Goal: Information Seeking & Learning: Find specific page/section

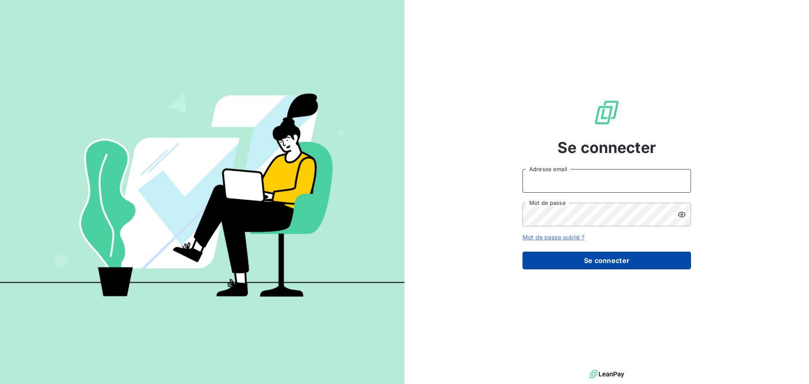
type input "orlane.commandeur@ostreya.com"
click at [617, 260] on button "Se connecter" at bounding box center [607, 261] width 169 height 18
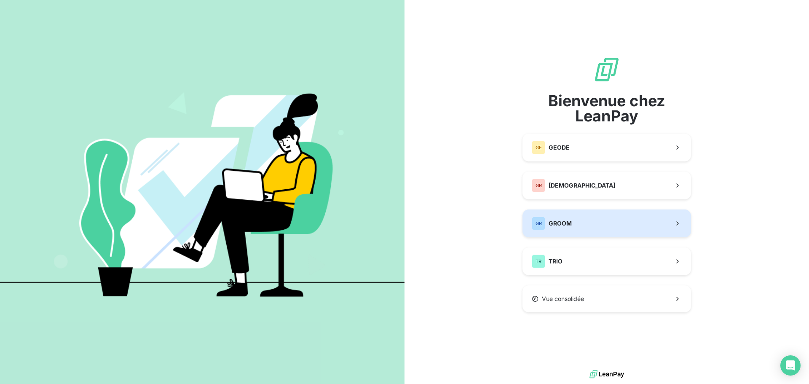
click at [566, 227] on span "GROOM" at bounding box center [560, 223] width 23 height 8
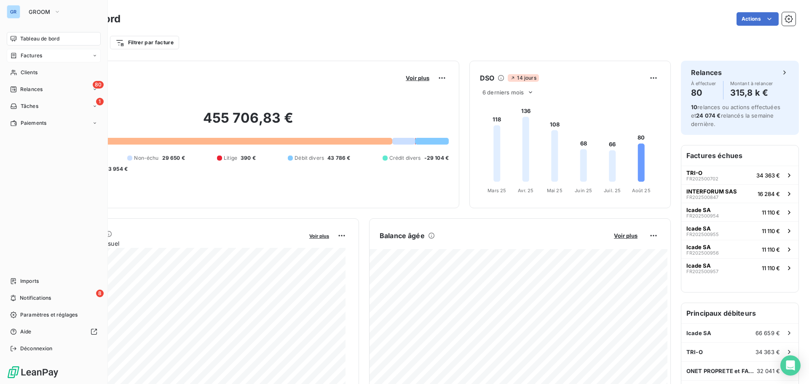
click at [35, 56] on span "Factures" at bounding box center [31, 56] width 21 height 8
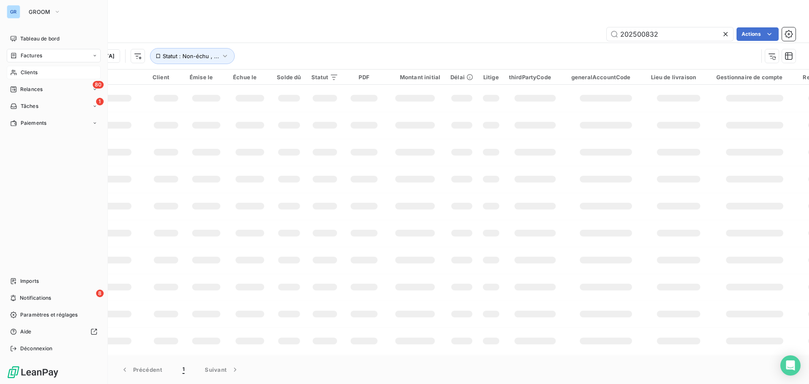
click at [33, 73] on span "Clients" at bounding box center [29, 73] width 17 height 8
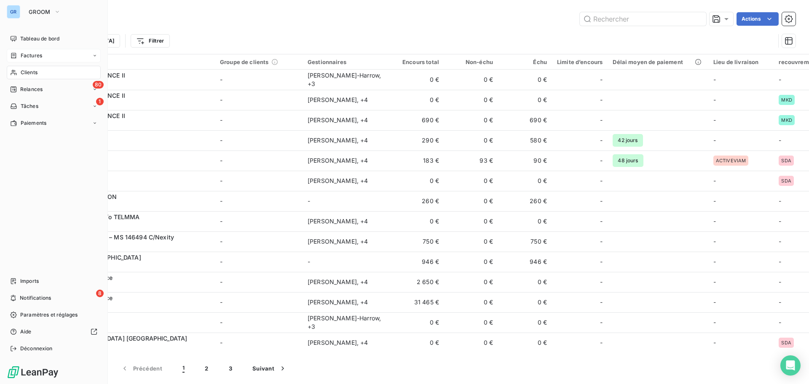
click at [34, 53] on span "Factures" at bounding box center [31, 56] width 21 height 8
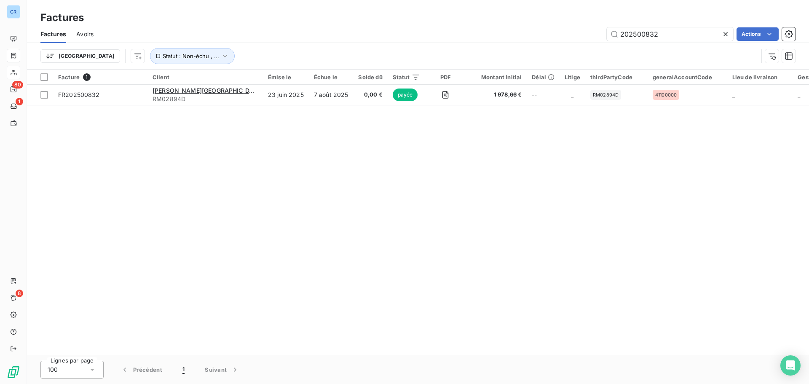
drag, startPoint x: 675, startPoint y: 34, endPoint x: 526, endPoint y: 53, distance: 150.0
click at [559, 50] on div "Factures Avoirs 202500832 Actions Trier Statut : Non-échu , ..." at bounding box center [418, 47] width 782 height 44
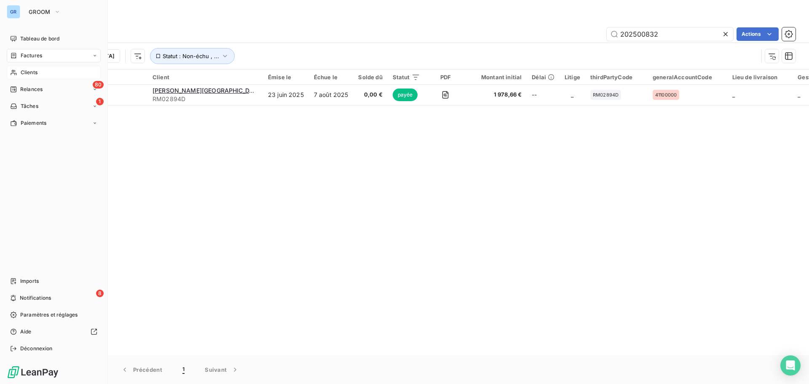
click at [32, 70] on span "Clients" at bounding box center [29, 73] width 17 height 8
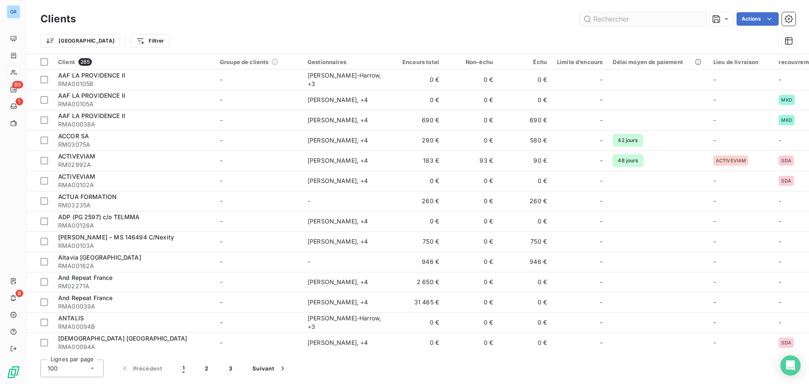
click at [625, 22] on input "text" at bounding box center [643, 18] width 126 height 13
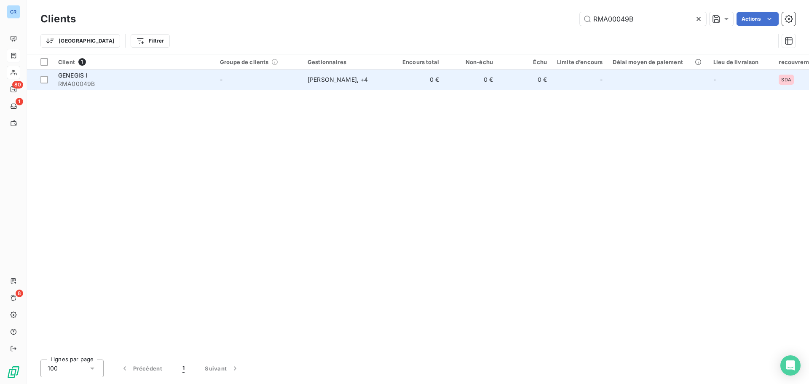
type input "RMA00049B"
click at [69, 83] on span "RMA00049B" at bounding box center [134, 84] width 152 height 8
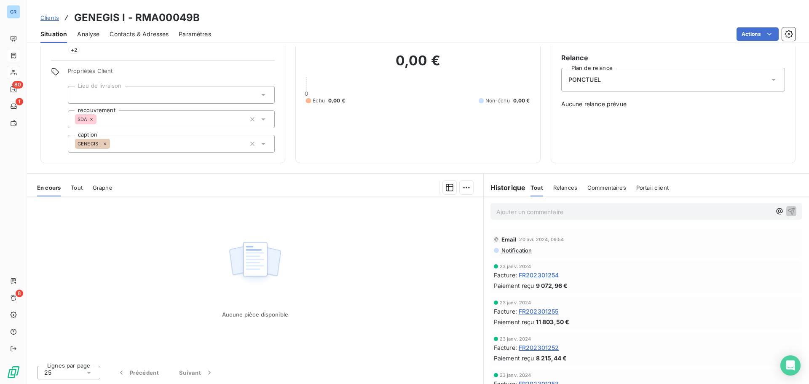
scroll to position [502, 0]
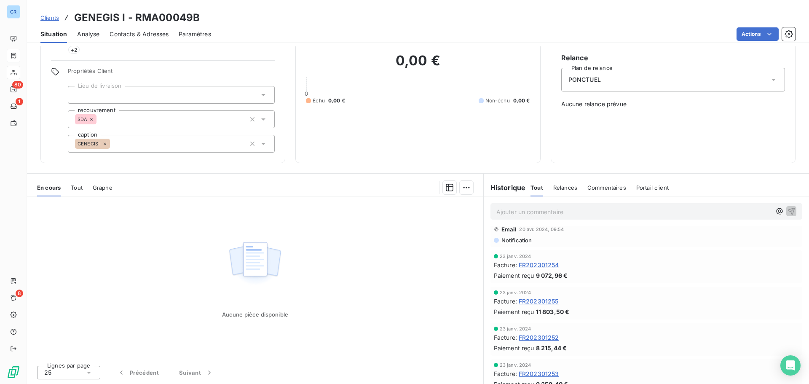
click at [536, 189] on span "Tout" at bounding box center [537, 187] width 13 height 7
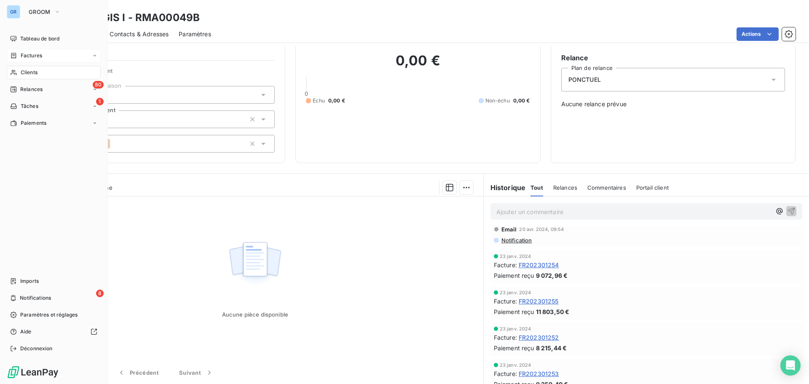
click at [36, 55] on span "Factures" at bounding box center [31, 56] width 21 height 8
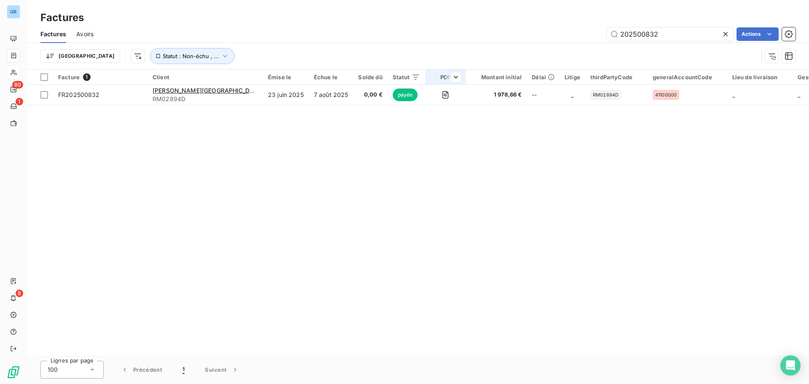
drag, startPoint x: 670, startPoint y: 34, endPoint x: 372, endPoint y: 83, distance: 302.5
click at [405, 76] on div "Factures Factures Avoirs 202500832 Actions Trier Statut : Non-échu , ... Factur…" at bounding box center [418, 192] width 782 height 384
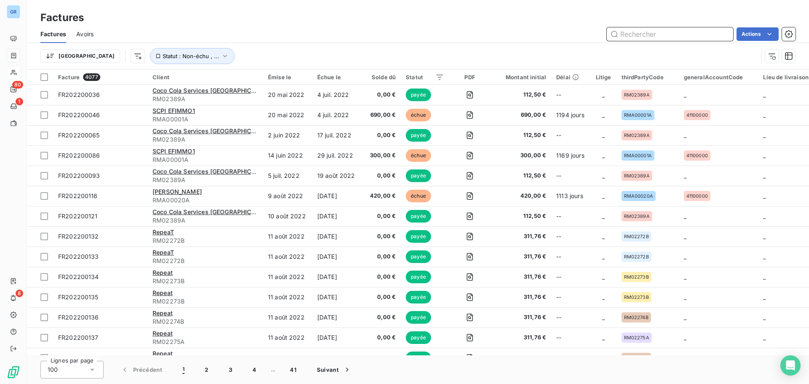
click at [642, 38] on input "text" at bounding box center [670, 33] width 126 height 13
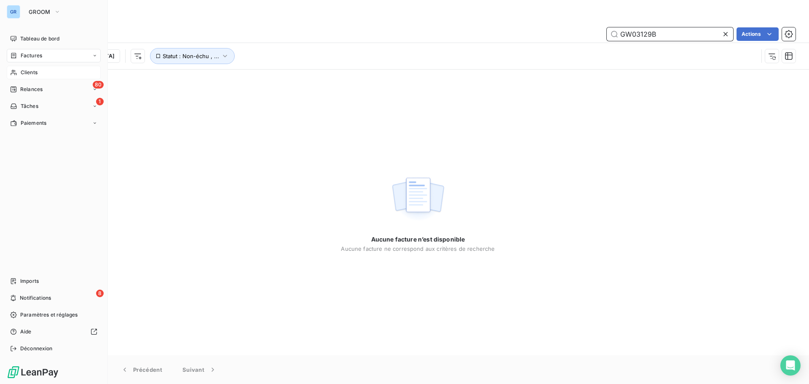
type input "GW03129B"
click at [30, 71] on span "Clients" at bounding box center [29, 73] width 17 height 8
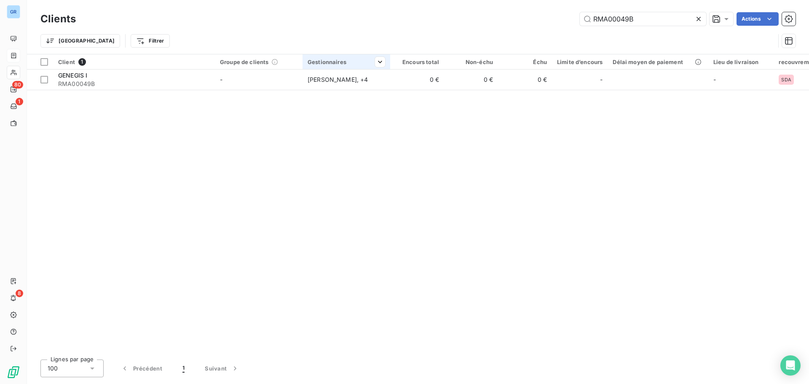
drag, startPoint x: 645, startPoint y: 18, endPoint x: 388, endPoint y: 55, distance: 260.2
click at [403, 54] on div "Clients RMA00049B Actions Trier Filtrer" at bounding box center [417, 32] width 755 height 44
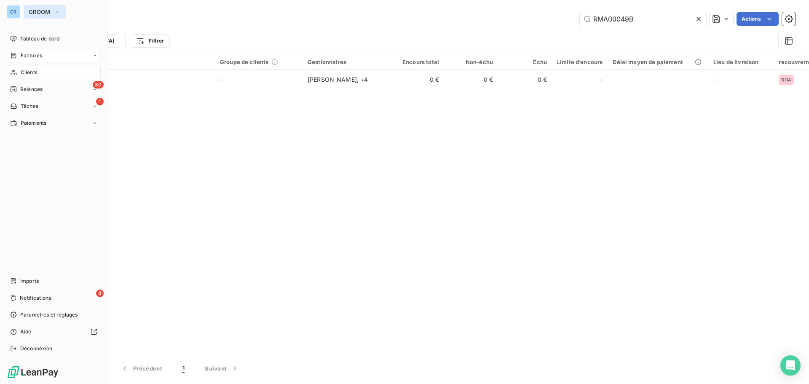
click at [59, 11] on icon "button" at bounding box center [57, 12] width 7 height 8
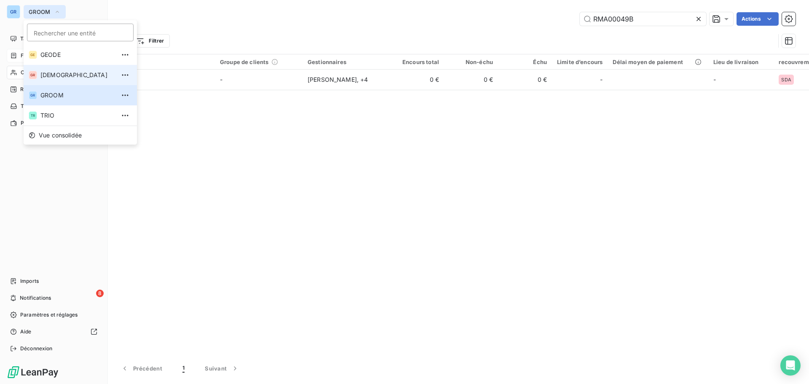
click at [65, 77] on span "[DEMOGRAPHIC_DATA]" at bounding box center [77, 75] width 75 height 8
type input "cite"
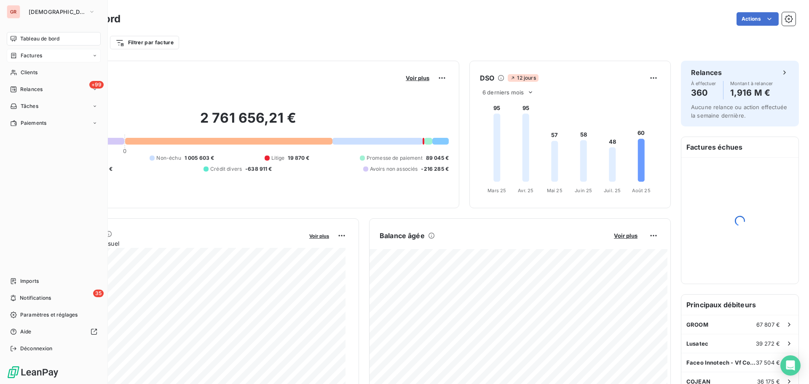
click at [36, 59] on span "Factures" at bounding box center [31, 56] width 21 height 8
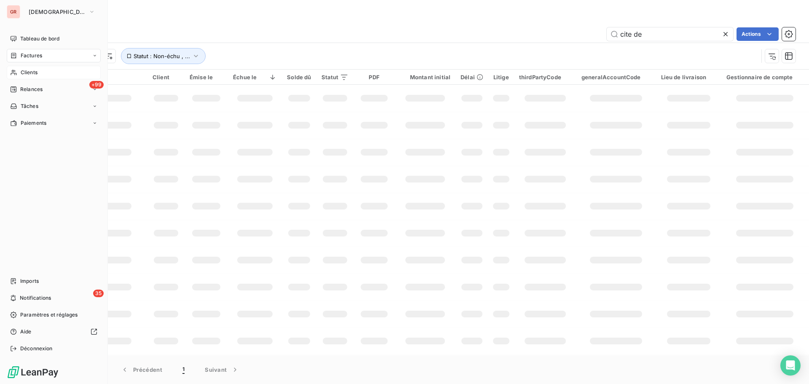
click at [35, 72] on span "Clients" at bounding box center [29, 73] width 17 height 8
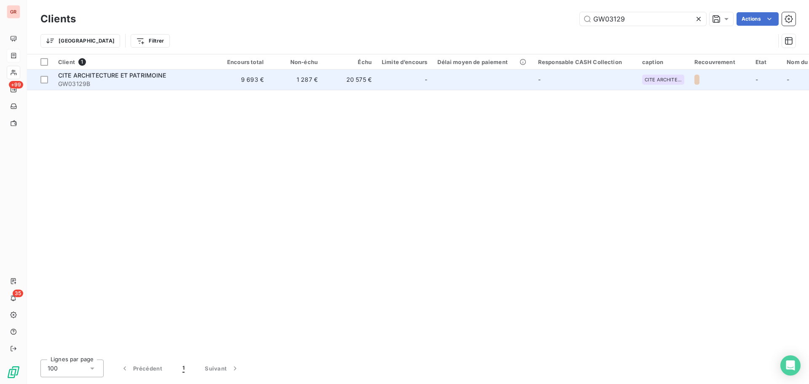
type input "GW03129"
click at [125, 75] on span "CITE ARCHITECTURE ET PATRIMOINE" at bounding box center [112, 75] width 108 height 7
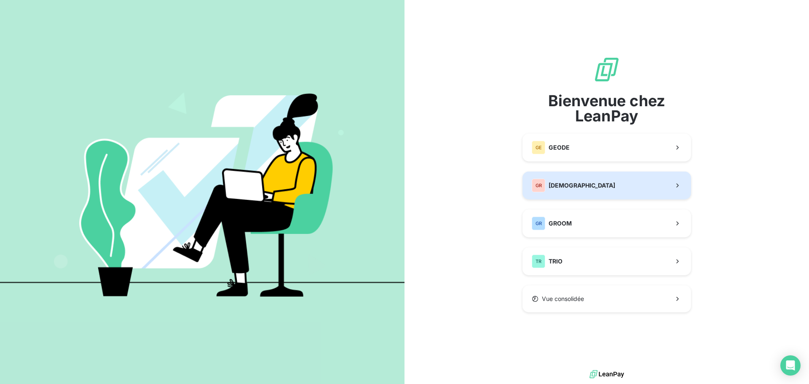
click at [577, 183] on span "[DEMOGRAPHIC_DATA]" at bounding box center [582, 185] width 67 height 8
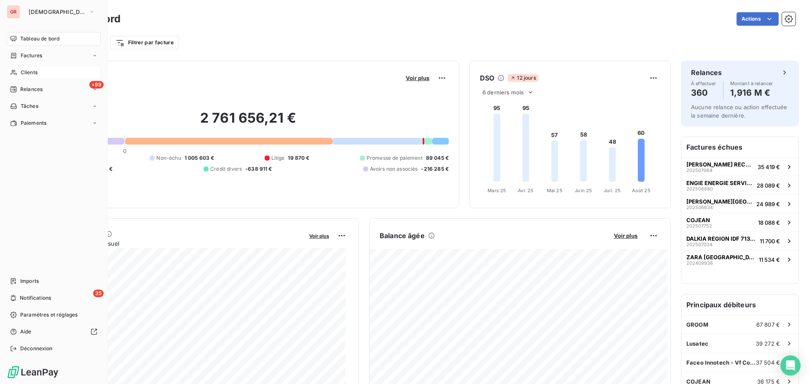
click at [35, 73] on span "Clients" at bounding box center [29, 73] width 17 height 8
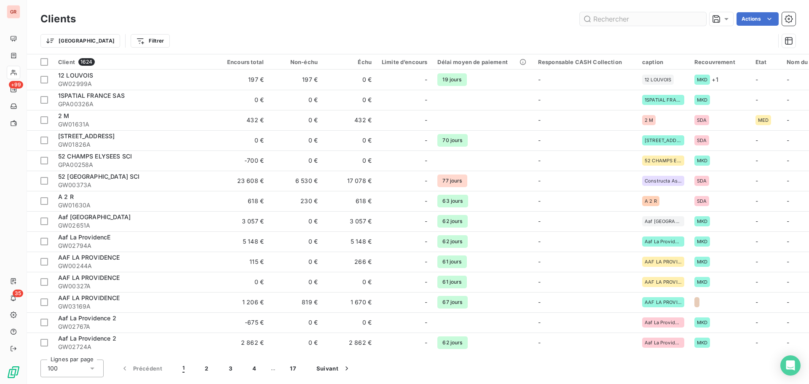
click at [612, 19] on input "text" at bounding box center [643, 18] width 126 height 13
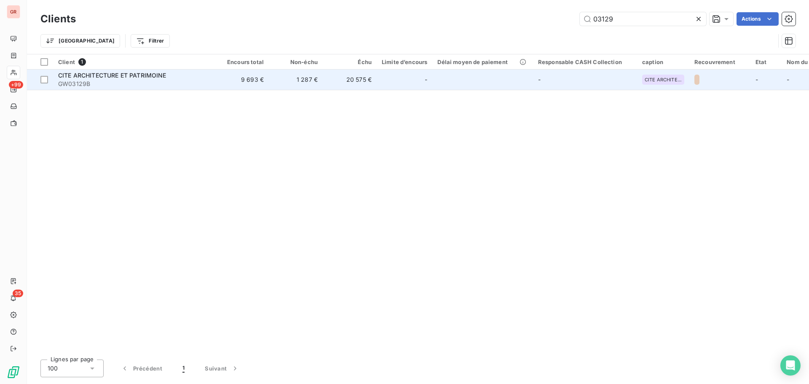
type input "03129"
click at [132, 78] on span "CITE ARCHITECTURE ET PATRIMOINE" at bounding box center [112, 75] width 108 height 7
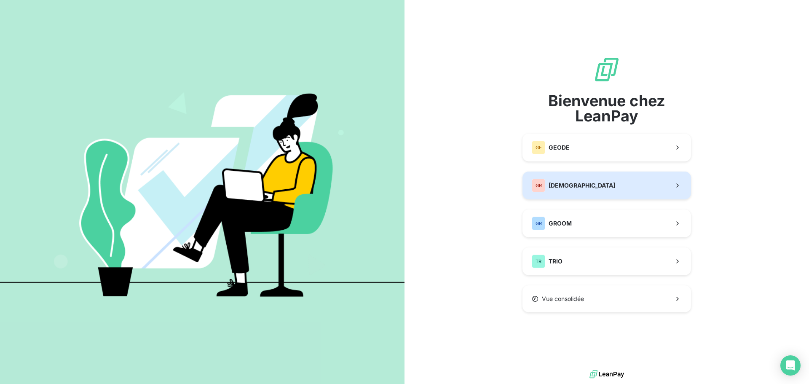
click at [587, 189] on span "[DEMOGRAPHIC_DATA]" at bounding box center [582, 185] width 67 height 8
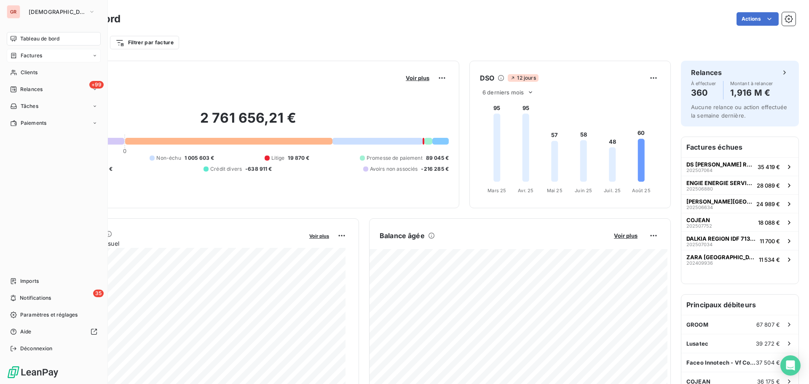
click at [33, 56] on span "Factures" at bounding box center [31, 56] width 21 height 8
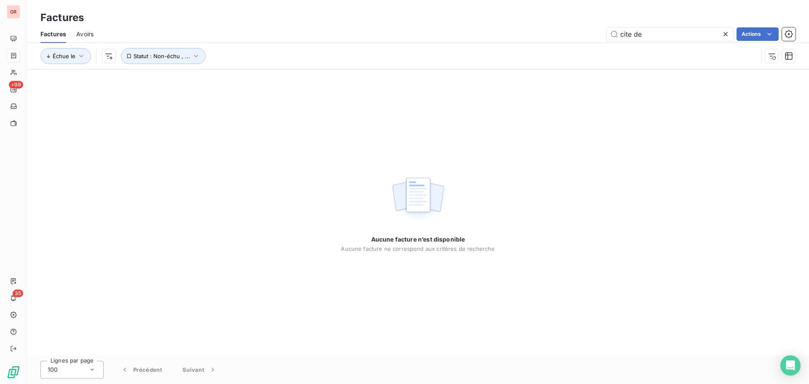
drag, startPoint x: 654, startPoint y: 34, endPoint x: 446, endPoint y: 71, distance: 211.1
click at [453, 70] on div "Factures Factures Avoirs cite de Actions Échue le Statut : Non-échu , ... Aucun…" at bounding box center [418, 192] width 782 height 384
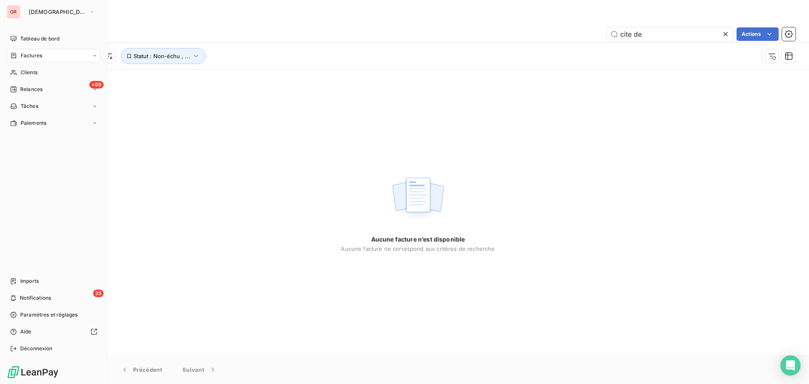
click at [40, 54] on span "Factures" at bounding box center [31, 56] width 21 height 8
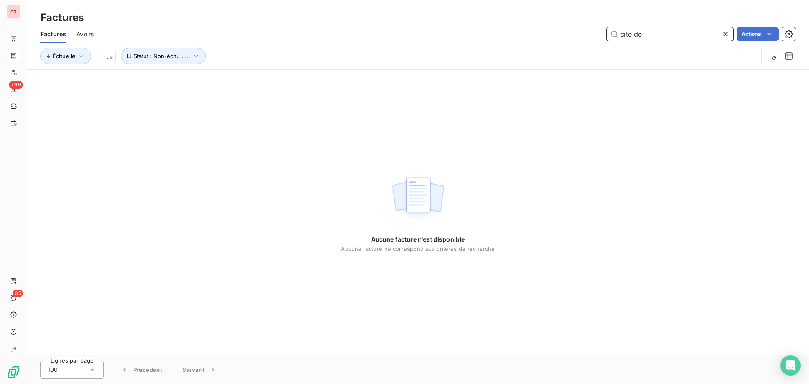
type input "0"
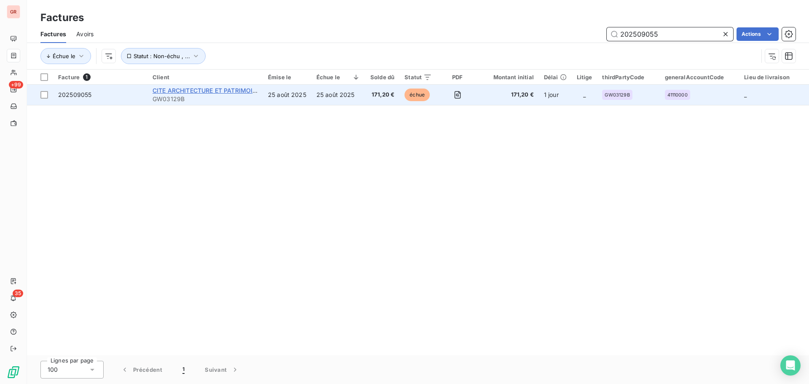
type input "202509055"
click at [230, 89] on span "CITE ARCHITECTURE ET PATRIMOINE" at bounding box center [207, 90] width 108 height 7
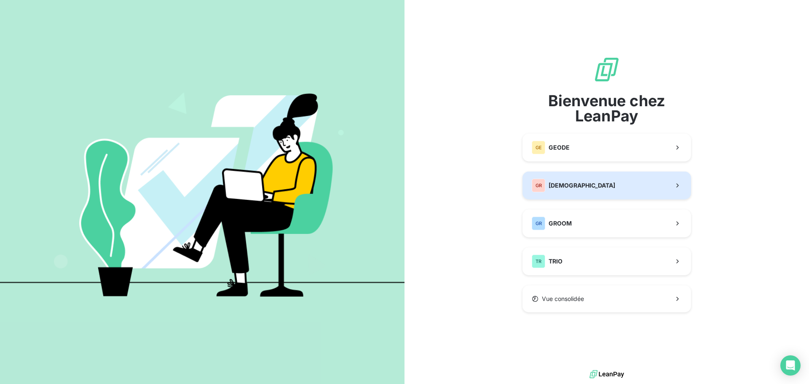
click at [581, 181] on span "[DEMOGRAPHIC_DATA]" at bounding box center [582, 185] width 67 height 8
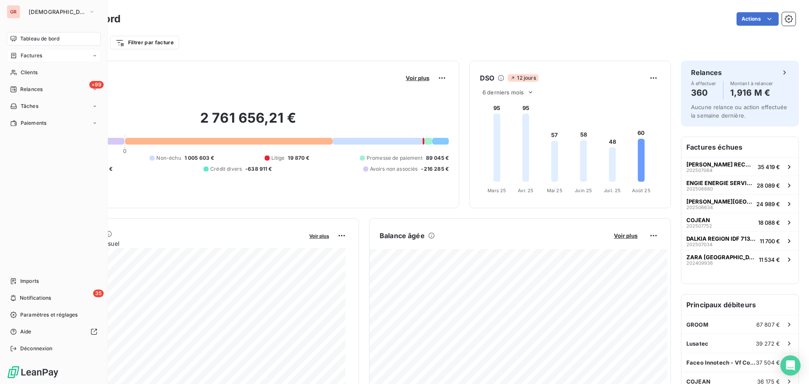
click at [37, 54] on span "Factures" at bounding box center [31, 56] width 21 height 8
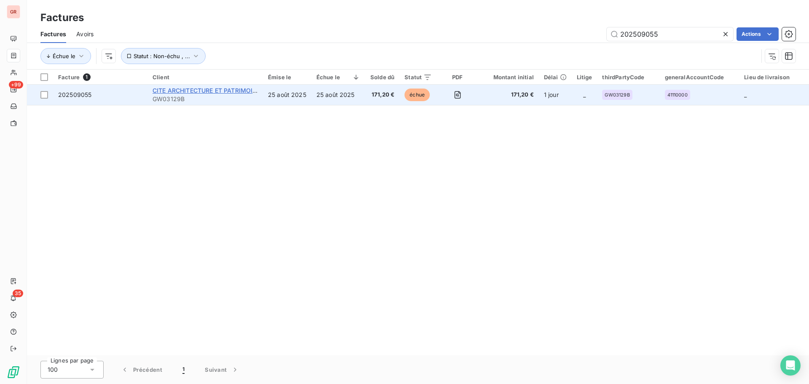
click at [212, 93] on span "CITE ARCHITECTURE ET PATRIMOINE" at bounding box center [207, 90] width 108 height 7
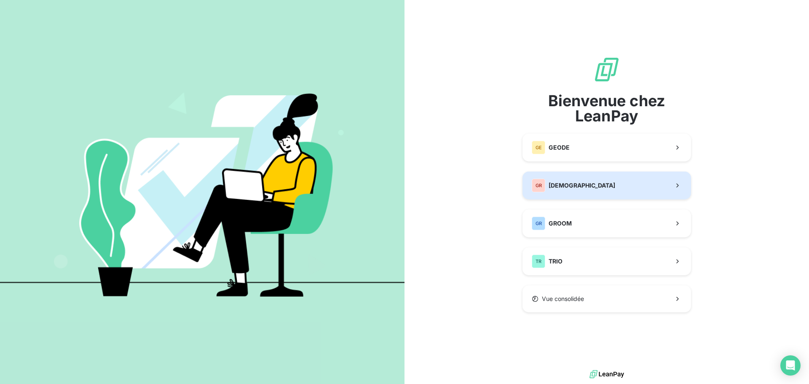
click at [583, 186] on span "[DEMOGRAPHIC_DATA]" at bounding box center [582, 185] width 67 height 8
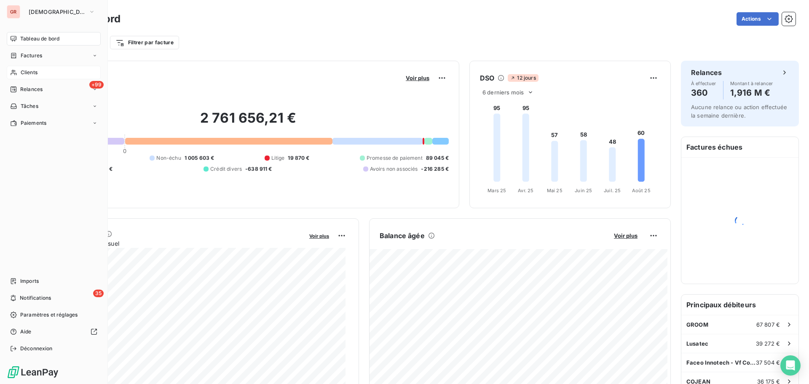
click at [35, 68] on div "Clients" at bounding box center [54, 72] width 94 height 13
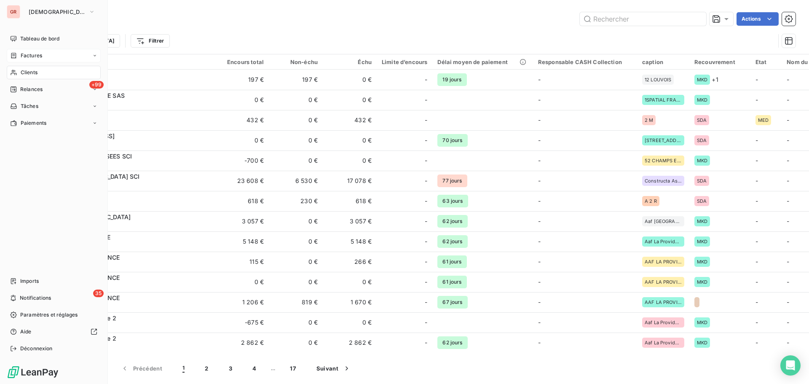
click at [36, 52] on span "Factures" at bounding box center [31, 56] width 21 height 8
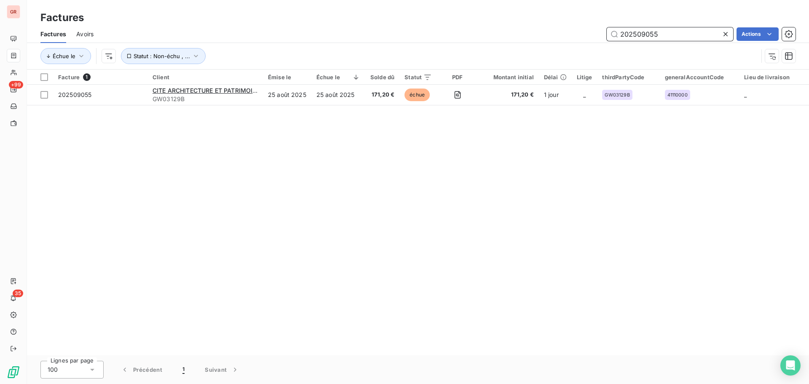
drag, startPoint x: 663, startPoint y: 34, endPoint x: 561, endPoint y: 40, distance: 102.2
click at [570, 40] on div "202509055 Actions" at bounding box center [450, 33] width 692 height 13
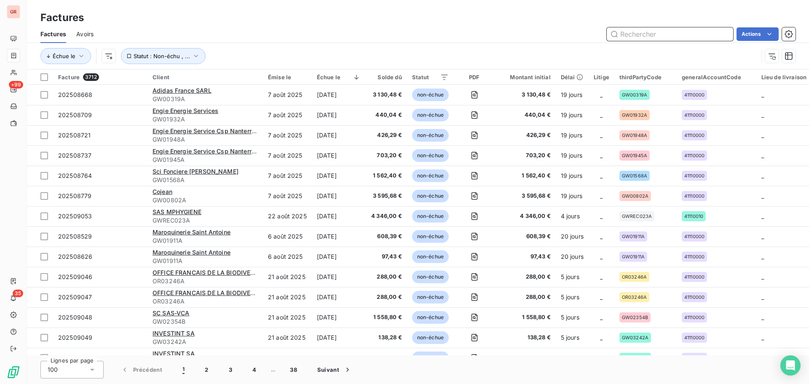
click at [634, 34] on input "text" at bounding box center [670, 33] width 126 height 13
paste input "202507268"
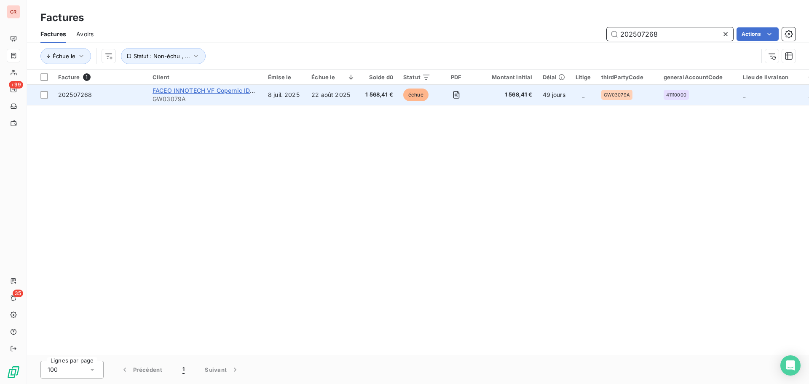
type input "202507268"
click at [189, 91] on span "FACEO INNOTECH VF Copernic IDF Ouest" at bounding box center [213, 90] width 120 height 7
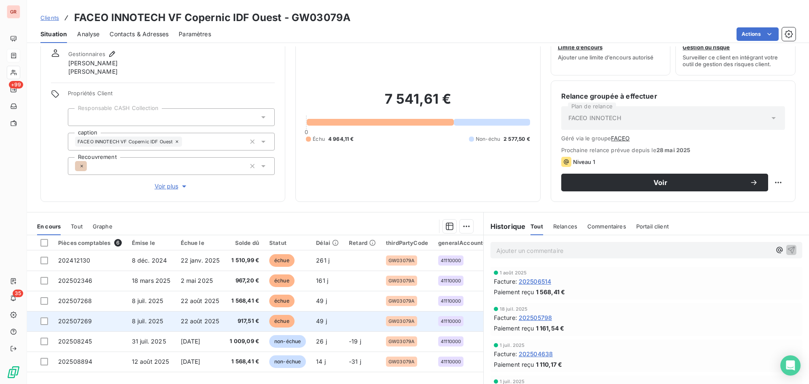
scroll to position [42, 0]
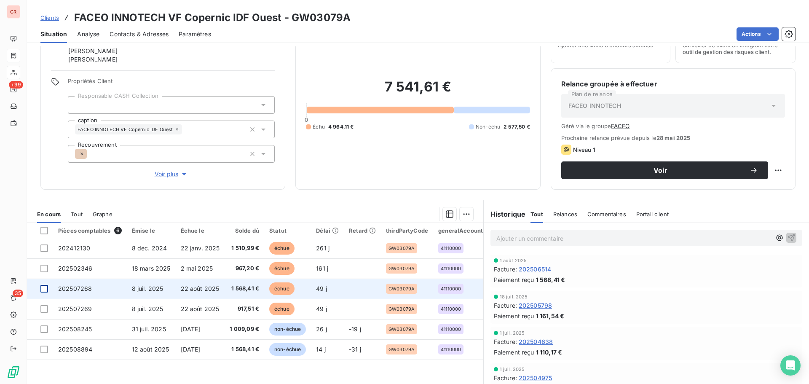
click at [46, 291] on div at bounding box center [44, 289] width 8 height 8
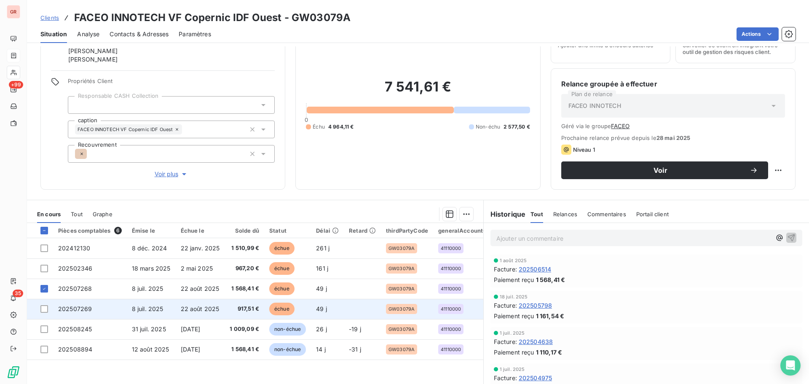
click at [49, 309] on td at bounding box center [40, 309] width 26 height 20
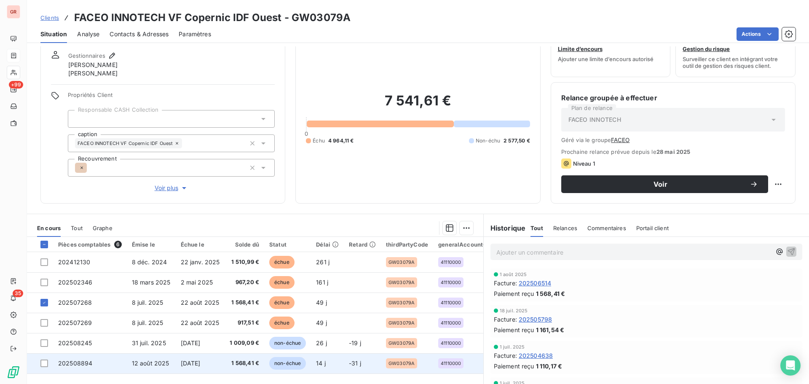
scroll to position [42, 0]
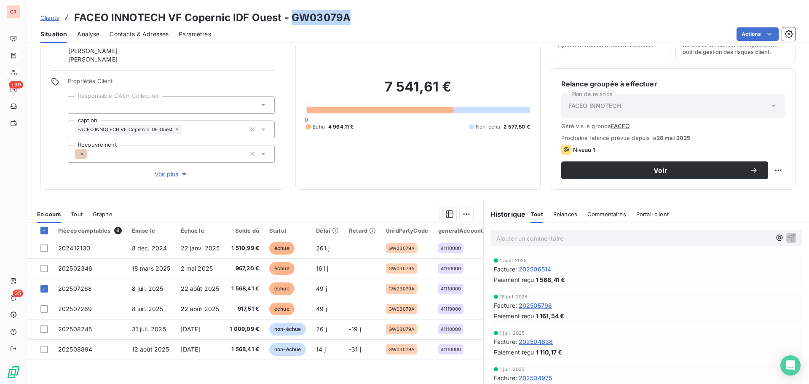
drag, startPoint x: 349, startPoint y: 19, endPoint x: 293, endPoint y: 25, distance: 56.4
click at [293, 25] on div "Clients FACEO INNOTECH VF Copernic IDF Ouest - GW03079A" at bounding box center [418, 17] width 782 height 15
copy h3 "GW03079A"
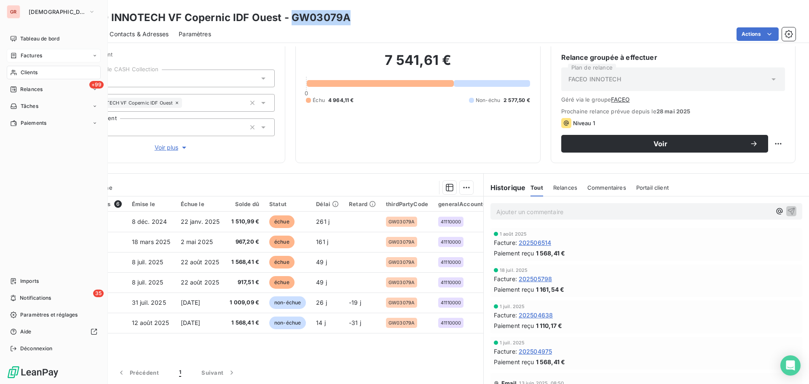
click at [41, 54] on span "Factures" at bounding box center [31, 56] width 21 height 8
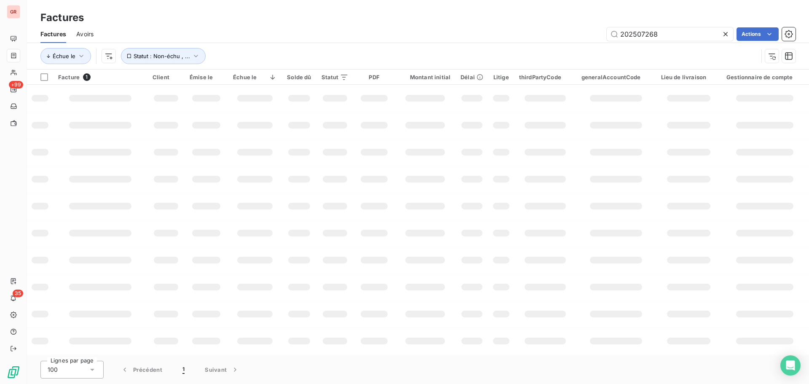
drag, startPoint x: 668, startPoint y: 36, endPoint x: 489, endPoint y: 41, distance: 178.8
click at [499, 41] on div "Factures Avoirs 202507268 Actions" at bounding box center [418, 34] width 782 height 18
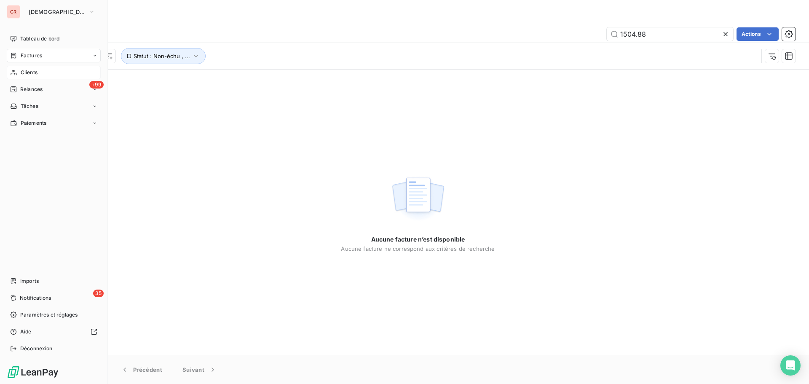
type input "1504.88"
click at [35, 73] on span "Clients" at bounding box center [29, 73] width 17 height 8
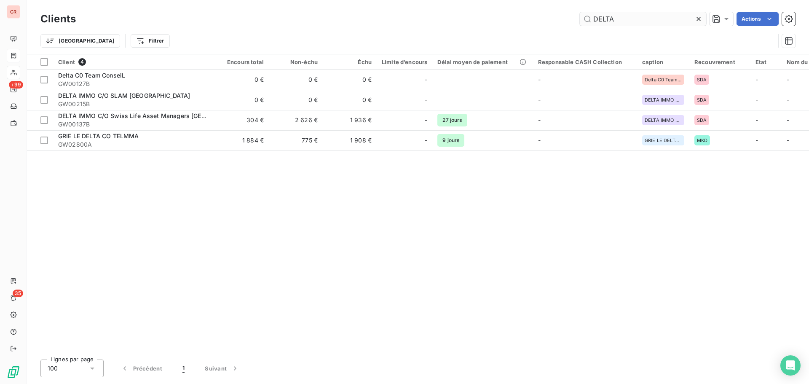
type input "DELTA"
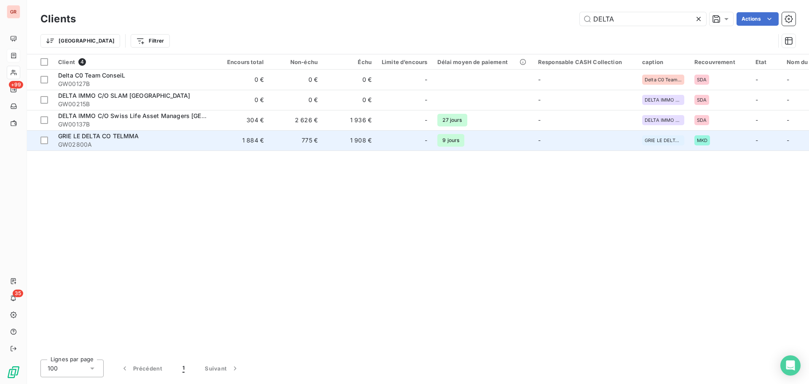
click at [136, 140] on div "GRIE LE DELTA CO TELMMA" at bounding box center [134, 136] width 152 height 8
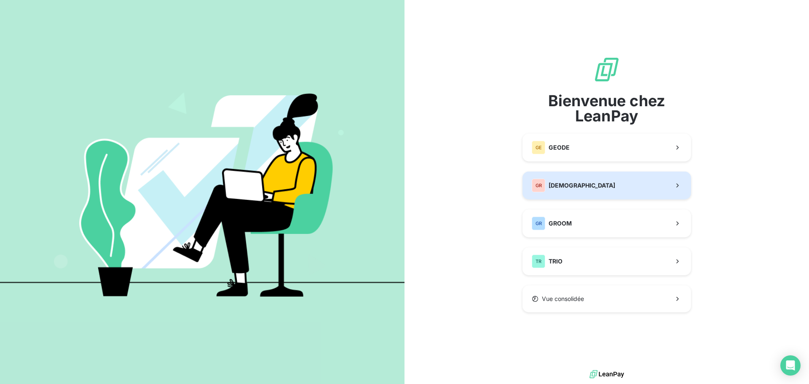
click at [576, 186] on span "[DEMOGRAPHIC_DATA]" at bounding box center [582, 185] width 67 height 8
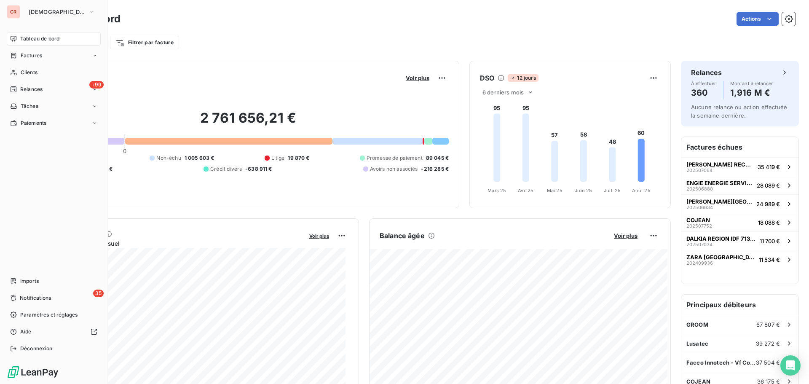
click at [47, 35] on span "Tableau de bord" at bounding box center [39, 39] width 39 height 8
click at [35, 72] on span "Clients" at bounding box center [29, 73] width 17 height 8
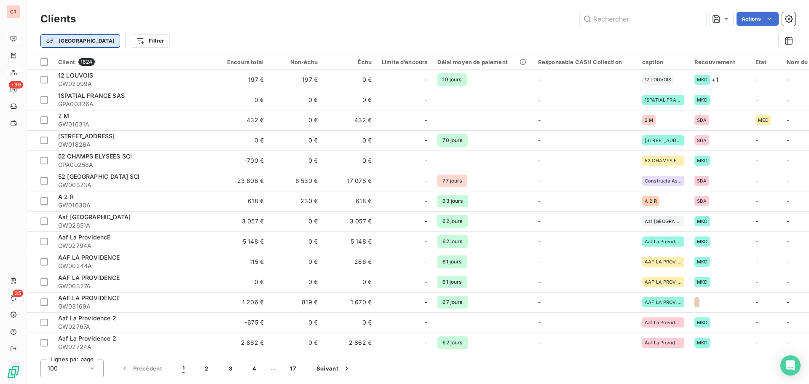
click at [70, 43] on html "GR +99 35 Clients Actions Trier Filtrer Client 1624 Encours total Non-échu Échu…" at bounding box center [404, 192] width 809 height 384
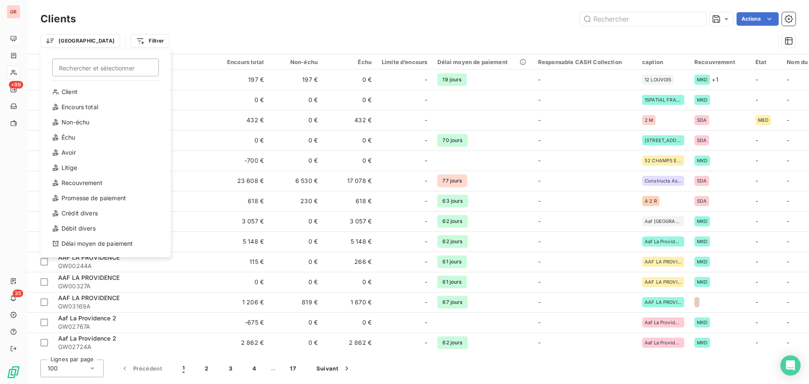
click at [167, 32] on html "GR +99 35 Clients Actions Trier Rechercher et sélectionner Client Encours total…" at bounding box center [404, 192] width 809 height 384
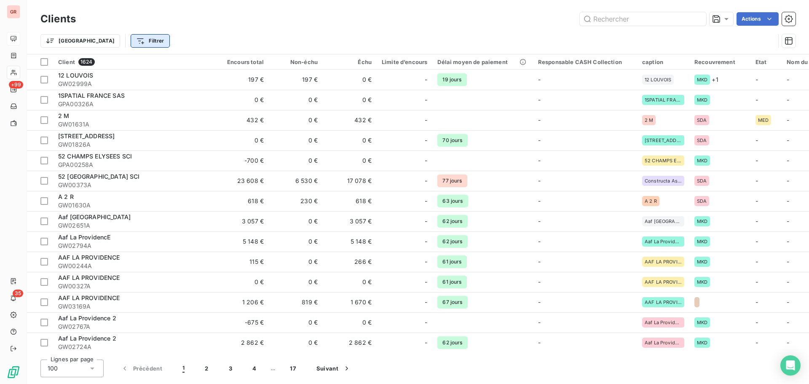
click at [115, 42] on html "GR +99 35 Clients Actions Trier Filtrer Client 1624 Encours total Non-échu Échu…" at bounding box center [404, 192] width 809 height 384
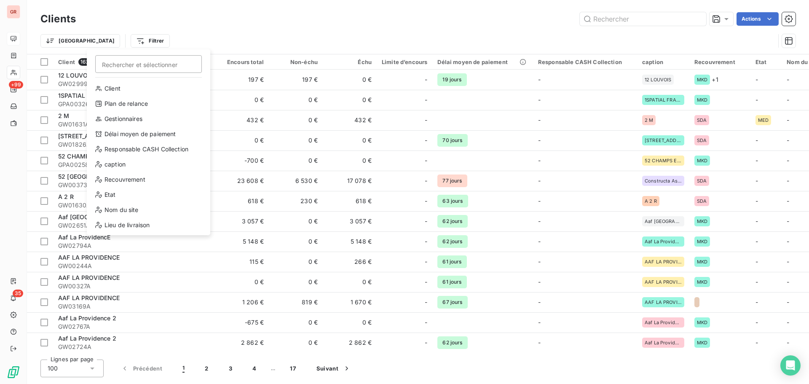
click at [210, 30] on html "GR +99 35 Clients Actions Trier Filtrer Rechercher et sélectionner Client Plan …" at bounding box center [404, 192] width 809 height 384
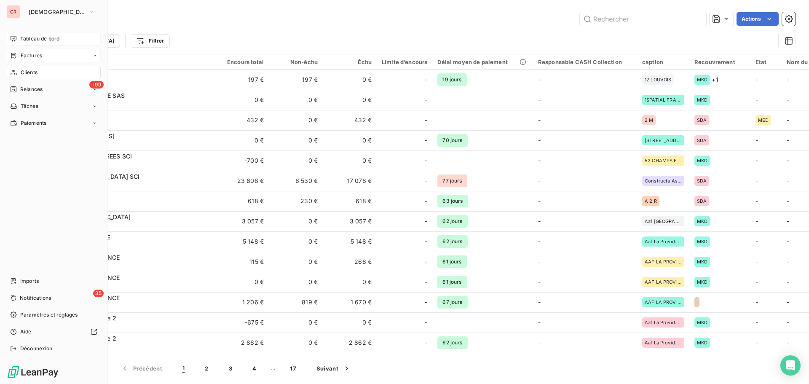
click at [37, 53] on span "Factures" at bounding box center [31, 56] width 21 height 8
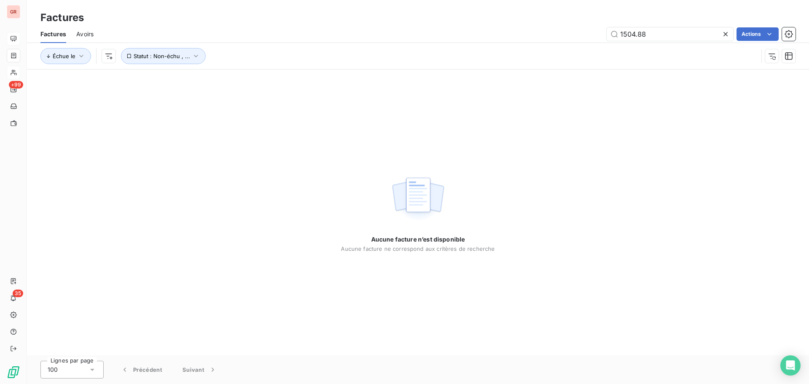
drag, startPoint x: 657, startPoint y: 33, endPoint x: 512, endPoint y: 38, distance: 144.6
click at [529, 36] on div "1504.88 Actions" at bounding box center [450, 33] width 692 height 13
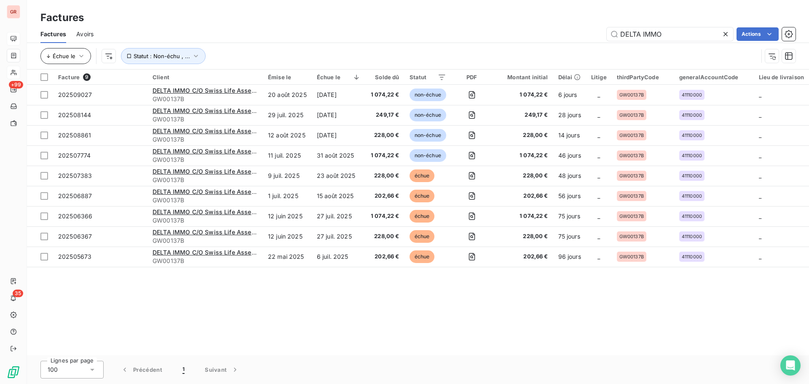
type input "DELTA IMMO"
click at [48, 57] on icon "button" at bounding box center [48, 56] width 5 height 5
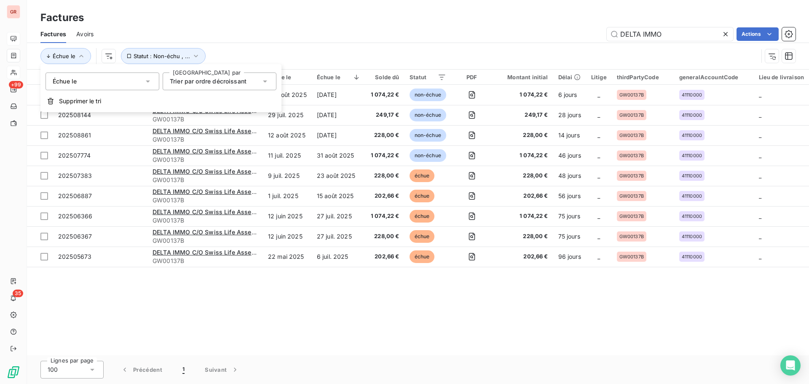
click at [265, 82] on icon at bounding box center [265, 82] width 4 height 2
click at [238, 102] on span "Trier par ordre croissant" at bounding box center [215, 100] width 70 height 7
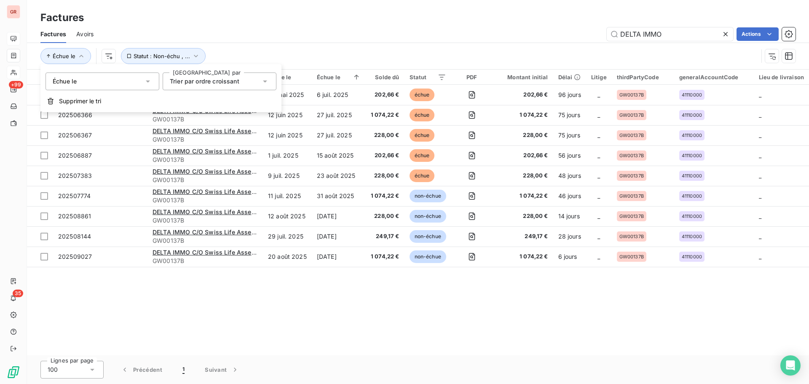
click at [235, 294] on div "Facture 9 Client Émise le Échue le Solde dû Statut PDF Montant initial Délai Li…" at bounding box center [418, 213] width 782 height 286
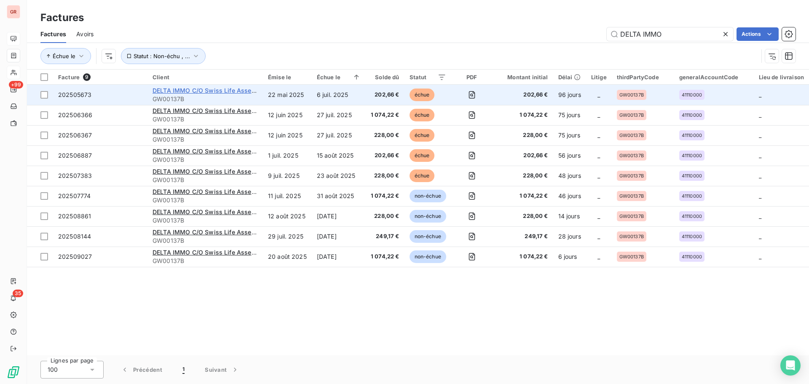
click at [215, 92] on span "DELTA IMMO C/O Swiss Life Asset Managers France" at bounding box center [250, 90] width 194 height 7
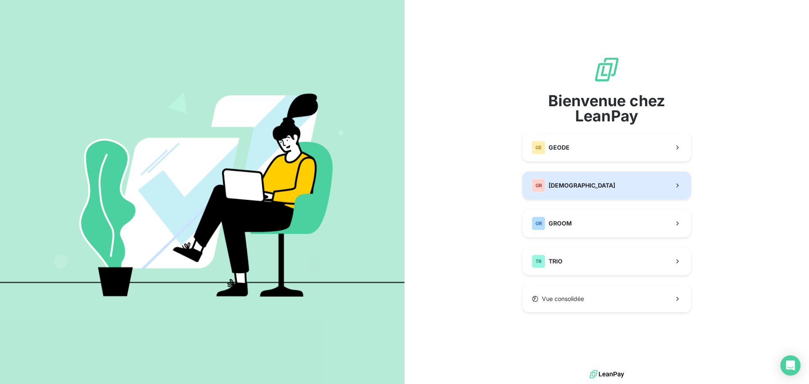
click at [573, 186] on span "[DEMOGRAPHIC_DATA]" at bounding box center [582, 185] width 67 height 8
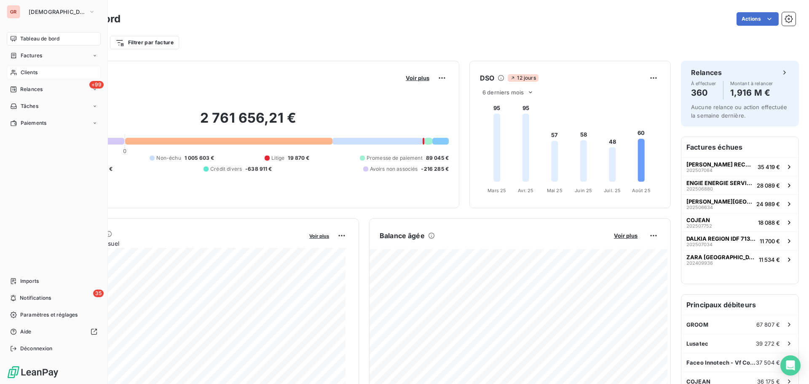
click at [39, 74] on div "Clients" at bounding box center [54, 72] width 94 height 13
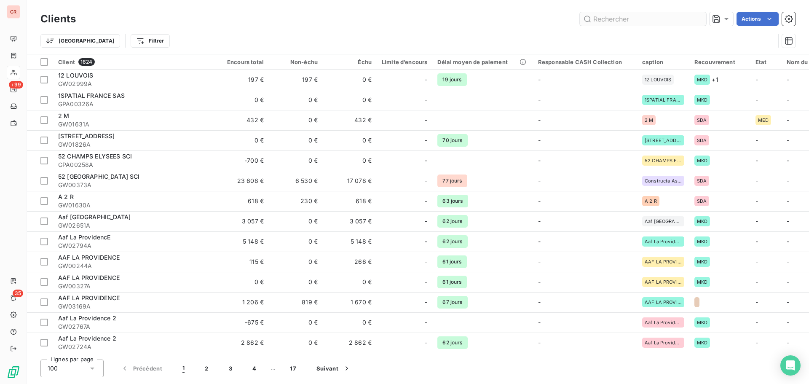
click at [620, 17] on input "text" at bounding box center [643, 18] width 126 height 13
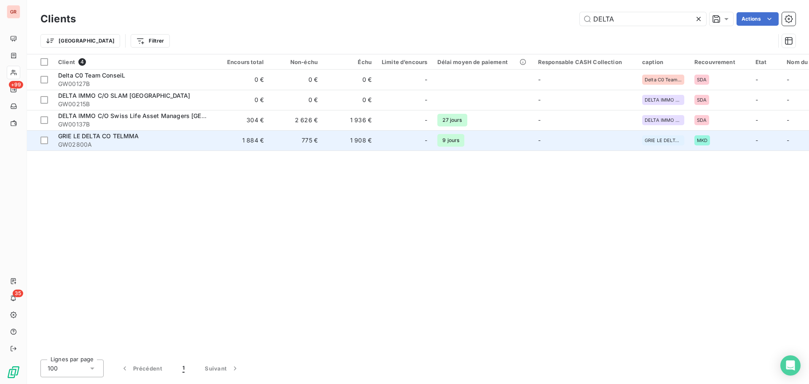
type input "DELTA"
click at [136, 137] on span "GRIE LE DELTA CO TELMMA" at bounding box center [98, 135] width 81 height 7
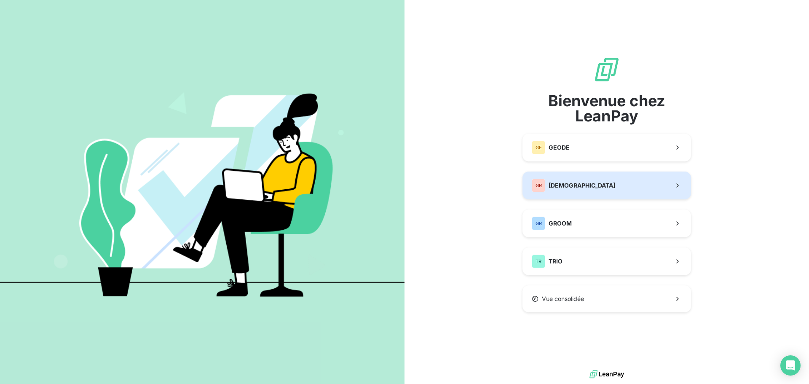
click at [580, 184] on span "[DEMOGRAPHIC_DATA]" at bounding box center [582, 185] width 67 height 8
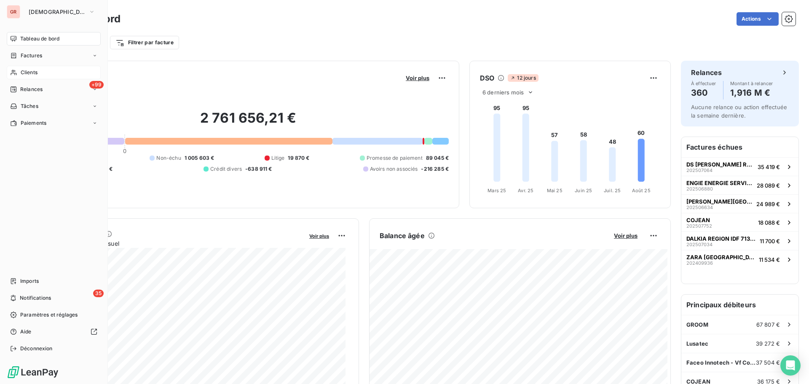
click at [33, 73] on span "Clients" at bounding box center [29, 73] width 17 height 8
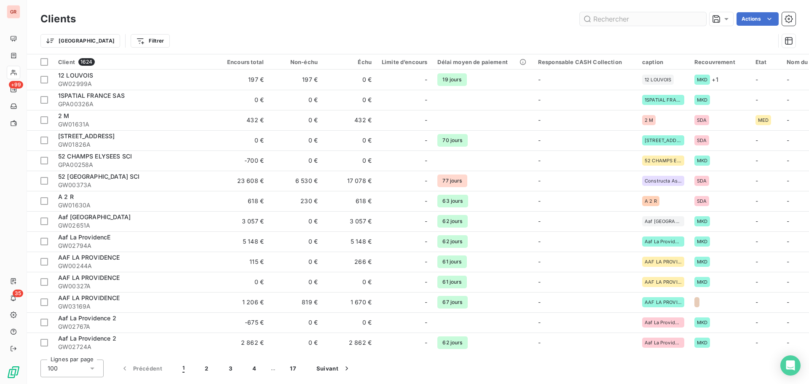
click at [607, 21] on input "text" at bounding box center [643, 18] width 126 height 13
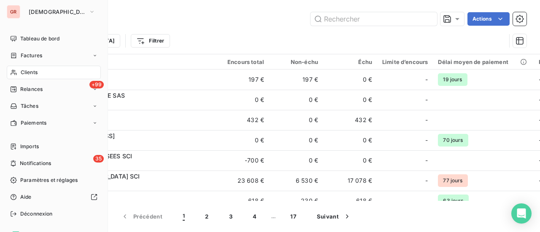
drag, startPoint x: 30, startPoint y: 75, endPoint x: 173, endPoint y: 54, distance: 144.9
click at [30, 75] on span "Clients" at bounding box center [29, 73] width 17 height 8
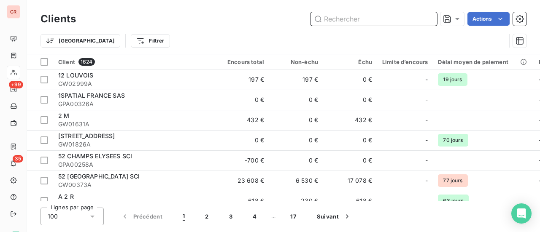
click at [341, 24] on input "text" at bounding box center [373, 18] width 126 height 13
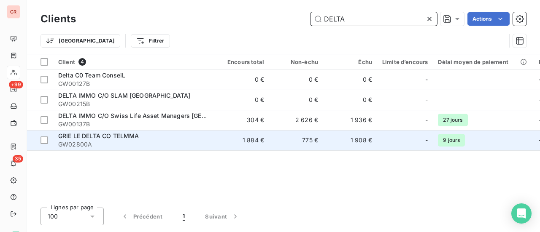
type input "DELTA"
click at [131, 134] on span "GRIE LE DELTA CO TELMMA" at bounding box center [98, 135] width 81 height 7
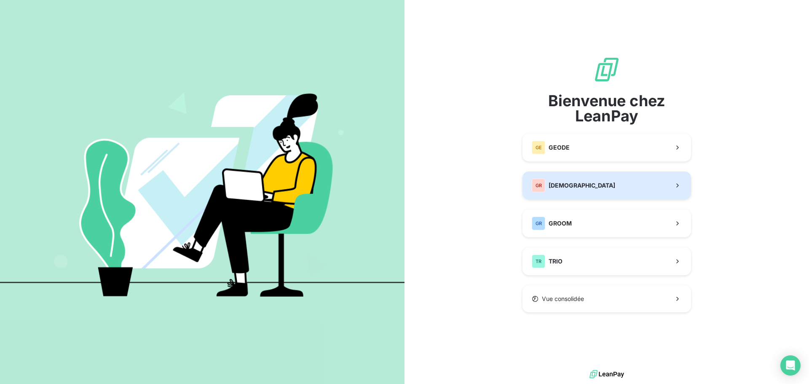
click at [572, 185] on span "[DEMOGRAPHIC_DATA]" at bounding box center [582, 185] width 67 height 8
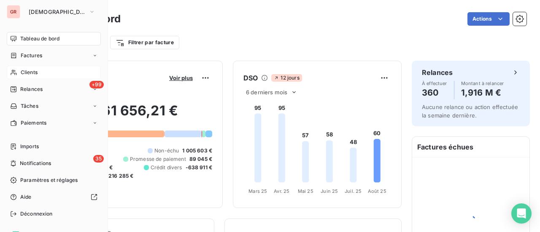
click at [29, 74] on span "Clients" at bounding box center [29, 73] width 17 height 8
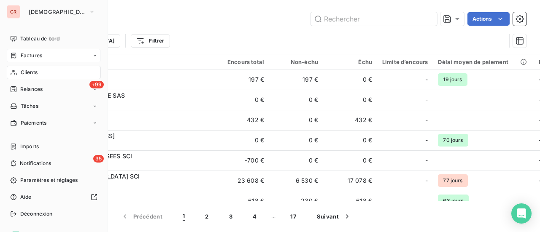
click at [35, 57] on span "Factures" at bounding box center [31, 56] width 21 height 8
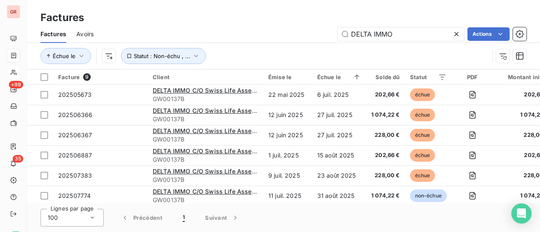
drag, startPoint x: 408, startPoint y: 38, endPoint x: 326, endPoint y: 34, distance: 81.8
click at [326, 34] on div "DELTA IMMO Actions" at bounding box center [315, 33] width 422 height 13
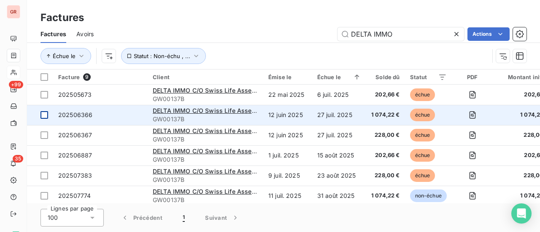
click at [48, 113] on div at bounding box center [44, 115] width 8 height 8
click at [81, 115] on span "202506366" at bounding box center [75, 114] width 34 height 7
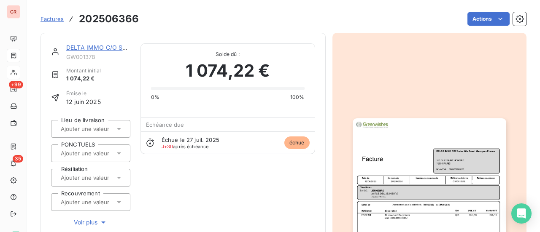
click at [139, 18] on div "Factures 202506366 Actions" at bounding box center [283, 19] width 486 height 18
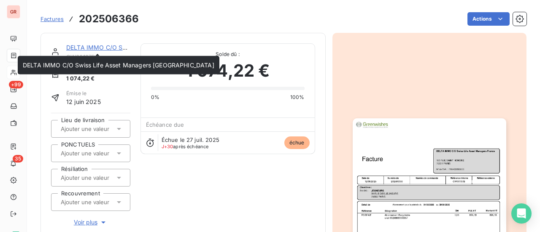
click at [88, 47] on link "DELTA IMMO C/O Swiss Life Asset Managers France" at bounding box center [161, 47] width 191 height 7
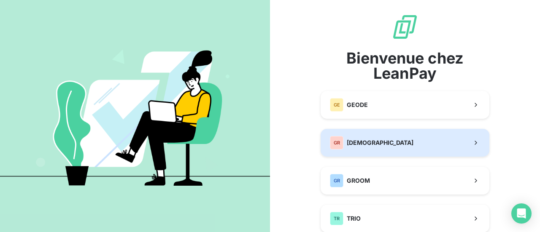
click at [357, 146] on span "[DEMOGRAPHIC_DATA]" at bounding box center [379, 143] width 67 height 8
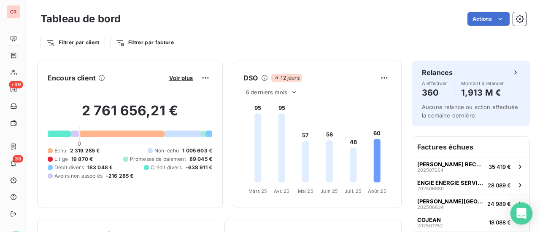
click at [521, 212] on icon "Open Intercom Messenger" at bounding box center [521, 213] width 10 height 11
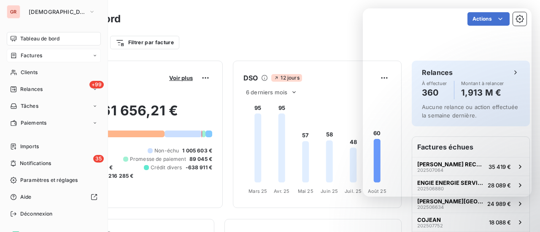
click at [35, 53] on span "Factures" at bounding box center [31, 56] width 21 height 8
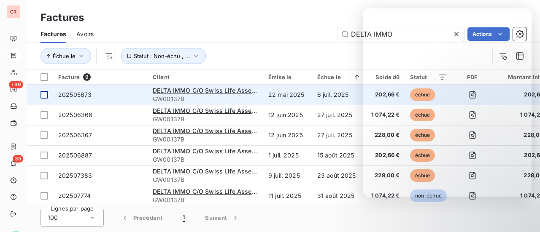
click at [45, 97] on div at bounding box center [44, 95] width 8 height 8
click at [67, 98] on div "202505673" at bounding box center [74, 95] width 33 height 8
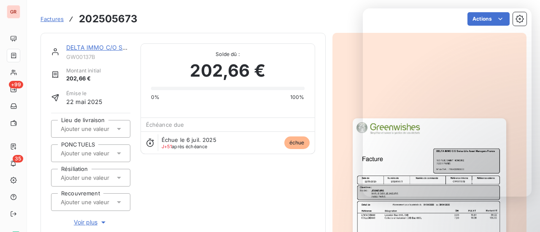
click at [354, 194] on img "button" at bounding box center [428, 226] width 153 height 217
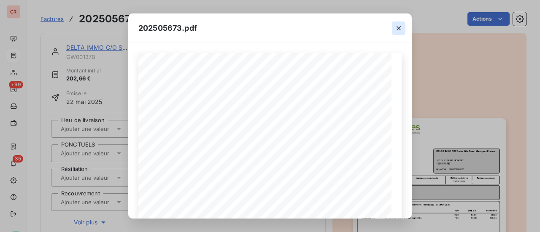
click at [400, 25] on icon "button" at bounding box center [398, 28] width 8 height 8
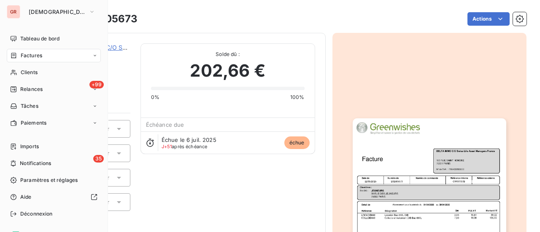
click at [41, 55] on span "Factures" at bounding box center [31, 56] width 21 height 8
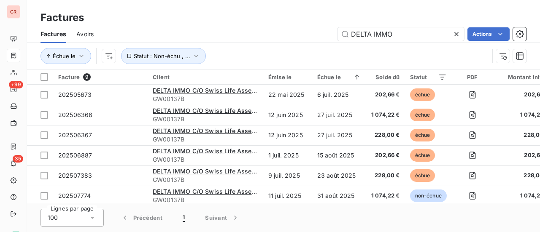
drag, startPoint x: 407, startPoint y: 32, endPoint x: 207, endPoint y: 62, distance: 202.4
click at [212, 61] on div "Factures Avoirs DELTA IMMO Actions Échue le Statut : Non-échu , ..." at bounding box center [283, 47] width 513 height 44
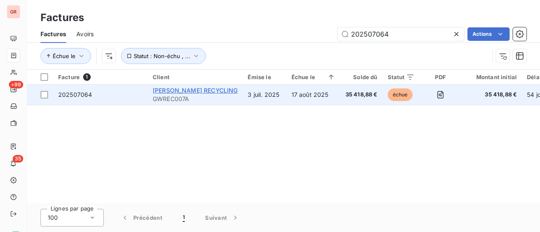
type input "202507064"
click at [184, 91] on span "[PERSON_NAME] RECYCLING" at bounding box center [195, 90] width 85 height 7
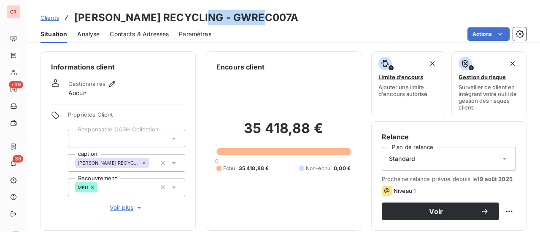
drag, startPoint x: 256, startPoint y: 21, endPoint x: 197, endPoint y: 21, distance: 59.4
click at [197, 21] on h3 "DS SMITH RECYCLING - GWREC007A" at bounding box center [186, 17] width 224 height 15
copy h3 "GWREC007A"
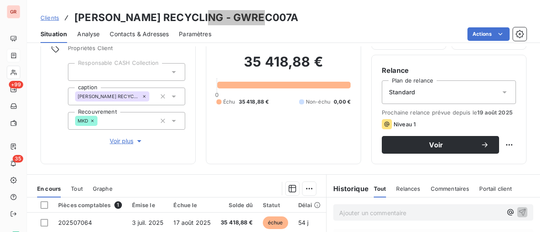
scroll to position [126, 0]
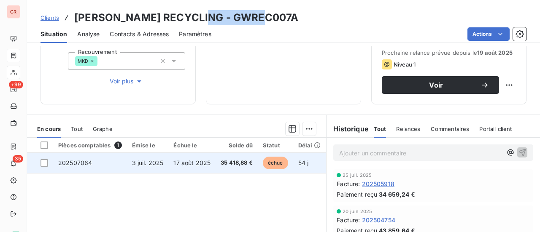
click at [48, 163] on td at bounding box center [40, 163] width 26 height 20
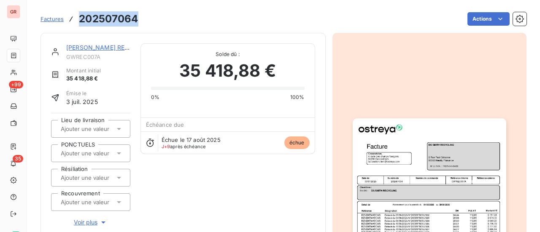
drag, startPoint x: 142, startPoint y: 20, endPoint x: 79, endPoint y: 20, distance: 63.2
click at [79, 20] on div "Factures 202507064 Actions" at bounding box center [283, 19] width 486 height 18
copy h3 "202507064"
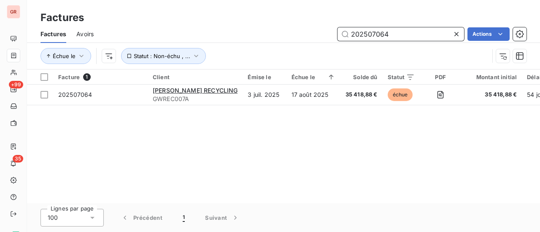
drag, startPoint x: 394, startPoint y: 35, endPoint x: 289, endPoint y: 38, distance: 104.6
click at [306, 37] on div "202507064 Actions" at bounding box center [315, 33] width 422 height 13
paste input "626"
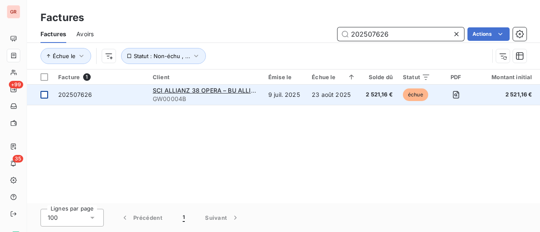
type input "202507626"
click at [47, 96] on div at bounding box center [44, 95] width 8 height 8
click at [189, 94] on div "SCI ALLIANZ 38 OPERA – BU ALLIANZ C/O BNP REPM – 71887" at bounding box center [205, 90] width 105 height 8
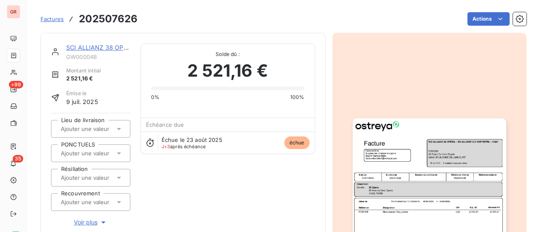
click at [113, 47] on link "SCI ALLIANZ 38 OPERA – BU ALLIANZ C/O BNP REPM – 71887" at bounding box center [156, 47] width 180 height 7
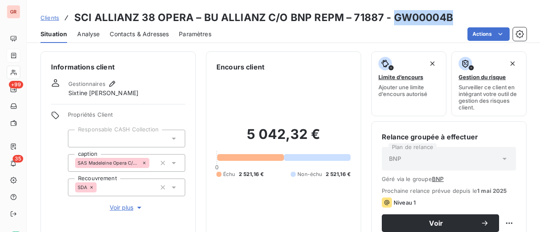
drag, startPoint x: 447, startPoint y: 17, endPoint x: 390, endPoint y: 20, distance: 56.5
click at [390, 20] on h3 "SCI ALLIANZ 38 OPERA – BU ALLIANZ C/O BNP REPM – 71887 - GW00004B" at bounding box center [263, 17] width 379 height 15
copy h3 "GW00004B"
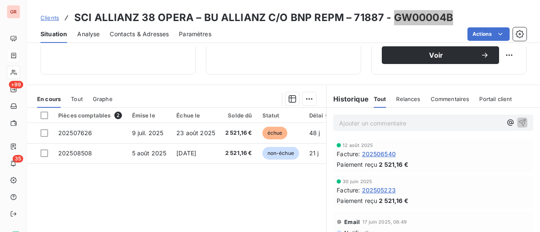
scroll to position [169, 0]
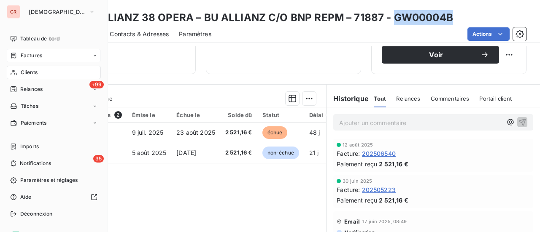
click at [41, 54] on span "Factures" at bounding box center [31, 56] width 21 height 8
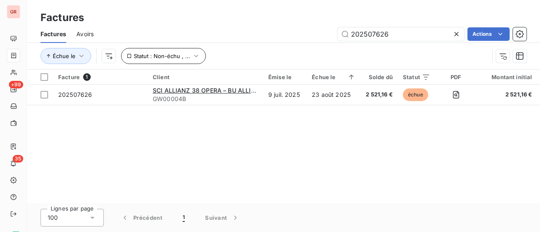
drag, startPoint x: 403, startPoint y: 38, endPoint x: 174, endPoint y: 63, distance: 230.2
click at [203, 57] on div "Factures Avoirs 202507626 Actions Échue le Statut : Non-échu , ..." at bounding box center [283, 47] width 513 height 44
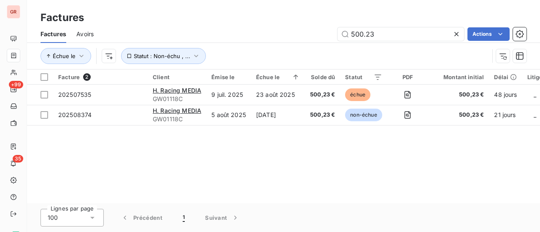
type input "500.23"
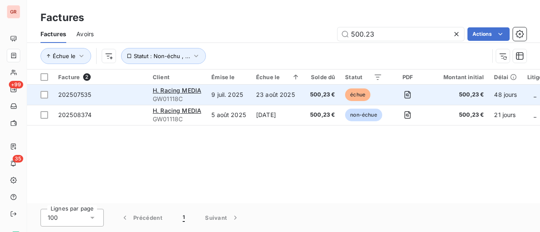
drag, startPoint x: 45, startPoint y: 97, endPoint x: 55, endPoint y: 97, distance: 10.1
click at [45, 97] on div at bounding box center [44, 95] width 8 height 8
click at [81, 96] on span "202507535" at bounding box center [74, 94] width 33 height 7
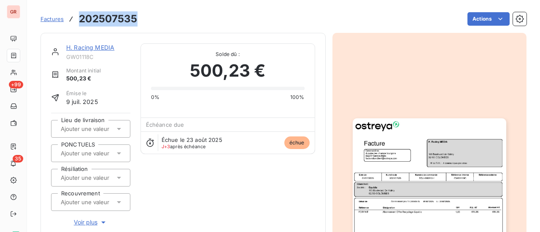
drag, startPoint x: 132, startPoint y: 26, endPoint x: 79, endPoint y: 23, distance: 52.3
click at [74, 25] on div "Factures 202507535" at bounding box center [88, 18] width 97 height 15
click at [99, 47] on link "H. Racing MEDIA" at bounding box center [90, 47] width 48 height 7
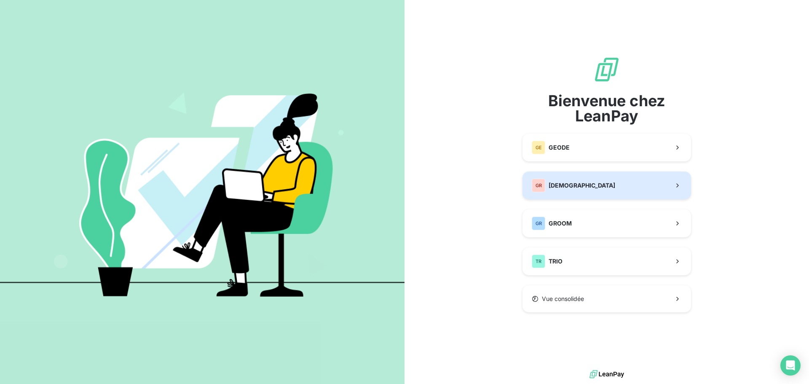
click at [580, 184] on span "[DEMOGRAPHIC_DATA]" at bounding box center [582, 185] width 67 height 8
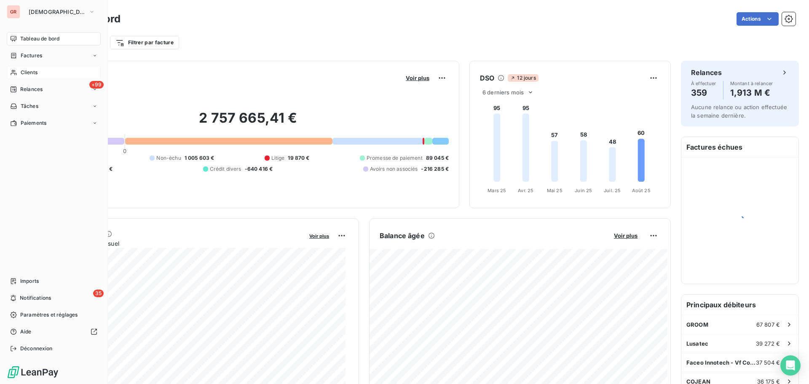
click at [38, 70] on span "Clients" at bounding box center [29, 73] width 17 height 8
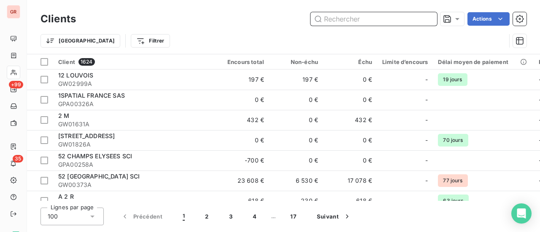
click at [369, 17] on input "text" at bounding box center [373, 18] width 126 height 13
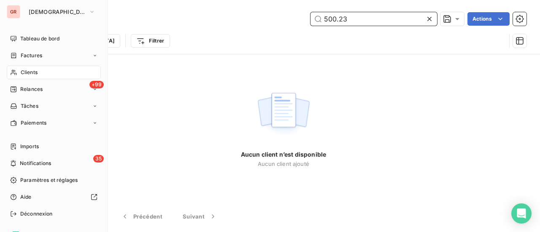
type input "500.23"
click at [35, 72] on span "Clients" at bounding box center [29, 73] width 17 height 8
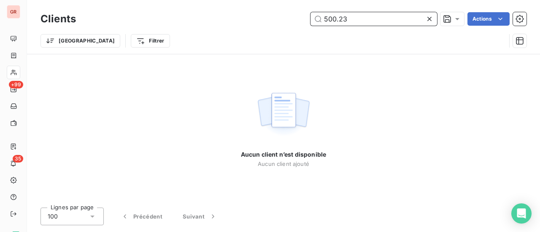
drag, startPoint x: 350, startPoint y: 22, endPoint x: 274, endPoint y: 23, distance: 76.7
click at [277, 22] on div "500.23 Actions" at bounding box center [306, 18] width 440 height 13
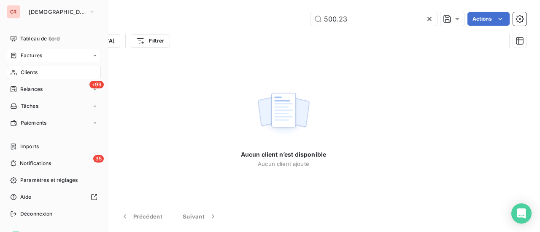
click at [40, 57] on span "Factures" at bounding box center [31, 56] width 21 height 8
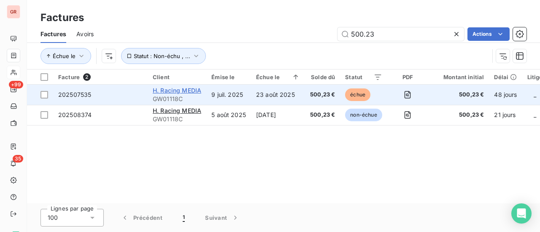
click at [180, 91] on span "H. Racing MEDIA" at bounding box center [177, 90] width 48 height 7
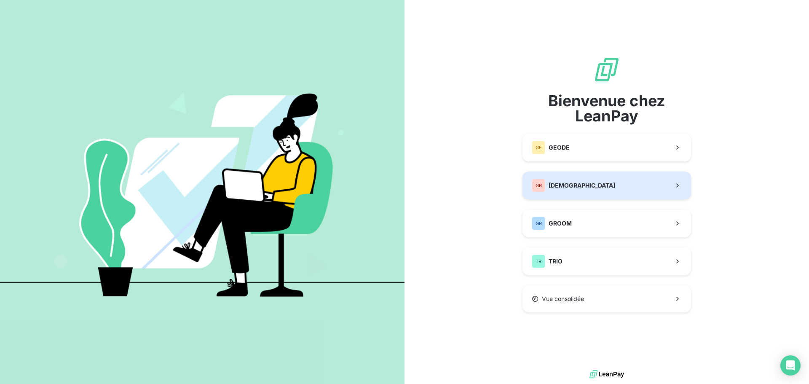
click at [589, 187] on span "[DEMOGRAPHIC_DATA]" at bounding box center [582, 185] width 67 height 8
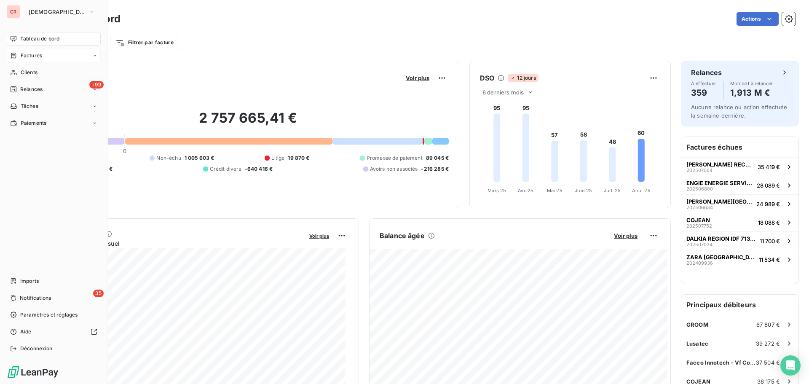
click at [39, 56] on span "Factures" at bounding box center [31, 56] width 21 height 8
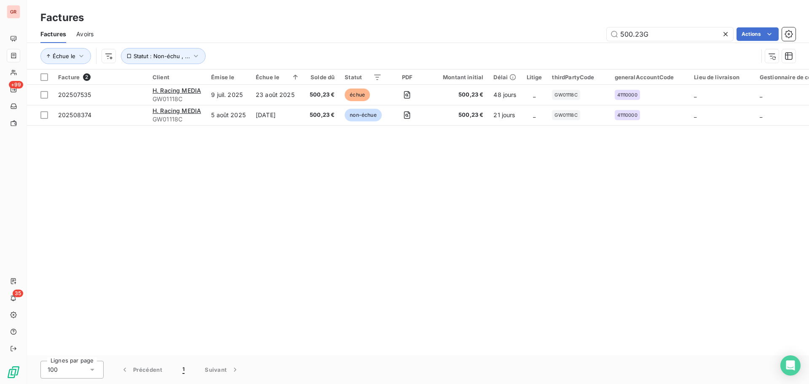
type input "500.23GW"
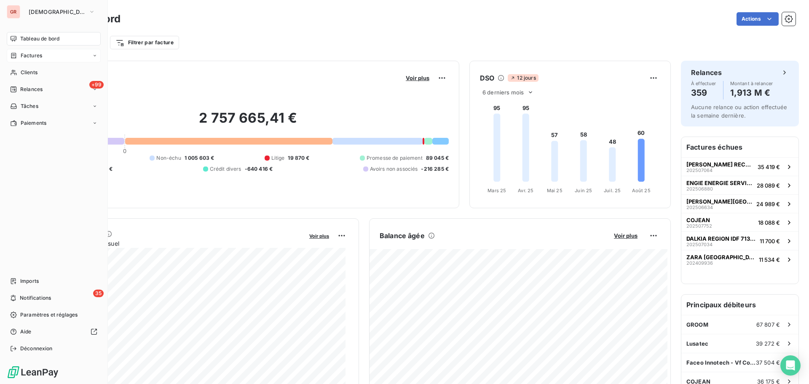
click at [38, 56] on span "Factures" at bounding box center [31, 56] width 21 height 8
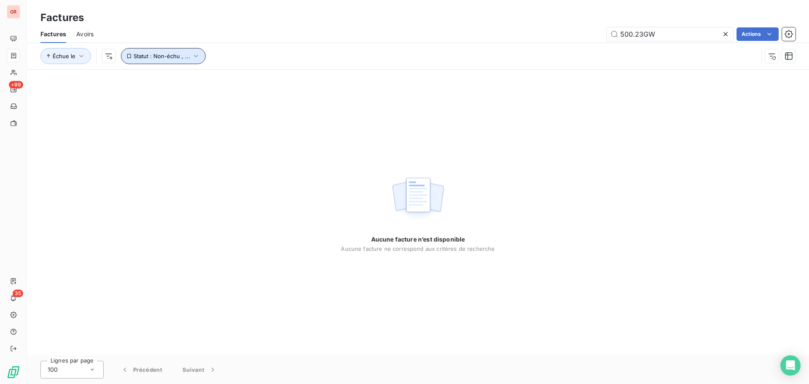
click at [194, 57] on icon "button" at bounding box center [196, 56] width 8 height 8
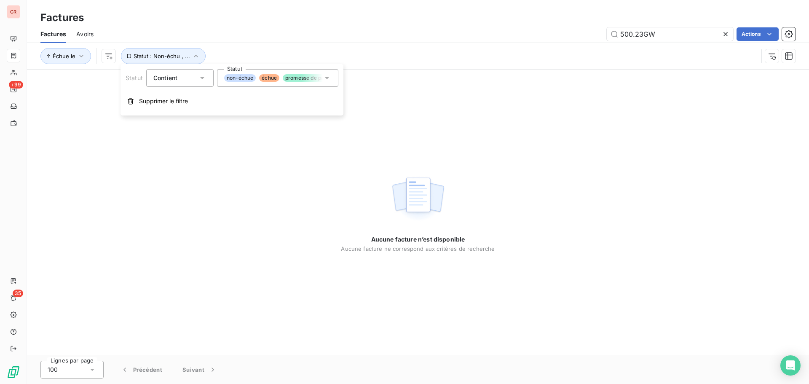
click at [330, 78] on icon at bounding box center [327, 78] width 8 height 8
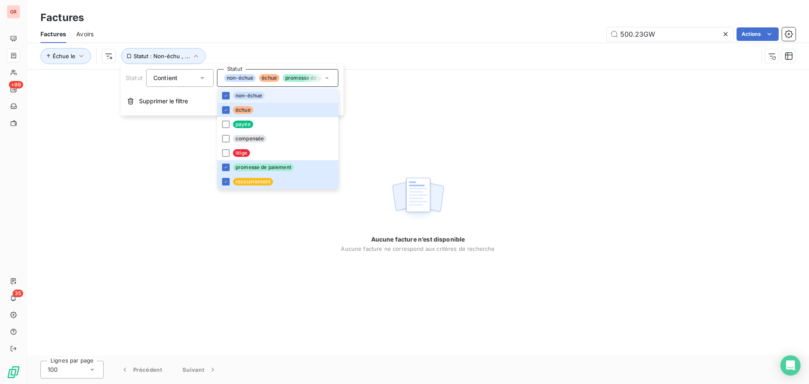
click at [407, 81] on div "Aucune facture n’est disponible Aucune facture ne correspond aux critères de re…" at bounding box center [418, 213] width 782 height 286
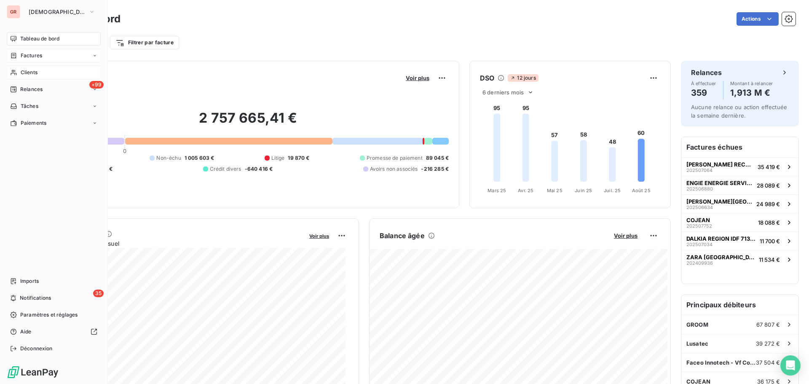
click at [22, 73] on span "Clients" at bounding box center [29, 73] width 17 height 8
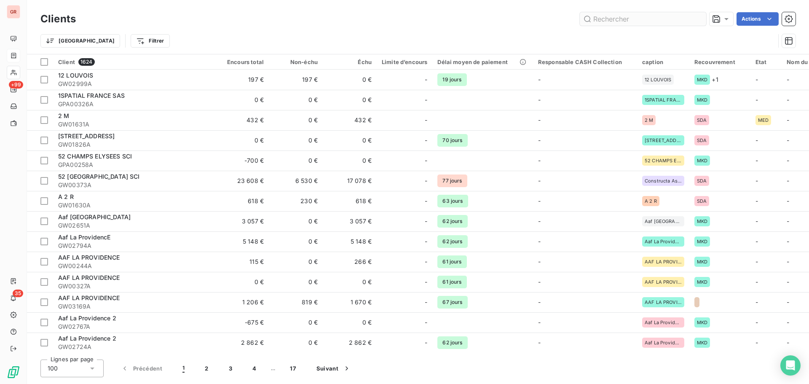
click at [615, 20] on input "text" at bounding box center [643, 18] width 126 height 13
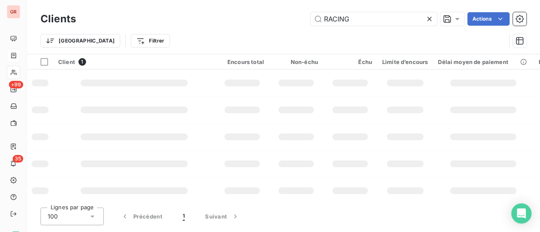
type input "RACING"
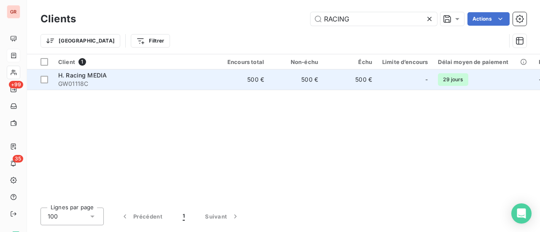
click at [91, 78] on span "H. Racing MEDIA" at bounding box center [82, 75] width 48 height 7
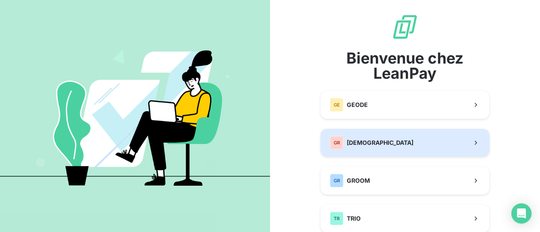
click at [367, 143] on span "[DEMOGRAPHIC_DATA]" at bounding box center [379, 143] width 67 height 8
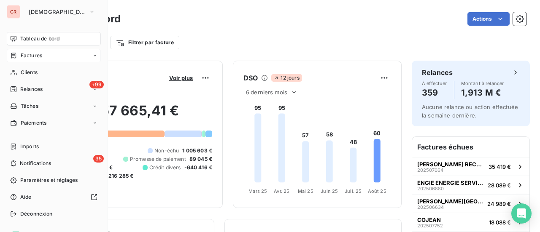
click at [26, 56] on span "Factures" at bounding box center [31, 56] width 21 height 8
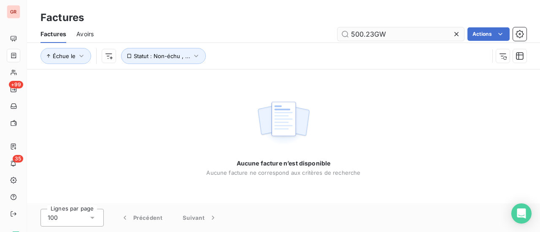
click at [389, 35] on input "500.23GW" at bounding box center [400, 33] width 126 height 13
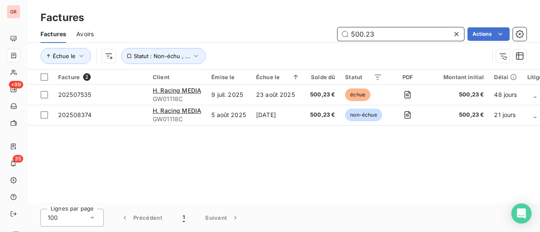
drag, startPoint x: 378, startPoint y: 35, endPoint x: 265, endPoint y: 38, distance: 113.0
click at [274, 38] on div "500.23 Actions" at bounding box center [315, 33] width 422 height 13
paste input "202508695"
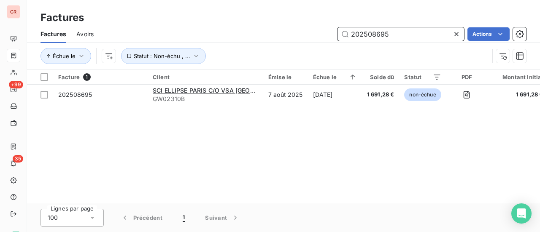
type input "202508695"
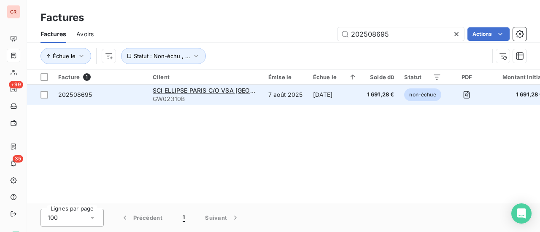
click at [173, 96] on span "GW02310B" at bounding box center [205, 99] width 105 height 8
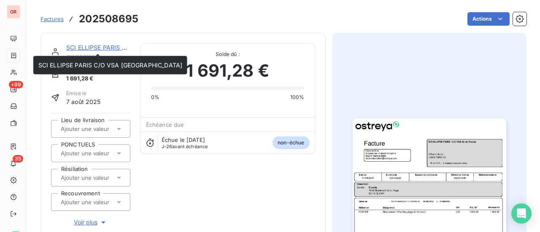
click at [101, 49] on link "SCI ELLIPSE PARIS C/O VSA [GEOGRAPHIC_DATA]" at bounding box center [138, 47] width 144 height 7
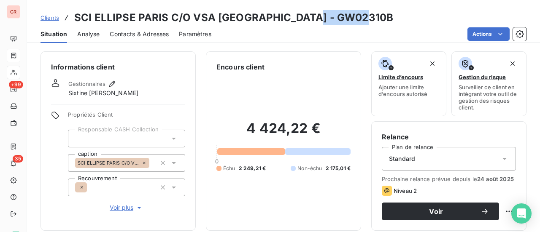
drag, startPoint x: 343, startPoint y: 19, endPoint x: 288, endPoint y: 17, distance: 54.8
click at [288, 17] on h3 "SCI ELLIPSE PARIS C/O VSA Ile de France - GW02310B" at bounding box center [233, 17] width 319 height 15
copy h3 "GW02310B"
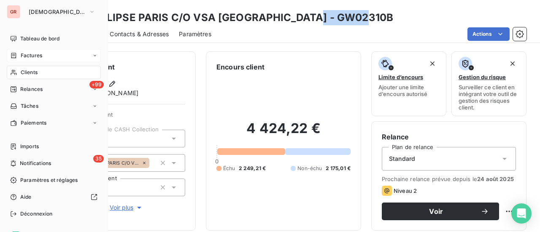
click at [33, 54] on span "Factures" at bounding box center [31, 56] width 21 height 8
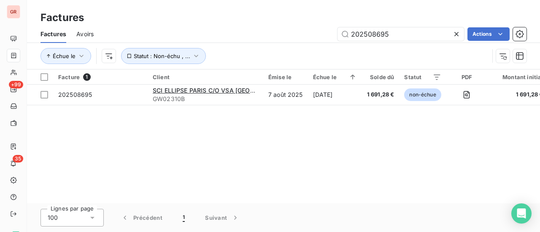
drag, startPoint x: 384, startPoint y: 34, endPoint x: 262, endPoint y: 48, distance: 122.1
click at [266, 48] on div "Factures Avoirs 202508695 Actions Échue le Statut : Non-échu , ..." at bounding box center [283, 47] width 513 height 44
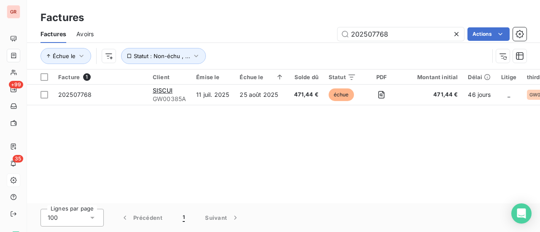
type input "202507768"
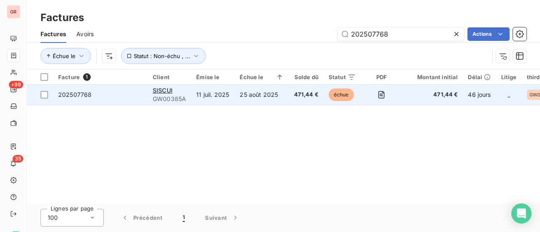
click at [175, 98] on span "GW00385A" at bounding box center [169, 99] width 33 height 8
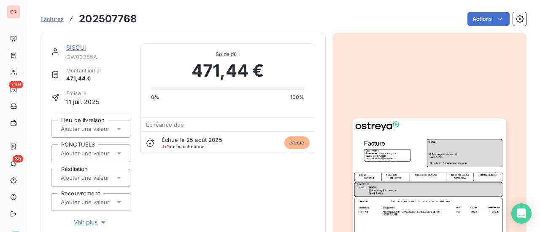
click at [79, 47] on link "SISCUI" at bounding box center [76, 47] width 20 height 7
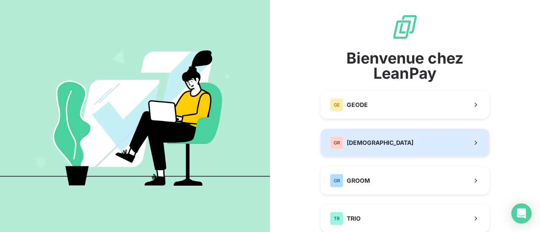
click at [377, 153] on button "GR GREENWISHES" at bounding box center [404, 143] width 169 height 28
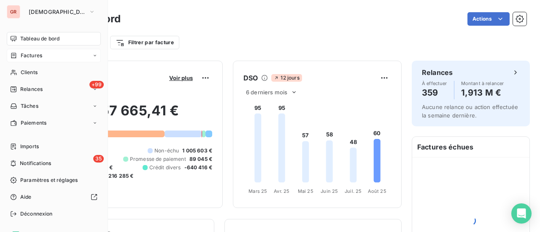
click at [31, 57] on span "Factures" at bounding box center [31, 56] width 21 height 8
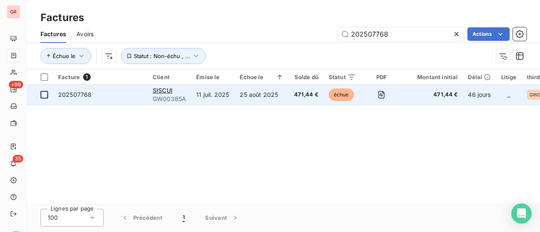
click at [46, 95] on div at bounding box center [44, 95] width 8 height 8
click at [85, 93] on span "202507768" at bounding box center [74, 94] width 33 height 7
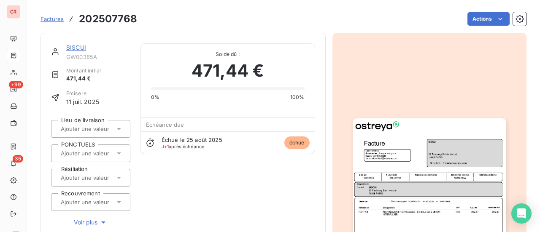
click at [416, 170] on img "button" at bounding box center [428, 226] width 153 height 217
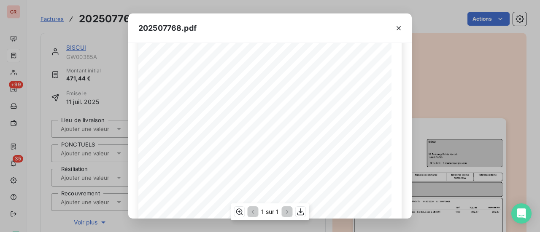
scroll to position [126, 0]
click at [301, 213] on icon "button" at bounding box center [300, 212] width 7 height 7
click at [400, 28] on icon "button" at bounding box center [398, 28] width 8 height 8
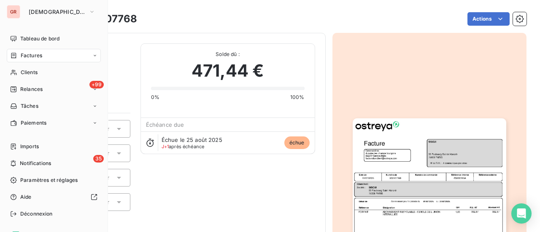
click at [40, 58] on span "Factures" at bounding box center [31, 56] width 21 height 8
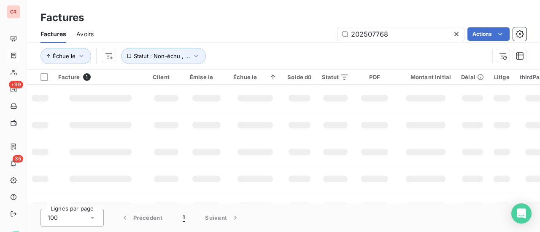
drag, startPoint x: 403, startPoint y: 34, endPoint x: 201, endPoint y: 38, distance: 201.5
click at [224, 38] on div "202507768 Actions" at bounding box center [315, 33] width 422 height 13
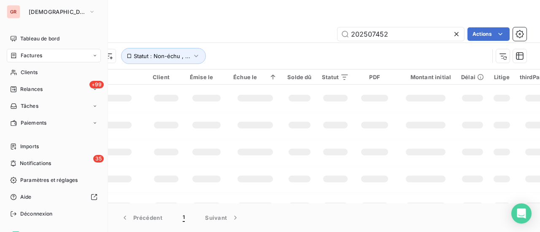
type input "202507452"
click at [36, 55] on span "Factures" at bounding box center [31, 56] width 21 height 8
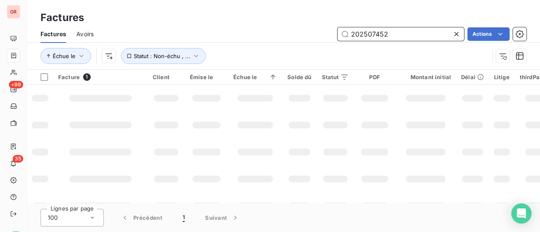
drag, startPoint x: 394, startPoint y: 37, endPoint x: 317, endPoint y: 38, distance: 77.6
click at [317, 38] on div "202507452 Actions" at bounding box center [315, 33] width 422 height 13
click at [406, 32] on input "202507452" at bounding box center [400, 33] width 126 height 13
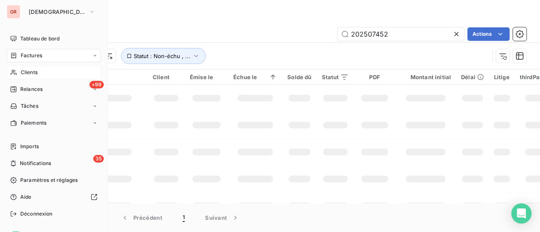
click at [32, 74] on span "Clients" at bounding box center [29, 73] width 17 height 8
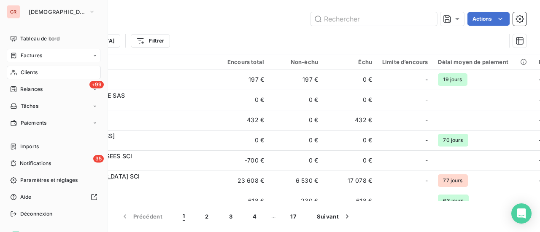
click at [31, 56] on span "Factures" at bounding box center [31, 56] width 21 height 8
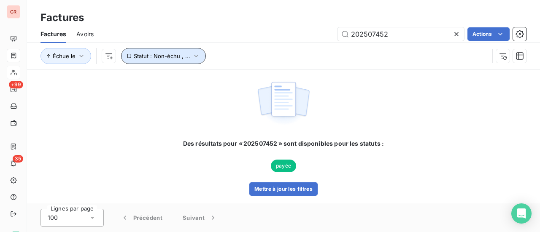
click at [194, 53] on icon "button" at bounding box center [196, 56] width 8 height 8
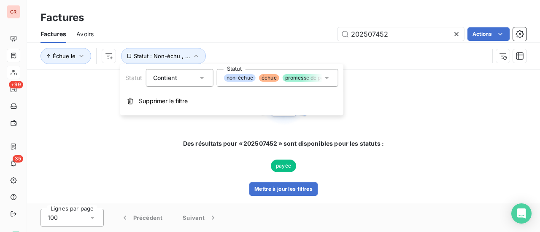
click at [328, 79] on icon at bounding box center [326, 78] width 8 height 8
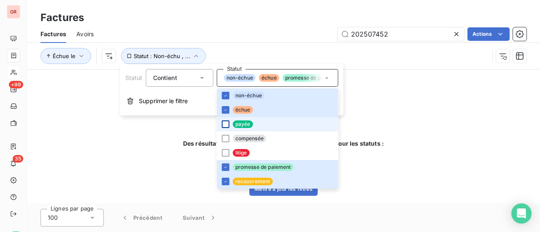
click at [222, 123] on div at bounding box center [226, 125] width 8 height 8
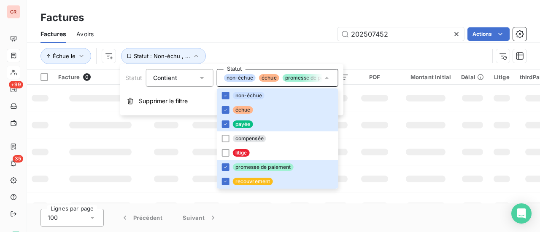
click at [300, 37] on div "202507452 Actions" at bounding box center [315, 33] width 422 height 13
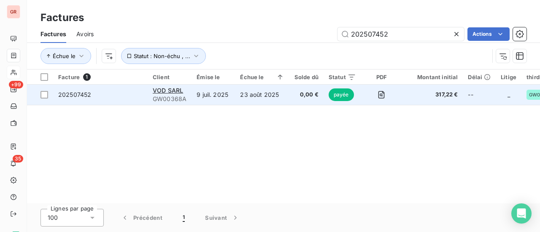
click at [79, 96] on span "202507452" at bounding box center [74, 94] width 33 height 7
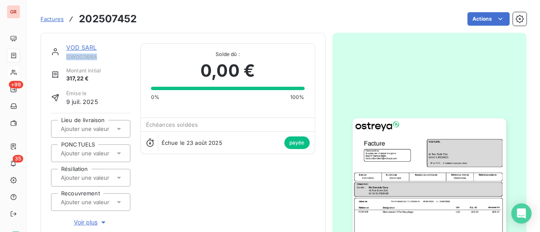
drag, startPoint x: 99, startPoint y: 57, endPoint x: 65, endPoint y: 58, distance: 34.2
click at [65, 58] on div "VOD SARL GW00368A" at bounding box center [90, 51] width 79 height 17
copy span "GW00368A"
click at [424, 161] on img "button" at bounding box center [428, 226] width 153 height 217
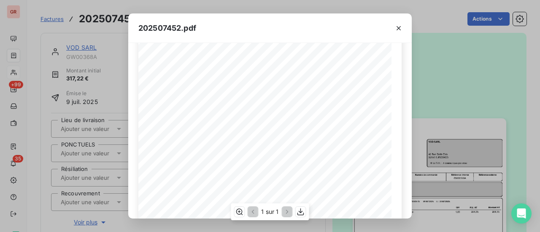
scroll to position [84, 0]
drag, startPoint x: 401, startPoint y: 29, endPoint x: 392, endPoint y: 24, distance: 10.2
click at [401, 29] on icon "button" at bounding box center [398, 28] width 8 height 8
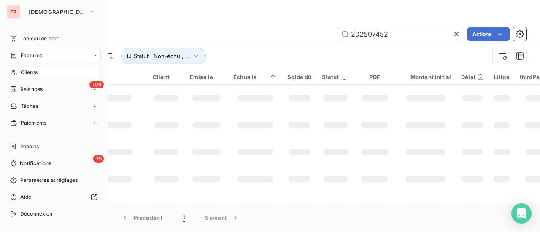
click at [38, 57] on span "Factures" at bounding box center [31, 56] width 21 height 8
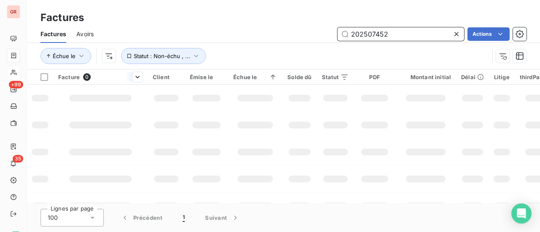
drag, startPoint x: 413, startPoint y: 35, endPoint x: 144, endPoint y: 75, distance: 272.0
click at [198, 59] on div "Factures Avoirs 202507452 Actions Échue le Statut : Non-échu , ..." at bounding box center [283, 47] width 513 height 44
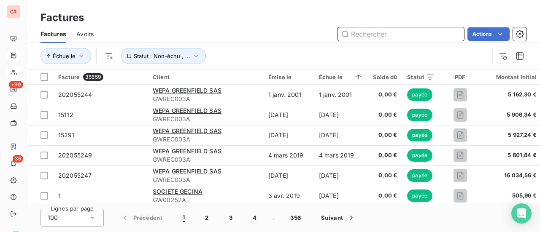
click at [364, 32] on input "text" at bounding box center [400, 33] width 126 height 13
paste input "202507792"
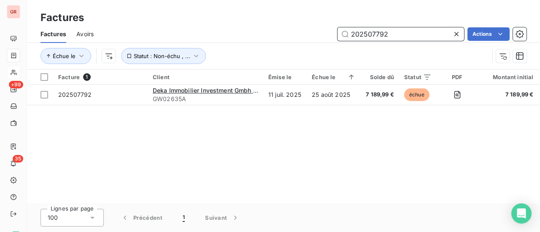
type input "202507792"
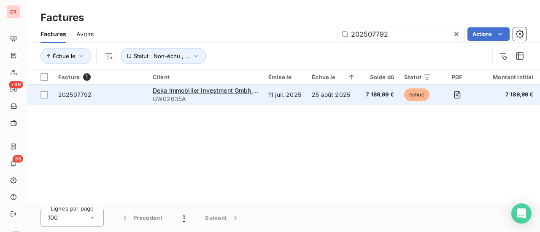
drag, startPoint x: 181, startPoint y: 97, endPoint x: 173, endPoint y: 98, distance: 8.5
click at [173, 98] on span "GW02635A" at bounding box center [205, 99] width 105 height 8
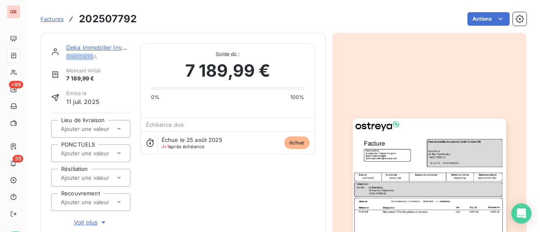
drag, startPoint x: 94, startPoint y: 57, endPoint x: 64, endPoint y: 56, distance: 30.4
click at [64, 56] on div "Deka Immobilier Investment Gmbh Co Cbre PM GW02635A" at bounding box center [90, 51] width 79 height 17
drag, startPoint x: 99, startPoint y: 56, endPoint x: 66, endPoint y: 56, distance: 33.7
click at [66, 56] on div "Deka Immobilier Investment Gmbh Co Cbre PM GW02635A" at bounding box center [90, 51] width 79 height 17
copy span "GW02635A"
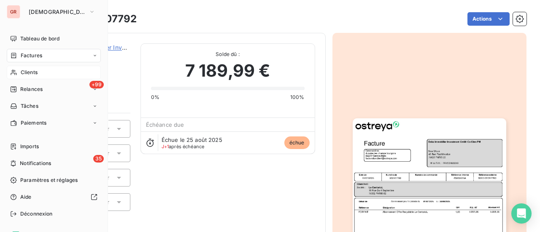
click at [32, 56] on span "Factures" at bounding box center [31, 56] width 21 height 8
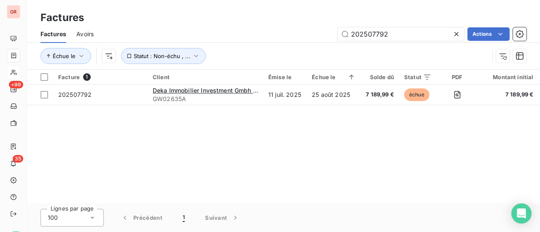
drag, startPoint x: 396, startPoint y: 36, endPoint x: 242, endPoint y: 37, distance: 153.8
click at [242, 37] on div "202507792 Actions" at bounding box center [315, 33] width 422 height 13
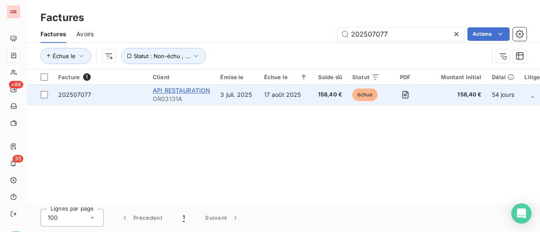
type input "202507077"
click at [188, 91] on span "API RESTAURATION" at bounding box center [181, 90] width 57 height 7
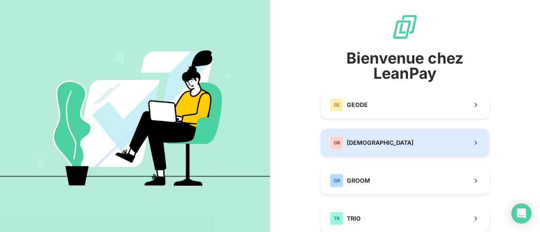
click at [371, 145] on span "[DEMOGRAPHIC_DATA]" at bounding box center [379, 143] width 67 height 8
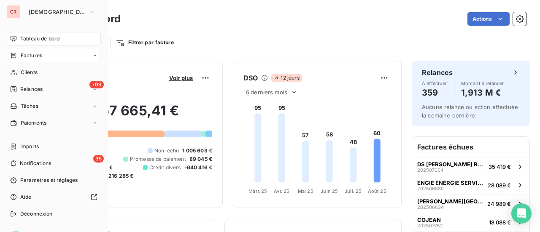
click at [32, 54] on span "Factures" at bounding box center [31, 56] width 21 height 8
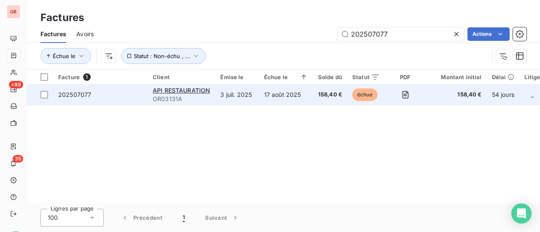
click at [169, 101] on span "OR03131A" at bounding box center [181, 99] width 57 height 8
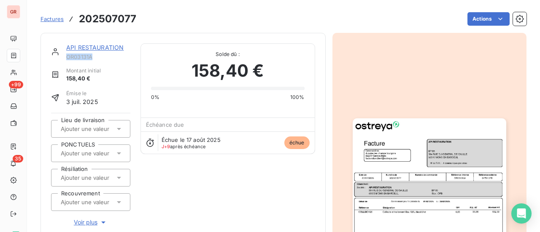
drag, startPoint x: 94, startPoint y: 55, endPoint x: 64, endPoint y: 57, distance: 30.0
click at [64, 57] on div "API RESTAURATION OR03131A" at bounding box center [90, 51] width 79 height 17
copy span "OR03131A"
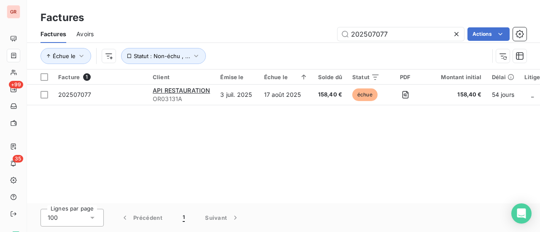
drag, startPoint x: 406, startPoint y: 35, endPoint x: 254, endPoint y: 36, distance: 152.2
click at [269, 35] on div "202507077 Actions" at bounding box center [315, 33] width 422 height 13
type input "202507079"
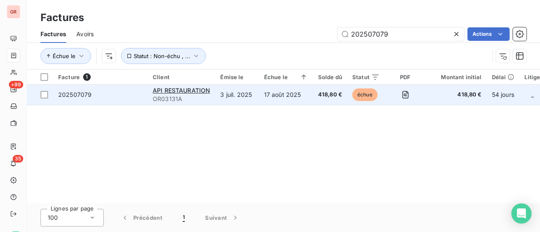
click at [175, 100] on span "OR03131A" at bounding box center [181, 99] width 57 height 8
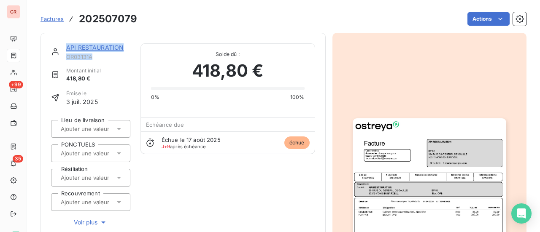
drag, startPoint x: 94, startPoint y: 56, endPoint x: 61, endPoint y: 57, distance: 32.9
click at [61, 57] on div "API RESTAURATION OR03131A" at bounding box center [90, 51] width 79 height 17
click at [114, 59] on span "OR03131A" at bounding box center [98, 57] width 64 height 7
click at [95, 56] on span "OR03131A" at bounding box center [98, 57] width 64 height 7
drag, startPoint x: 91, startPoint y: 56, endPoint x: 65, endPoint y: 57, distance: 26.1
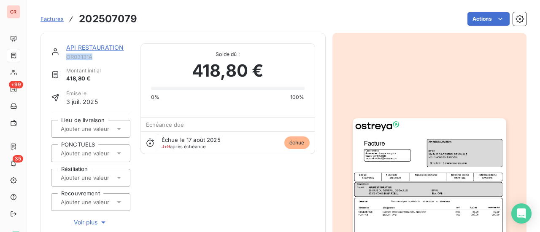
click at [65, 57] on div "API RESTAURATION OR03131A" at bounding box center [90, 51] width 79 height 17
copy span "OR03131A"
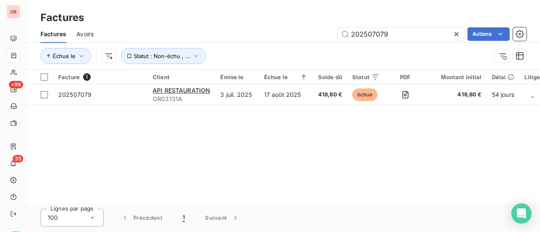
drag, startPoint x: 401, startPoint y: 37, endPoint x: 268, endPoint y: 37, distance: 133.2
click at [288, 37] on div "202507079 Actions" at bounding box center [315, 33] width 422 height 13
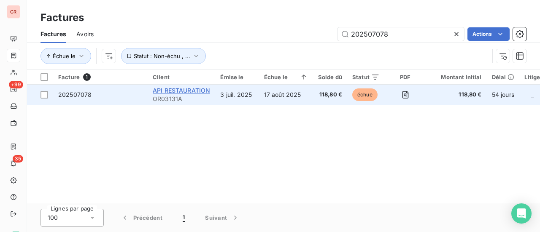
type input "202507078"
click at [180, 90] on span "API RESTAURATION" at bounding box center [181, 90] width 57 height 7
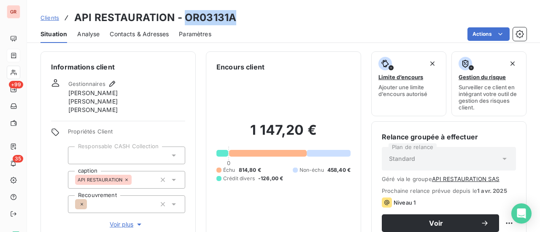
drag, startPoint x: 235, startPoint y: 19, endPoint x: 182, endPoint y: 16, distance: 53.2
click at [182, 16] on div "Clients API RESTAURATION - OR03131A" at bounding box center [283, 17] width 513 height 15
copy h3 "OR03131A"
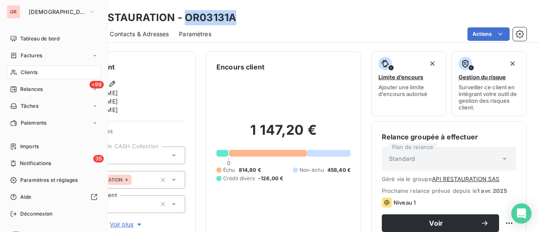
drag, startPoint x: 41, startPoint y: 56, endPoint x: 97, endPoint y: 55, distance: 55.2
click at [41, 56] on span "Factures" at bounding box center [31, 56] width 21 height 8
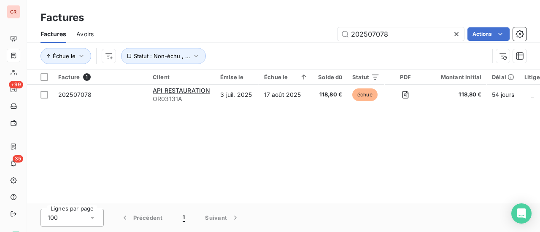
drag, startPoint x: 380, startPoint y: 39, endPoint x: 263, endPoint y: 45, distance: 116.9
click at [284, 43] on div "Factures Avoirs 202507078 Actions" at bounding box center [283, 34] width 513 height 18
type input "202507071"
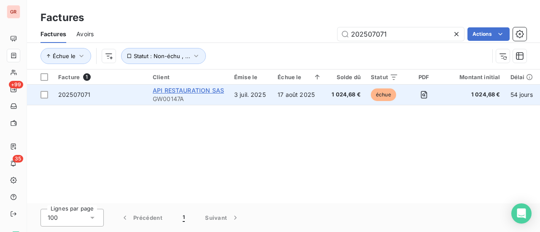
click at [201, 88] on span "API RESTAURATION SAS" at bounding box center [188, 90] width 71 height 7
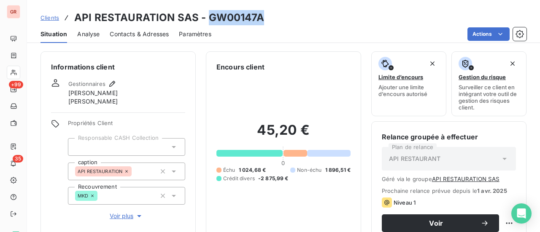
drag, startPoint x: 262, startPoint y: 18, endPoint x: 208, endPoint y: 22, distance: 54.5
click at [208, 20] on div "Clients API RESTAURATION SAS - GW00147A" at bounding box center [283, 17] width 513 height 15
click at [263, 16] on div "Clients API RESTAURATION SAS - GW00147A" at bounding box center [283, 17] width 513 height 15
drag, startPoint x: 263, startPoint y: 16, endPoint x: 213, endPoint y: 19, distance: 49.8
click at [213, 19] on div "Clients API RESTAURATION SAS - GW00147A" at bounding box center [283, 17] width 513 height 15
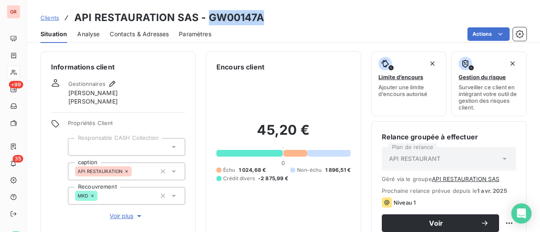
click at [267, 27] on div "Situation Analyse Contacts & Adresses Paramètres Actions" at bounding box center [283, 34] width 513 height 18
drag, startPoint x: 261, startPoint y: 20, endPoint x: 207, endPoint y: 23, distance: 54.9
click at [207, 23] on div "Clients API RESTAURATION SAS - GW00147A" at bounding box center [283, 17] width 513 height 15
copy h3 "GW00147A"
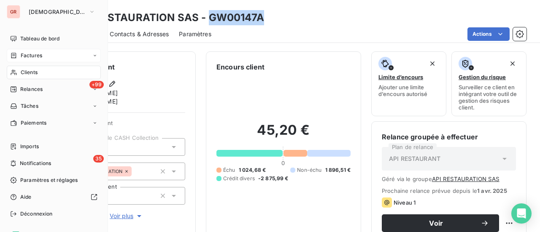
drag, startPoint x: 43, startPoint y: 56, endPoint x: 94, endPoint y: 53, distance: 51.1
click at [43, 56] on div "Factures" at bounding box center [54, 55] width 94 height 13
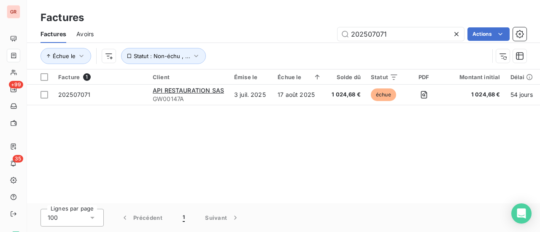
drag, startPoint x: 399, startPoint y: 35, endPoint x: 285, endPoint y: 38, distance: 113.8
click at [295, 37] on div "202507071 Actions" at bounding box center [315, 33] width 422 height 13
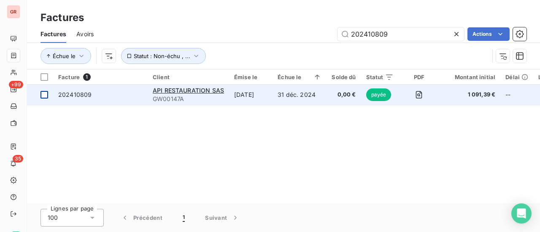
type input "202410809"
click at [51, 94] on td at bounding box center [40, 95] width 26 height 20
click at [196, 89] on span "API RESTAURATION SAS" at bounding box center [188, 90] width 71 height 7
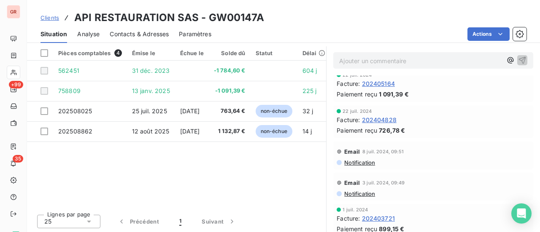
scroll to position [1613, 0]
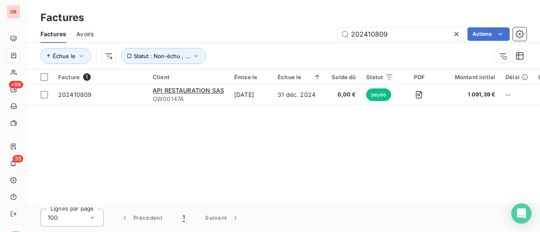
drag, startPoint x: 394, startPoint y: 34, endPoint x: 215, endPoint y: 37, distance: 178.3
click at [215, 37] on div "202410809 Actions" at bounding box center [315, 33] width 422 height 13
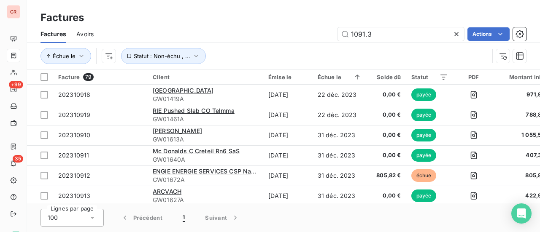
type input "1091.39"
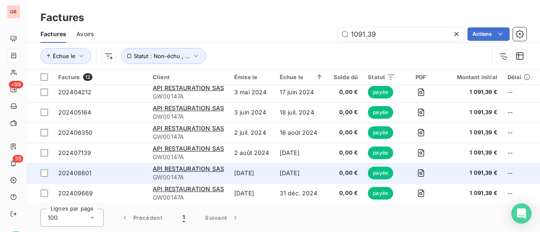
scroll to position [127, 0]
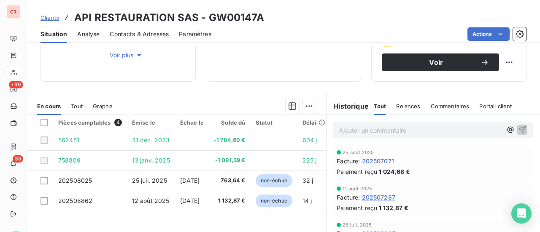
scroll to position [169, 0]
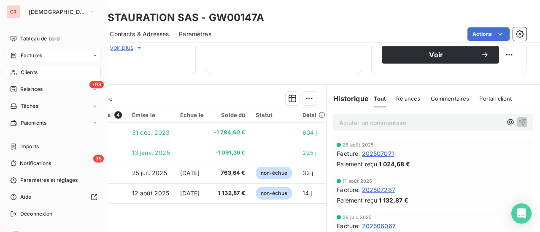
click at [34, 56] on span "Factures" at bounding box center [31, 56] width 21 height 8
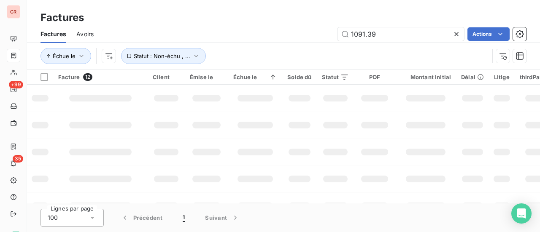
drag, startPoint x: 391, startPoint y: 34, endPoint x: 202, endPoint y: 34, distance: 188.8
click at [207, 34] on div "1091.39 Actions" at bounding box center [315, 33] width 422 height 13
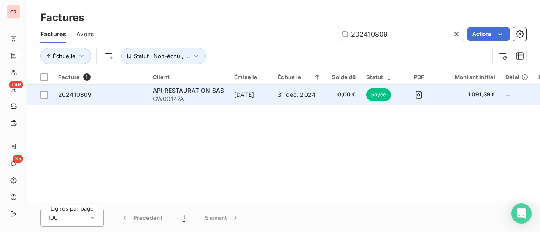
type input "202410809"
click at [62, 97] on span "202410809" at bounding box center [74, 94] width 33 height 7
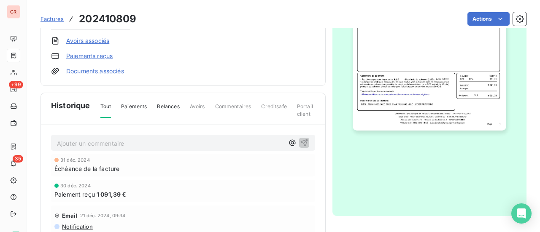
scroll to position [274, 0]
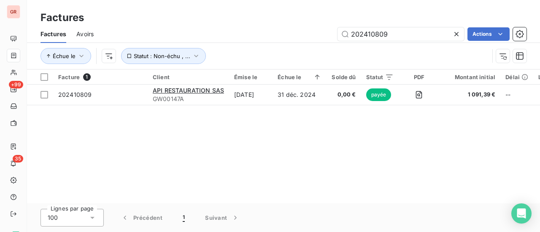
drag, startPoint x: 394, startPoint y: 38, endPoint x: 268, endPoint y: 40, distance: 125.2
click at [275, 38] on div "202410809 Actions" at bounding box center [315, 33] width 422 height 13
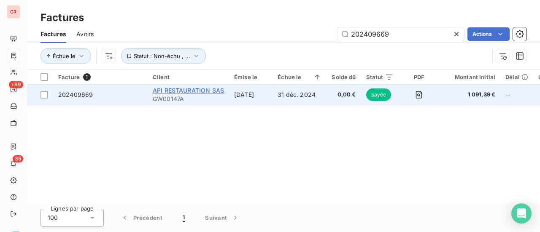
type input "202409669"
click at [182, 91] on span "API RESTAURATION SAS" at bounding box center [188, 90] width 71 height 7
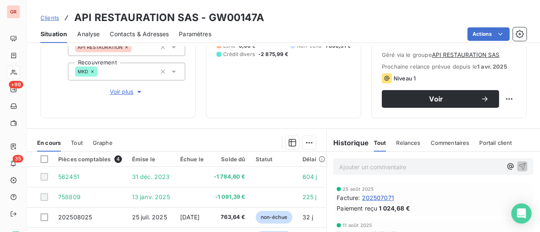
scroll to position [169, 0]
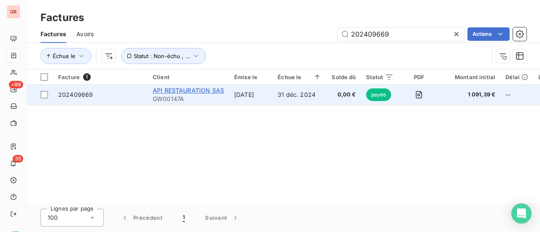
click at [201, 92] on span "API RESTAURATION SAS" at bounding box center [188, 90] width 71 height 7
click at [44, 95] on div at bounding box center [44, 95] width 8 height 8
click at [171, 92] on span "API RESTAURATION SAS" at bounding box center [188, 90] width 71 height 7
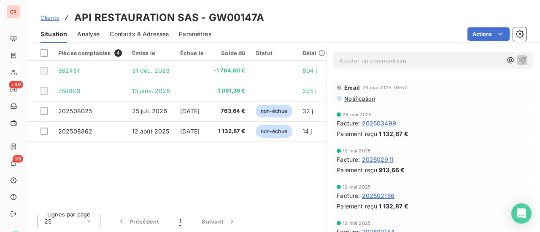
scroll to position [295, 0]
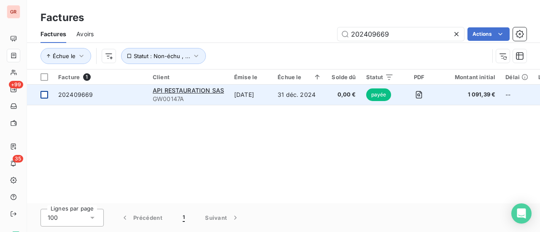
click at [46, 92] on div at bounding box center [44, 95] width 8 height 8
click at [379, 95] on span "payée" at bounding box center [378, 95] width 25 height 13
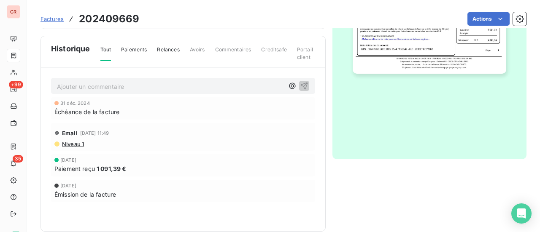
scroll to position [274, 0]
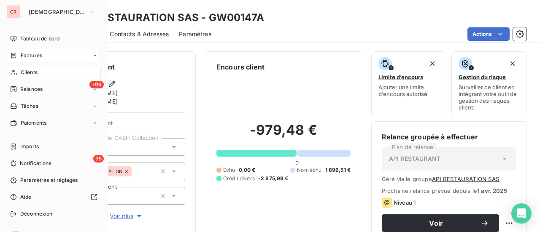
click at [28, 54] on span "Factures" at bounding box center [31, 56] width 21 height 8
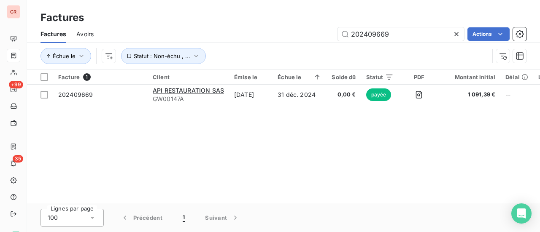
drag, startPoint x: 401, startPoint y: 36, endPoint x: 203, endPoint y: 39, distance: 197.7
click at [223, 36] on div "202409669 Actions" at bounding box center [315, 33] width 422 height 13
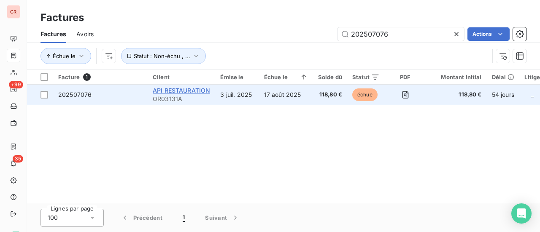
type input "202507076"
click at [168, 91] on span "API RESTAURATION" at bounding box center [181, 90] width 57 height 7
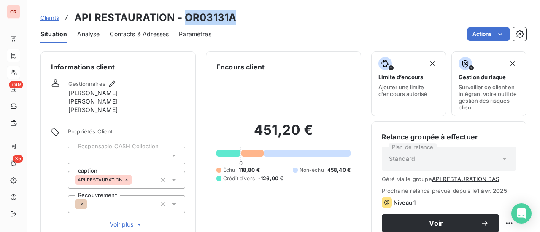
drag, startPoint x: 234, startPoint y: 17, endPoint x: 185, endPoint y: 19, distance: 48.9
click at [185, 19] on div "Clients API RESTAURATION - OR03131A" at bounding box center [283, 17] width 513 height 15
copy h3 "OR03131A"
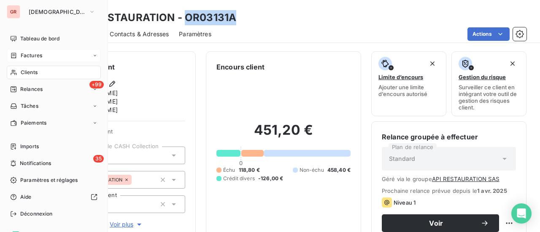
click at [37, 55] on span "Factures" at bounding box center [31, 56] width 21 height 8
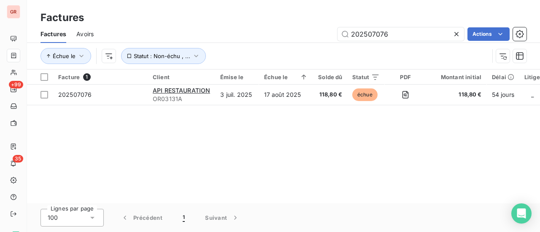
drag, startPoint x: 390, startPoint y: 34, endPoint x: 210, endPoint y: 36, distance: 180.0
click at [222, 34] on div "202507076 Actions" at bounding box center [315, 33] width 422 height 13
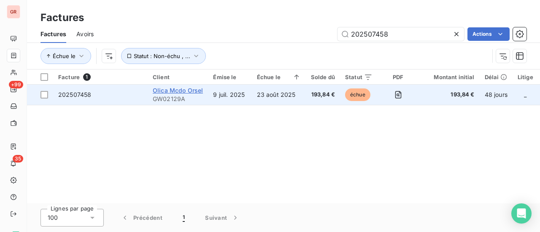
type input "202507458"
click at [190, 90] on span "Olica Mcdo Orsel" at bounding box center [178, 90] width 50 height 7
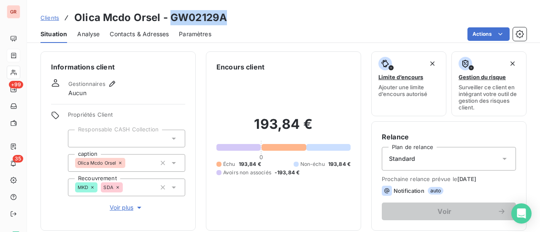
drag, startPoint x: 227, startPoint y: 19, endPoint x: 172, endPoint y: 20, distance: 54.8
click at [172, 20] on div "Clients Olica Mcdo Orsel - GW02129A" at bounding box center [283, 17] width 513 height 15
copy h3 "GW02129A"
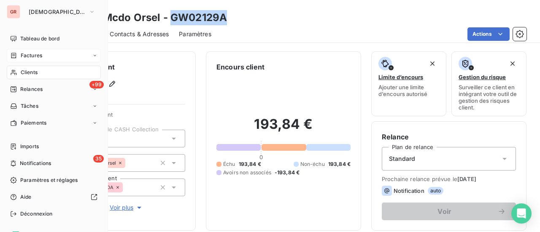
click at [36, 55] on span "Factures" at bounding box center [31, 56] width 21 height 8
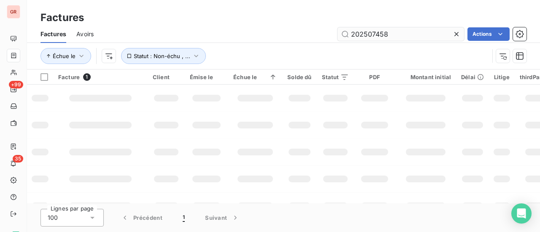
click at [397, 31] on input "202507458" at bounding box center [400, 33] width 126 height 13
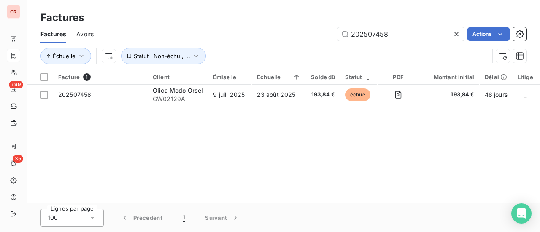
drag, startPoint x: 395, startPoint y: 32, endPoint x: 287, endPoint y: 32, distance: 107.9
click at [287, 32] on div "202507458 Actions" at bounding box center [315, 33] width 422 height 13
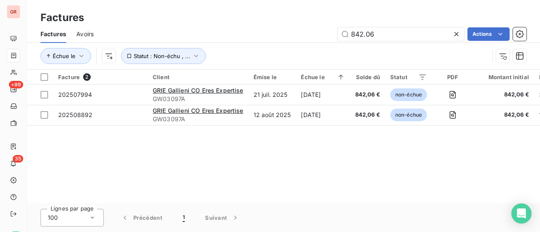
type input "842.06"
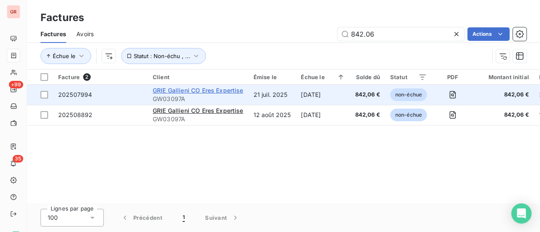
click at [188, 90] on span "GRIE Gallieni CO Eres Expertise" at bounding box center [198, 90] width 91 height 7
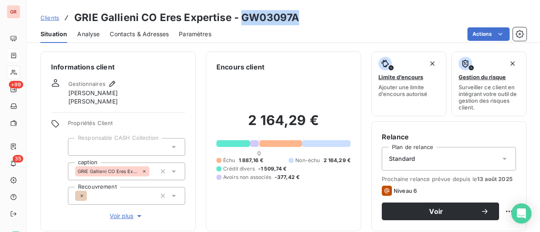
drag, startPoint x: 294, startPoint y: 18, endPoint x: 240, endPoint y: 18, distance: 54.0
click at [240, 18] on h3 "GRIE Gallieni CO Eres Expertise - GW03097A" at bounding box center [186, 17] width 225 height 15
copy h3 "GW03097A"
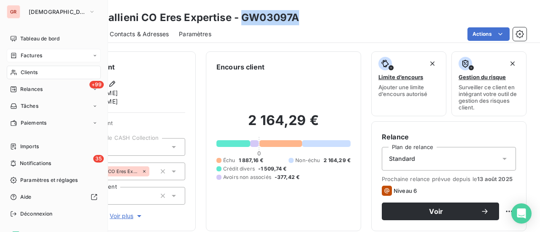
click at [35, 56] on span "Factures" at bounding box center [31, 56] width 21 height 8
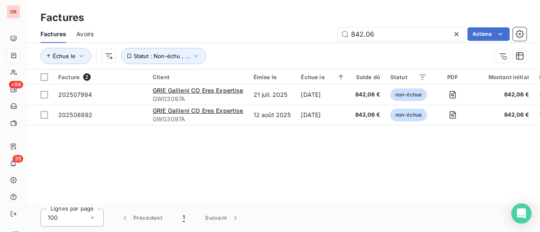
drag, startPoint x: 384, startPoint y: 32, endPoint x: 212, endPoint y: 40, distance: 173.0
click at [219, 40] on div "842.06 Actions" at bounding box center [315, 33] width 422 height 13
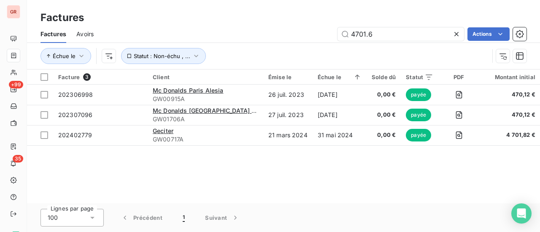
type input "4701.63"
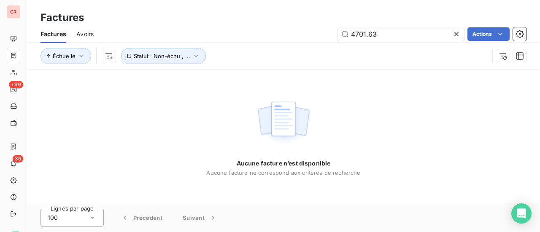
drag, startPoint x: 379, startPoint y: 38, endPoint x: 324, endPoint y: 38, distance: 55.2
click at [324, 38] on div "4701.63 Actions" at bounding box center [315, 33] width 422 height 13
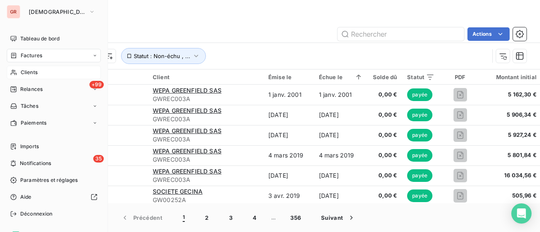
click at [32, 72] on span "Clients" at bounding box center [29, 73] width 17 height 8
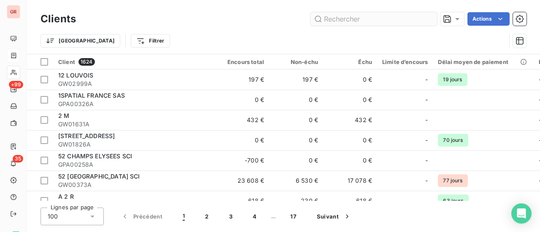
click at [329, 19] on input "text" at bounding box center [373, 18] width 126 height 13
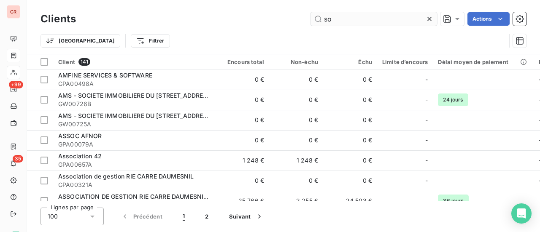
type input "s"
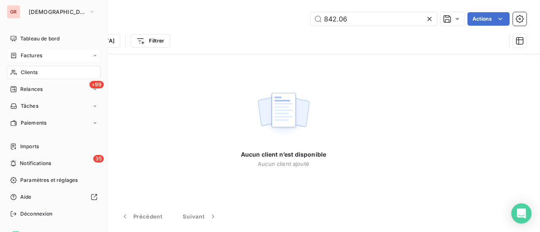
type input "842.06"
drag, startPoint x: 40, startPoint y: 57, endPoint x: 68, endPoint y: 58, distance: 28.3
click at [40, 57] on span "Factures" at bounding box center [31, 56] width 21 height 8
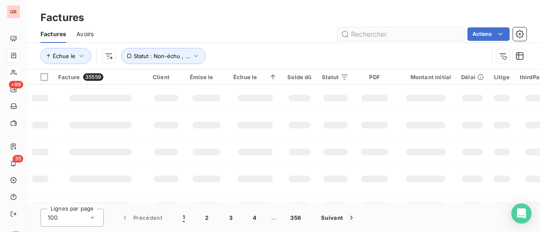
click at [387, 37] on input "text" at bounding box center [400, 33] width 126 height 13
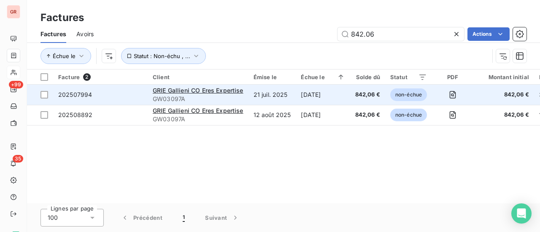
type input "842.06"
click at [186, 94] on div "GRIE Gallieni CO Eres Expertise" at bounding box center [198, 90] width 91 height 8
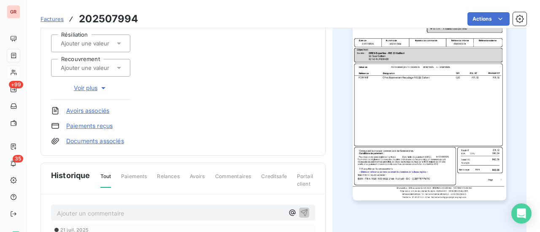
scroll to position [21, 0]
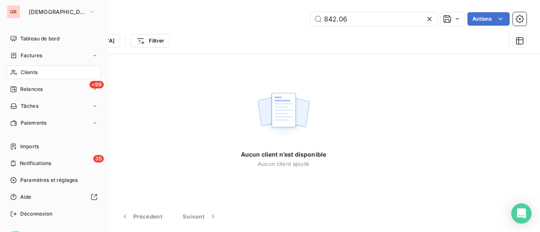
click at [33, 69] on span "Clients" at bounding box center [29, 73] width 17 height 8
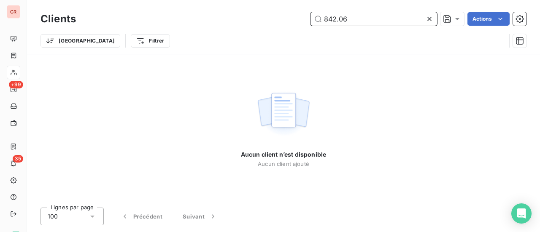
drag, startPoint x: 347, startPoint y: 22, endPoint x: 260, endPoint y: 23, distance: 86.8
click at [303, 22] on div "842.06 Actions" at bounding box center [306, 18] width 440 height 13
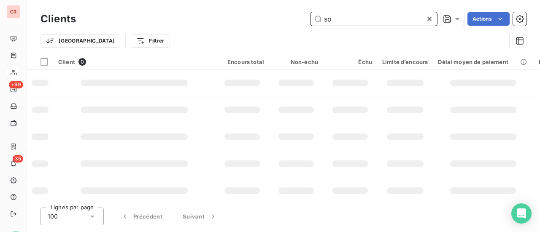
type input "s"
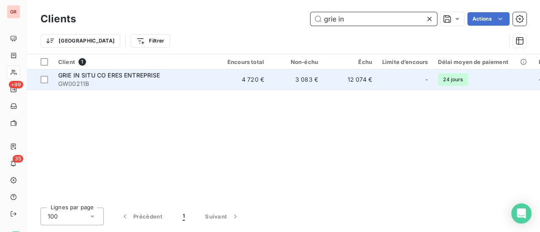
type input "grie in"
click at [120, 78] on span "GRIE IN SITU CO ERES ENTREPRISE" at bounding box center [109, 75] width 102 height 7
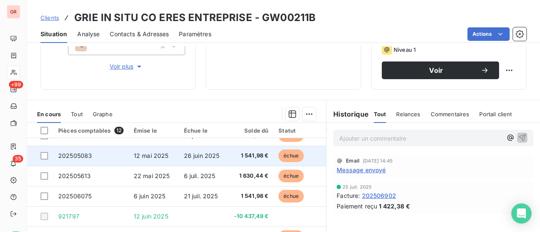
scroll to position [99, 0]
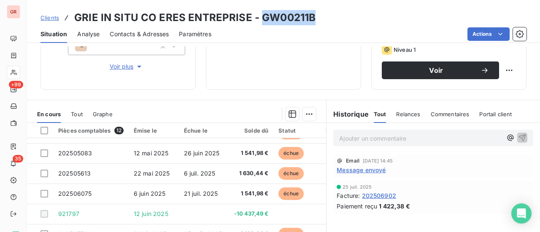
drag, startPoint x: 315, startPoint y: 19, endPoint x: 260, endPoint y: 20, distance: 54.8
click at [260, 20] on div "Clients GRIE IN SITU CO ERES ENTREPRISE - GW00211B" at bounding box center [283, 17] width 513 height 15
copy h3 "GW00211B"
click at [161, 32] on span "Contacts & Adresses" at bounding box center [139, 34] width 59 height 8
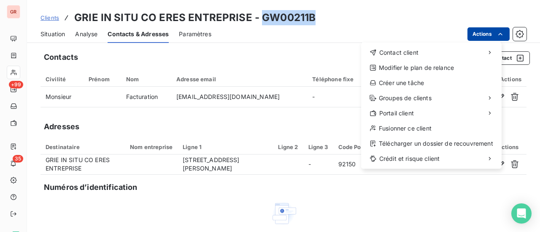
click at [498, 33] on html "GR +99 35 Clients GRIE IN SITU CO ERES ENTREPRISE - GW00211B Situation Analyse …" at bounding box center [270, 116] width 540 height 232
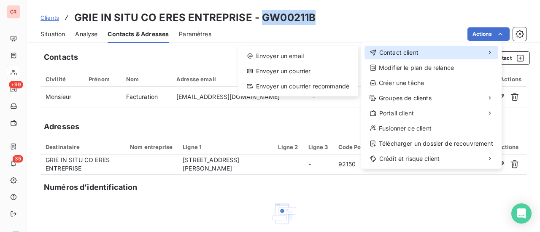
click at [411, 56] on span "Contact client" at bounding box center [398, 52] width 39 height 8
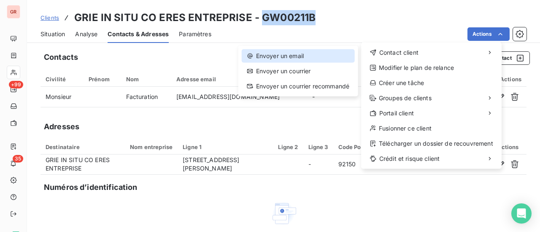
click at [263, 59] on div "Envoyer un email" at bounding box center [298, 55] width 113 height 13
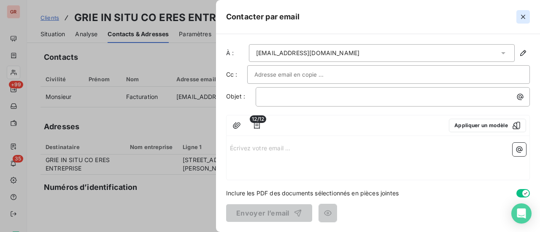
click at [522, 17] on icon "button" at bounding box center [523, 17] width 4 height 4
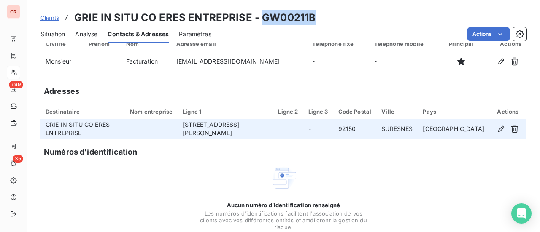
scroll to position [70, 0]
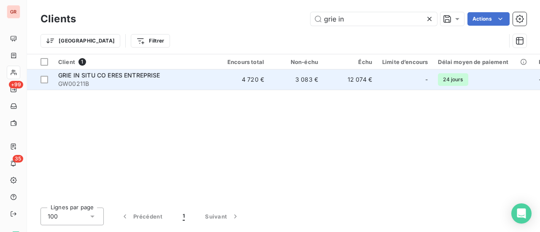
click at [136, 74] on span "GRIE IN SITU CO ERES ENTREPRISE" at bounding box center [109, 75] width 102 height 7
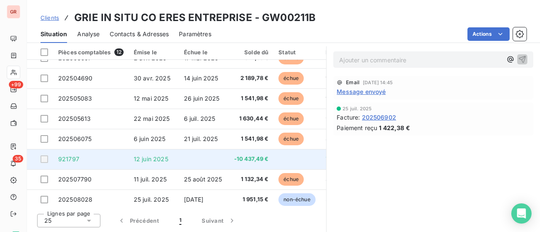
scroll to position [99, 0]
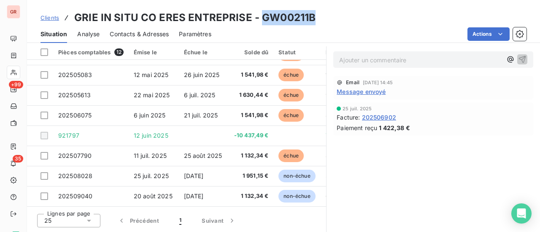
drag, startPoint x: 312, startPoint y: 17, endPoint x: 257, endPoint y: 19, distance: 54.8
click at [257, 19] on div "Clients GRIE IN SITU CO ERES ENTREPRISE - GW00211B" at bounding box center [283, 17] width 513 height 15
copy h3 "GW00211B"
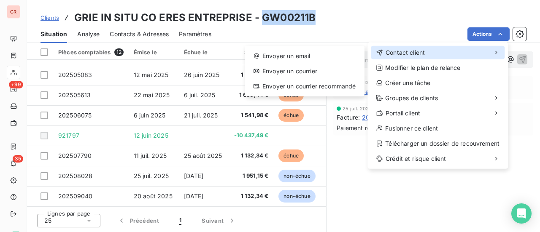
click at [415, 54] on span "Contact client" at bounding box center [404, 52] width 39 height 8
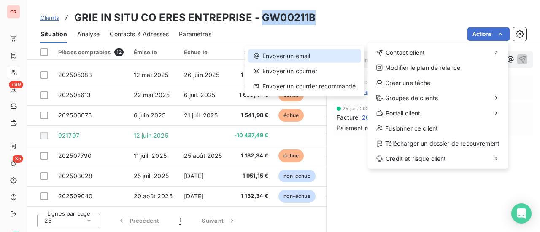
click at [298, 56] on div "Envoyer un email" at bounding box center [304, 55] width 113 height 13
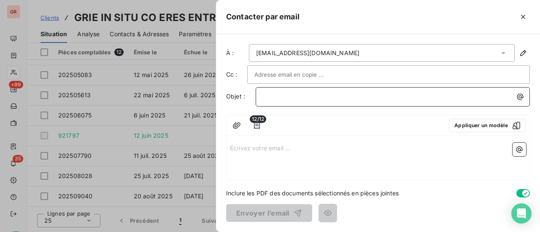
click at [271, 95] on p "﻿" at bounding box center [395, 97] width 264 height 10
click at [242, 157] on div "Écrivez votre email ... ﻿" at bounding box center [377, 160] width 303 height 40
click at [244, 149] on p "Écrivez votre email ... ﻿" at bounding box center [378, 148] width 296 height 10
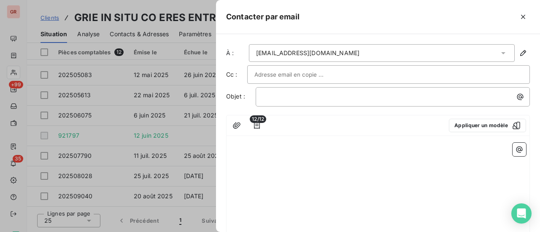
click at [256, 170] on p "﻿" at bounding box center [378, 167] width 296 height 10
click at [236, 150] on p "﻿" at bounding box center [378, 148] width 296 height 10
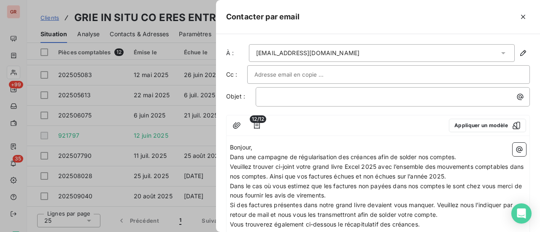
click at [461, 157] on p "Dans une campagne de régularisation des créances afin de solder nos comptes." at bounding box center [378, 158] width 296 height 10
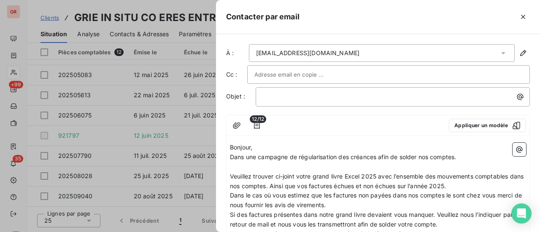
click at [472, 185] on p "Veuillez trouver ci-joint votre grand livre Excel 2025 avec l’ensemble des mouv…" at bounding box center [378, 181] width 296 height 19
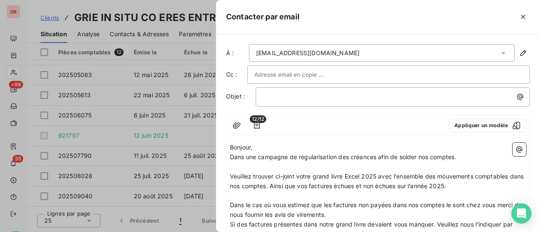
scroll to position [84, 0]
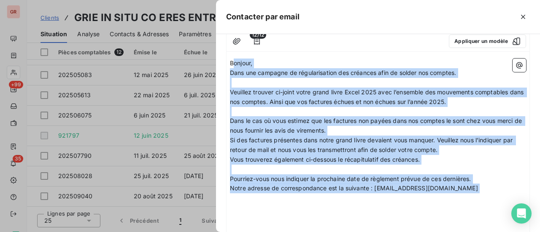
drag, startPoint x: 233, startPoint y: 59, endPoint x: 464, endPoint y: 201, distance: 270.9
click at [460, 197] on div "Bonjour, Dans une campagne de régularisation des créances afin de solder nos co…" at bounding box center [378, 218] width 296 height 318
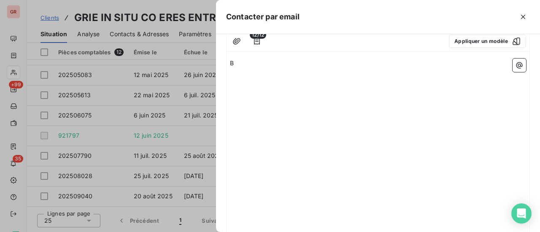
scroll to position [0, 0]
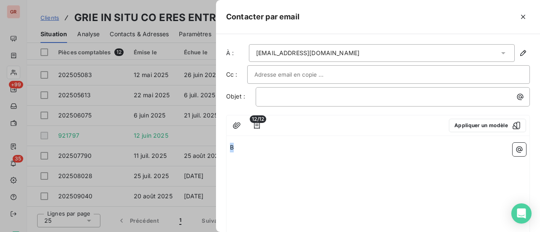
drag, startPoint x: 234, startPoint y: 148, endPoint x: 211, endPoint y: 152, distance: 24.0
click at [212, 232] on div "Contacter par email À : facturesrie@eres-expertise.com Cc : Objet : ﻿ 12/12 App…" at bounding box center [270, 232] width 540 height 0
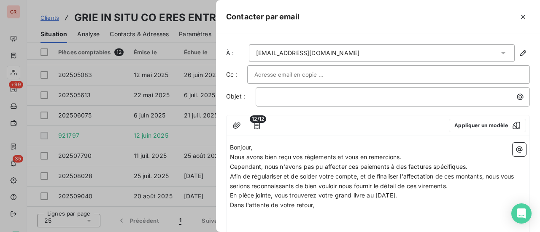
click at [267, 145] on p "Bonjour," at bounding box center [378, 148] width 296 height 10
click at [410, 156] on p "Nous avons bien reçu vos règlements et vous en remercions." at bounding box center [378, 158] width 296 height 10
click at [338, 156] on span "Nous avons bien reçu vos règlements et vous en remercions." at bounding box center [316, 156] width 172 height 7
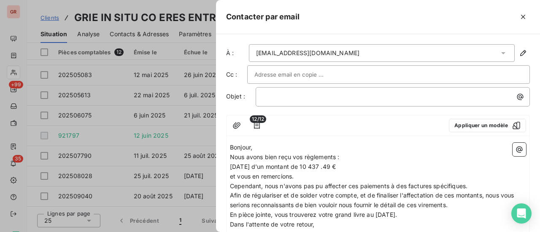
click at [230, 164] on span "12 juin 2025 d'un montant de 10 437 .49 €" at bounding box center [283, 166] width 106 height 7
click at [230, 175] on span "et vous en remercions." at bounding box center [262, 176] width 64 height 7
click at [361, 174] on span "- 25 aout 2025 d'un montant de 4 701.63 € et vous en remercions." at bounding box center [315, 176] width 170 height 7
click at [451, 172] on p "- 25 aout 2025 d'un montant de 4 701.63 € et nous vous en remercions." at bounding box center [378, 177] width 296 height 10
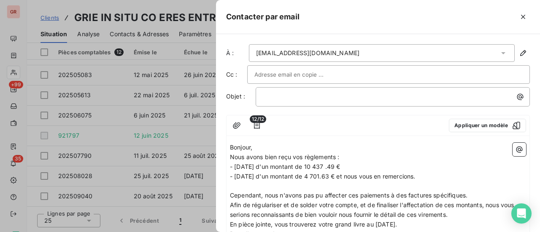
click at [478, 195] on p "Cependant, nous n'avons pas pu affecter ces paiements à des factures spécifique…" at bounding box center [378, 196] width 296 height 10
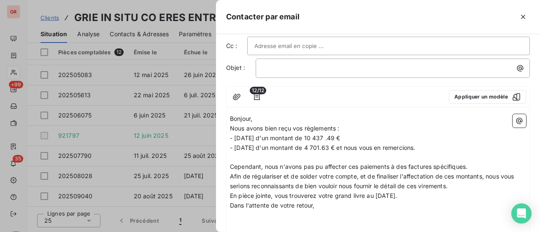
scroll to position [42, 0]
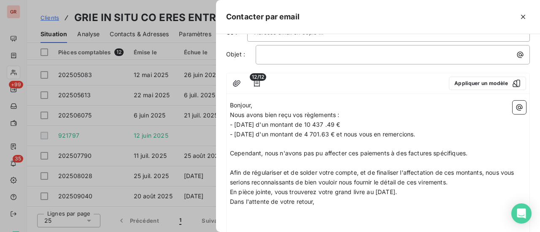
click at [458, 182] on p "Afin de régulariser et de solder votre compte, et de finaliser l'affectation de…" at bounding box center [378, 177] width 296 height 19
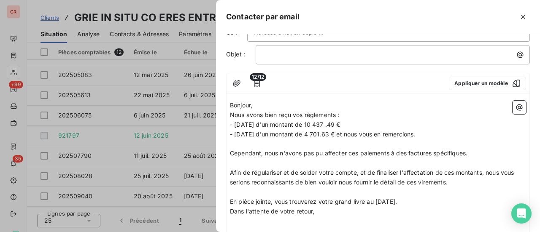
click at [383, 201] on span "En pièce jointe, vous trouverez votre grand livre au 14/08/2025." at bounding box center [313, 201] width 167 height 7
click at [442, 194] on p "﻿" at bounding box center [378, 193] width 296 height 10
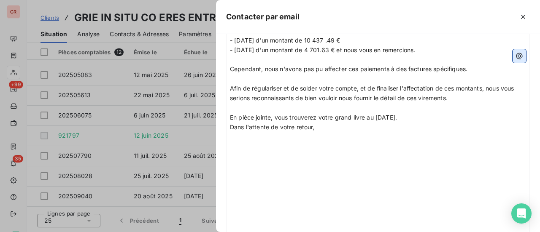
click at [515, 55] on icon "button" at bounding box center [519, 56] width 8 height 8
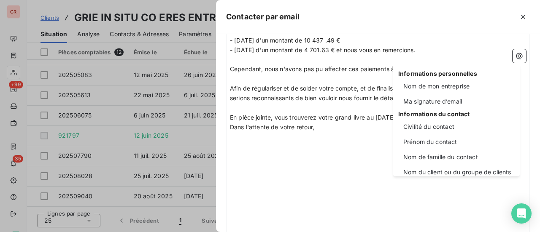
click at [483, 39] on html "GR +99 35 Clients GRIE IN SITU CO ERES ENTREPRISE - GW00211B Situation Analyse …" at bounding box center [270, 116] width 540 height 232
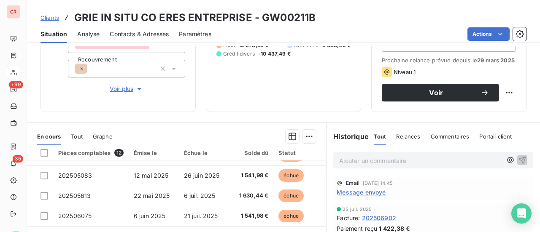
scroll to position [42, 0]
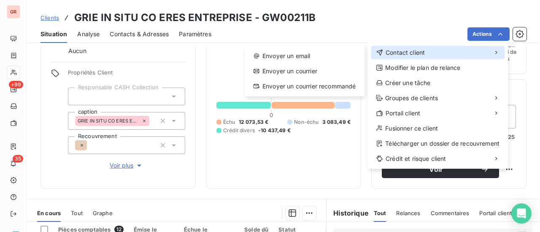
click at [413, 54] on span "Contact client" at bounding box center [404, 52] width 39 height 8
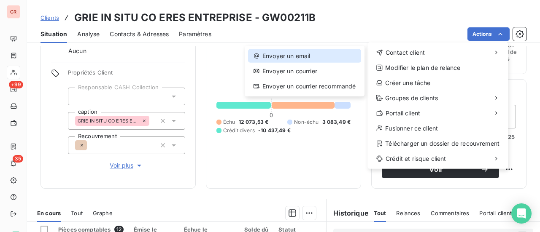
click at [302, 59] on div "Envoyer un email" at bounding box center [304, 55] width 113 height 13
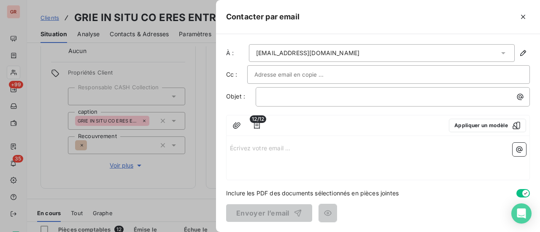
click at [235, 147] on p "Écrivez votre email ... ﻿" at bounding box center [378, 148] width 296 height 10
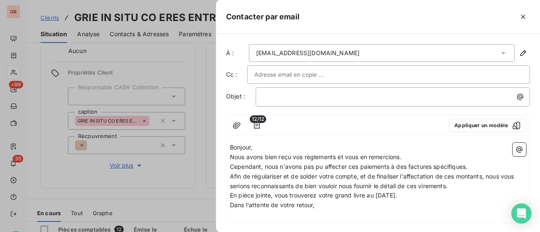
click at [338, 156] on span "Nous avons bien reçu vos règlements et vous en remercions." at bounding box center [316, 156] width 172 height 7
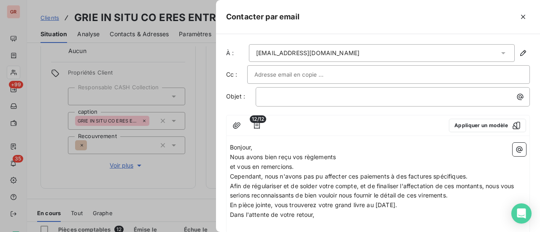
click at [339, 159] on p "Nous avons bien reçu vos règlements" at bounding box center [378, 158] width 296 height 10
click at [230, 165] on span "et vous en remercions." at bounding box center [262, 166] width 64 height 7
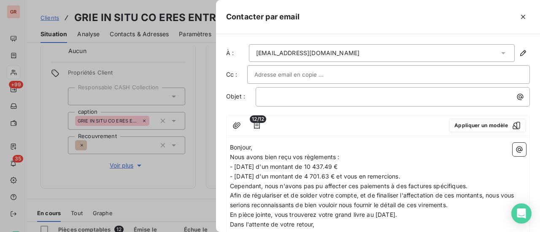
click at [362, 173] on span "- 25 aout 2025 d'un montant de 4 701.63 € et vous en remercions." at bounding box center [315, 176] width 170 height 7
click at [438, 175] on p "- 25 aout 2025 d'un montant de 4 701.63 € et nous vous en remercions." at bounding box center [378, 177] width 296 height 10
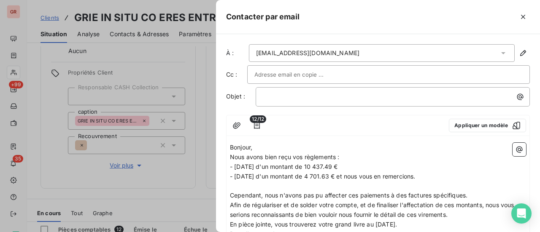
click at [475, 192] on p "Cependant, nous n'avons pas pu affecter ces paiements à des factures spécifique…" at bounding box center [378, 196] width 296 height 10
click at [460, 215] on p "Afin de régulariser et de solder votre compte, et de finaliser l'affectation de…" at bounding box center [378, 210] width 296 height 19
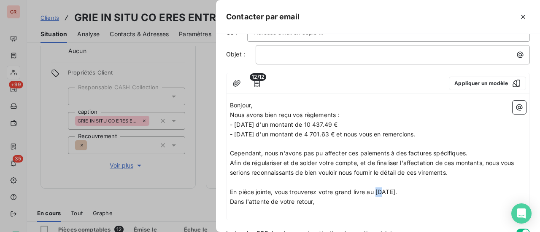
drag, startPoint x: 383, startPoint y: 191, endPoint x: 375, endPoint y: 192, distance: 8.1
click at [375, 192] on span "En pièce jointe, vous trouverez votre grand livre au 14/08/2025." at bounding box center [313, 191] width 167 height 7
click at [440, 195] on p "En pièce jointe, vous trouverez votre grand livre au 26/08/2025." at bounding box center [378, 193] width 296 height 10
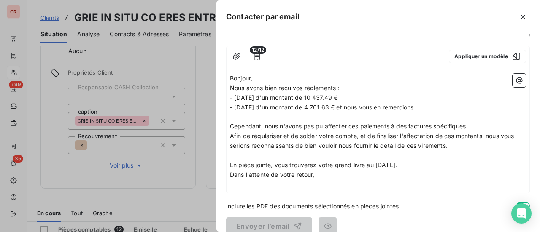
scroll to position [81, 0]
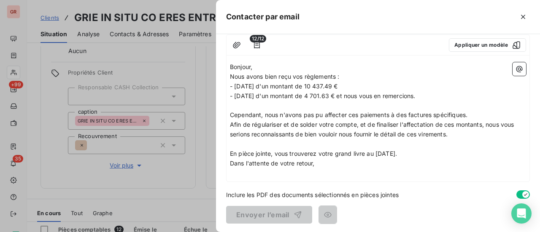
click at [228, 67] on div "Bonjour, Nous avons bien reçu vos règlements : - 12 juin 2025 d'un montant de 1…" at bounding box center [377, 120] width 303 height 123
drag, startPoint x: 230, startPoint y: 67, endPoint x: 345, endPoint y: 161, distance: 148.5
click at [345, 161] on div "Bonjour, Nous avons bien reçu vos règlements : - 12 juin 2025 d'un montant de 1…" at bounding box center [378, 120] width 296 height 116
copy div "Bonjour, Nous avons bien reçu vos règlements : - 12 juin 2025 d'un montant de 1…"
click at [372, 176] on p "﻿" at bounding box center [378, 174] width 296 height 10
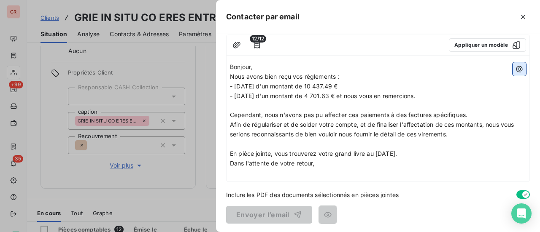
click at [516, 67] on icon "button" at bounding box center [519, 69] width 6 height 6
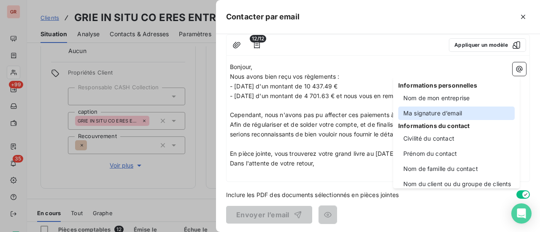
click at [451, 114] on div "Ma signature d’email" at bounding box center [456, 113] width 116 height 13
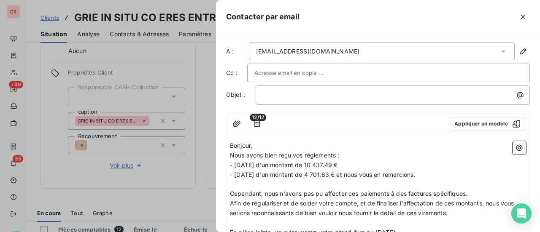
scroll to position [0, 0]
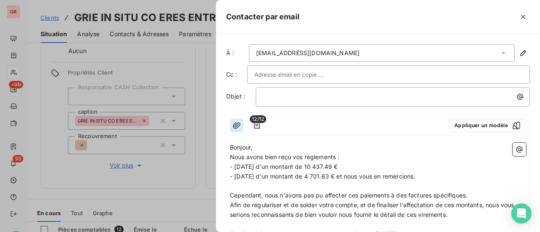
click at [234, 126] on icon "button" at bounding box center [236, 125] width 8 height 8
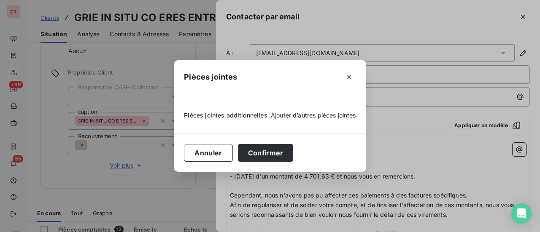
click at [296, 116] on span "Ajouter d’autres pièces jointes" at bounding box center [313, 115] width 85 height 7
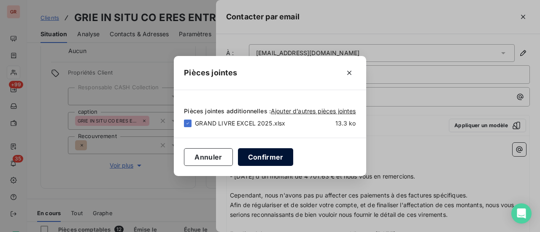
click at [271, 158] on button "Confirmer" at bounding box center [266, 157] width 56 height 18
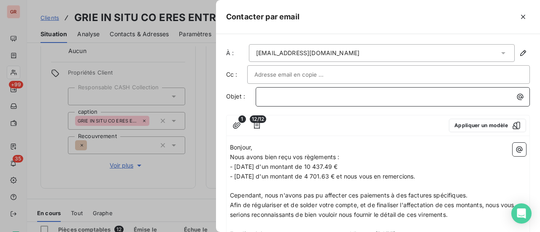
click at [284, 95] on p "﻿" at bounding box center [395, 97] width 264 height 10
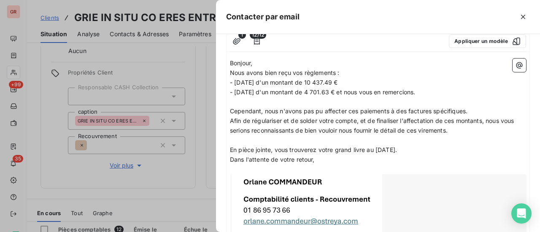
click at [455, 131] on p "Afin de régulariser et de solder votre compte, et de finaliser l'affectation de…" at bounding box center [378, 125] width 296 height 19
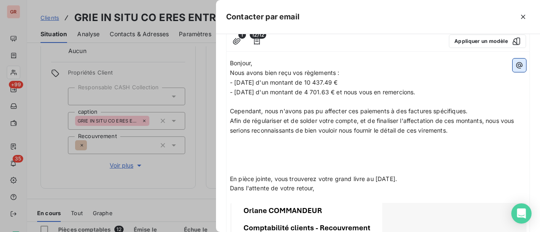
click at [516, 65] on icon "button" at bounding box center [519, 65] width 6 height 6
click at [337, 156] on html "GR +99 35 Clients GRIE IN SITU CO ERES ENTREPRISE - GW00211B Situation Analyse …" at bounding box center [270, 116] width 540 height 232
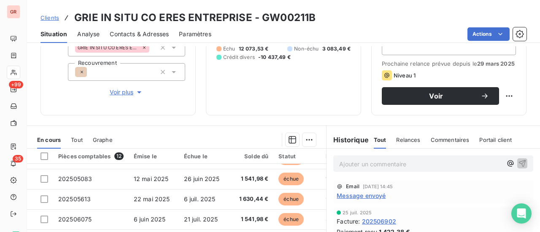
scroll to position [0, 0]
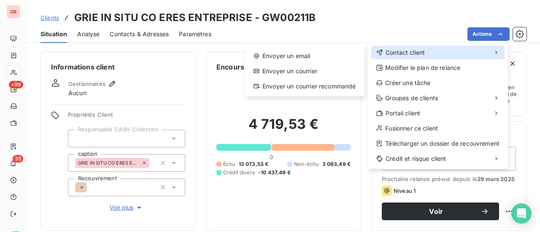
click at [415, 52] on span "Contact client" at bounding box center [404, 52] width 39 height 8
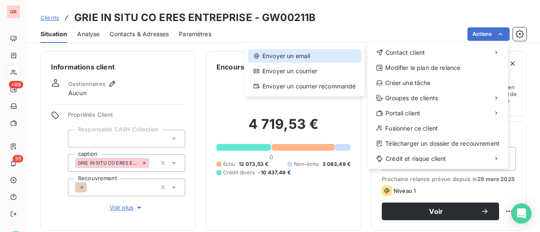
click at [303, 53] on div "Envoyer un email" at bounding box center [304, 55] width 113 height 13
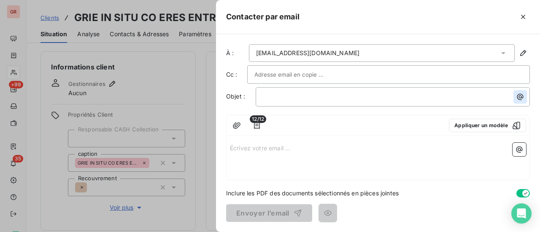
click at [519, 97] on icon "button" at bounding box center [520, 97] width 6 height 6
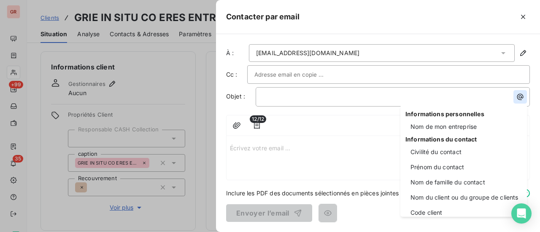
click at [519, 97] on html "GR +99 35 Clients GRIE IN SITU CO ERES ENTREPRISE - GW00211B Situation Analyse …" at bounding box center [270, 116] width 540 height 232
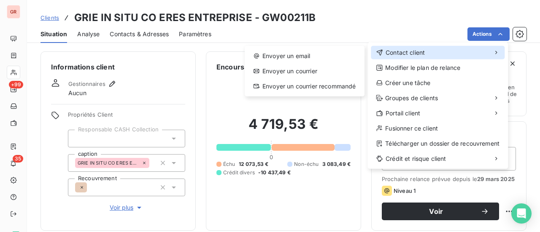
click at [413, 51] on span "Contact client" at bounding box center [404, 52] width 39 height 8
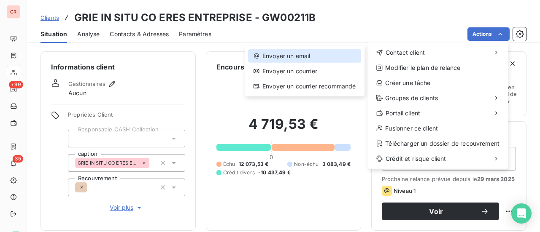
click at [297, 56] on div "Envoyer un email" at bounding box center [304, 55] width 113 height 13
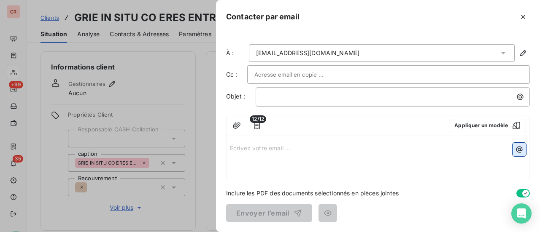
click at [520, 148] on icon "button" at bounding box center [519, 150] width 6 height 6
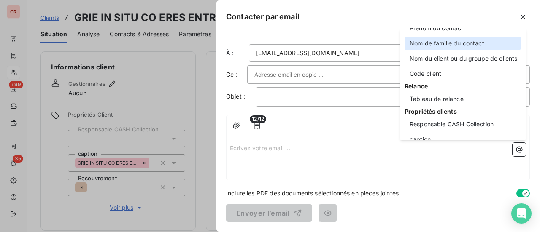
scroll to position [84, 0]
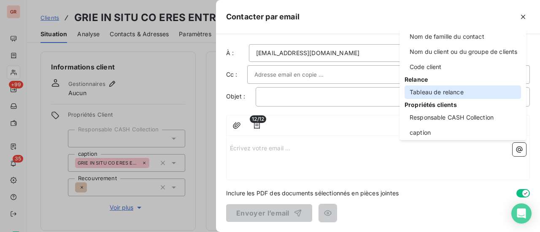
click at [448, 94] on div "Tableau de relance" at bounding box center [462, 92] width 116 height 13
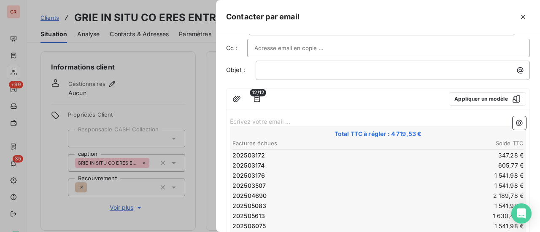
scroll to position [26, 0]
click at [287, 115] on div "Écrivez votre email ... ﻿ Total TTC à régler : 4 719,53 € Factures échues Solde…" at bounding box center [377, 231] width 303 height 236
click at [274, 121] on p "Écrivez votre email ... ﻿" at bounding box center [378, 122] width 296 height 10
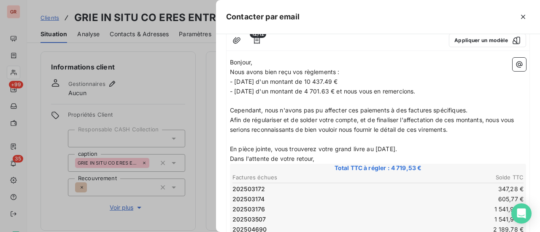
scroll to position [110, 0]
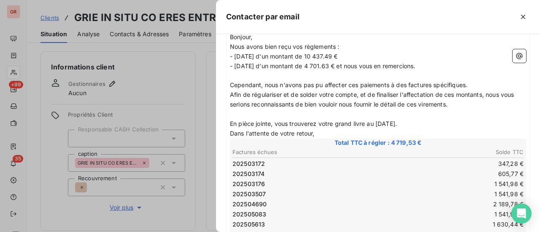
drag, startPoint x: 319, startPoint y: 133, endPoint x: 227, endPoint y: 132, distance: 92.3
click at [227, 132] on div "Bonjour, Nous avons bien reçu vos règlements : - 12 juin 2025 d'un montant de 1…" at bounding box center [377, 193] width 303 height 329
drag, startPoint x: 416, startPoint y: 124, endPoint x: 224, endPoint y: 129, distance: 191.4
click at [222, 127] on div "À : facturesrie@eres-expertise.com Cc : Objet : ﻿ 12/12 Appliquer un modèle Bon…" at bounding box center [378, 133] width 324 height 198
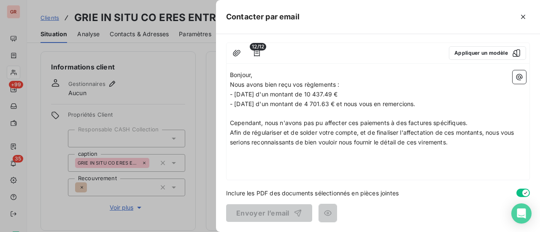
scroll to position [71, 0]
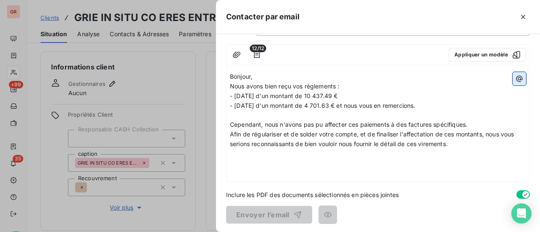
click at [515, 78] on icon "button" at bounding box center [519, 79] width 8 height 8
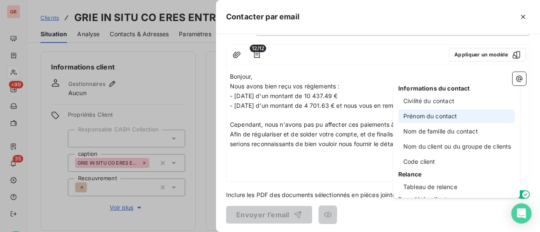
scroll to position [126, 0]
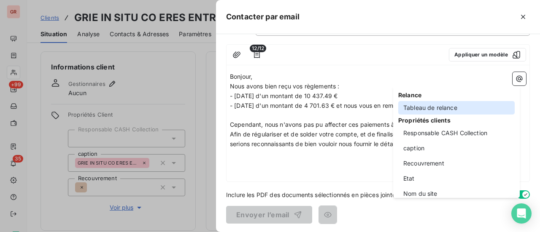
click at [442, 105] on div "Tableau de relance" at bounding box center [456, 107] width 116 height 13
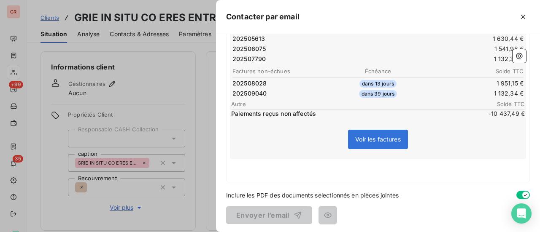
scroll to position [287, 0]
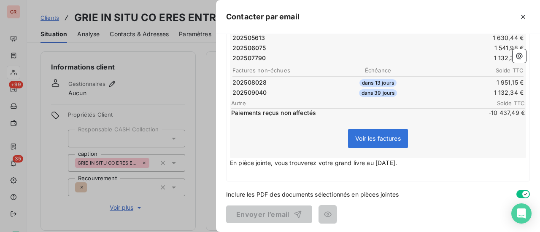
click at [267, 174] on p "﻿" at bounding box center [378, 173] width 296 height 10
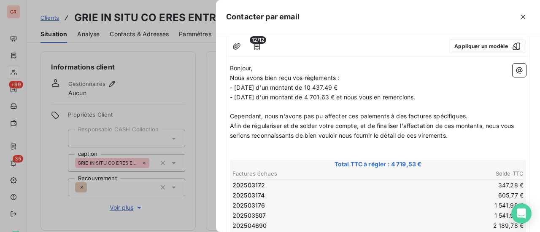
scroll to position [77, 0]
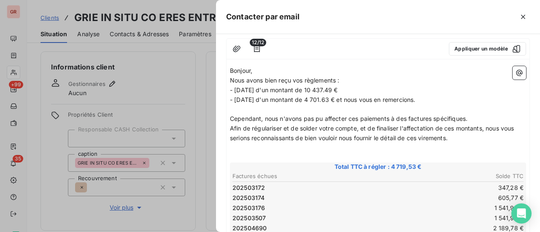
click at [461, 140] on p "Afin de régulariser et de solder votre compte, et de finaliser l'affectation de…" at bounding box center [378, 133] width 296 height 19
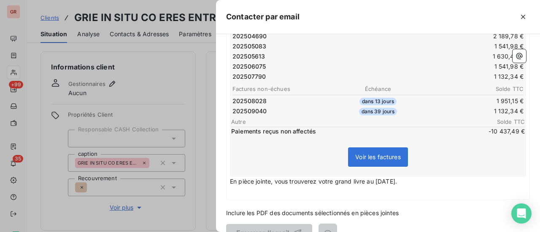
scroll to position [287, 0]
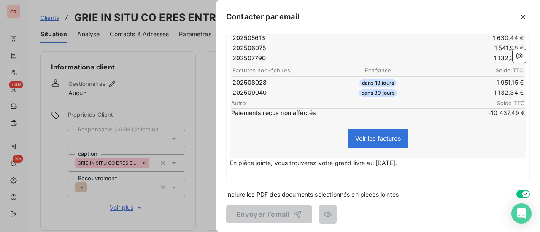
click at [420, 166] on p "En pièce jointe, vous trouverez votre grand livre au 26/08/2025." at bounding box center [378, 163] width 296 height 10
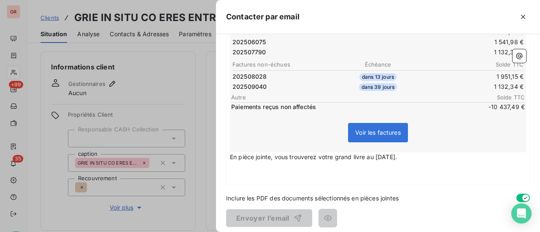
scroll to position [297, 0]
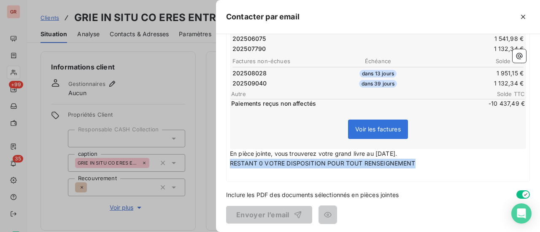
drag, startPoint x: 414, startPoint y: 162, endPoint x: 228, endPoint y: 160, distance: 185.5
click at [228, 160] on div "Bonjour, Nous avons bien reçu vos règlements : - 12 juin 2025 d'un montant de 1…" at bounding box center [377, 12] width 303 height 339
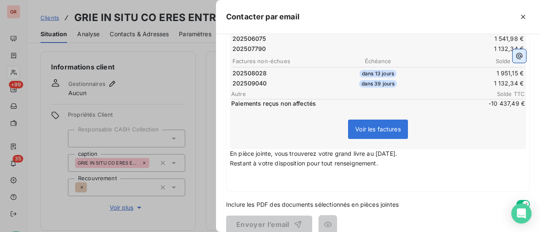
click at [516, 54] on icon "button" at bounding box center [519, 56] width 6 height 6
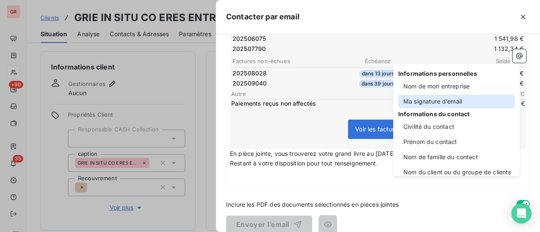
click at [451, 100] on div "Ma signature d’email" at bounding box center [456, 101] width 116 height 13
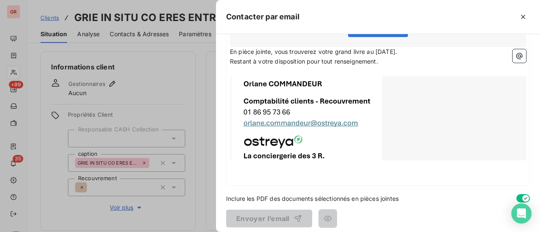
scroll to position [403, 0]
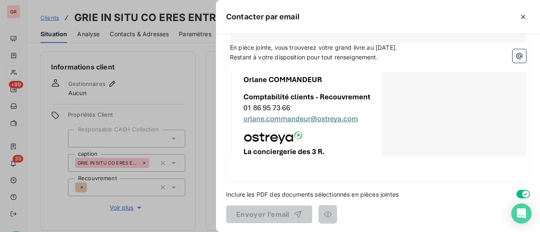
click at [325, 169] on p "﻿" at bounding box center [378, 173] width 296 height 10
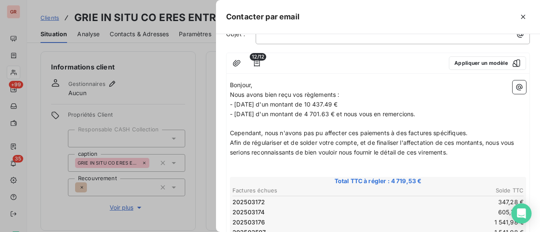
scroll to position [0, 0]
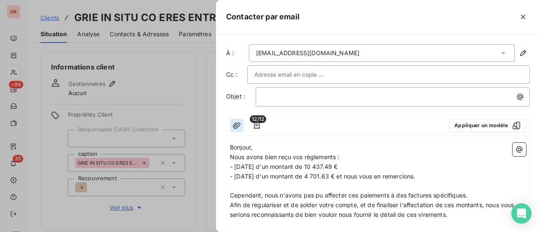
click at [237, 125] on icon "button" at bounding box center [236, 125] width 8 height 8
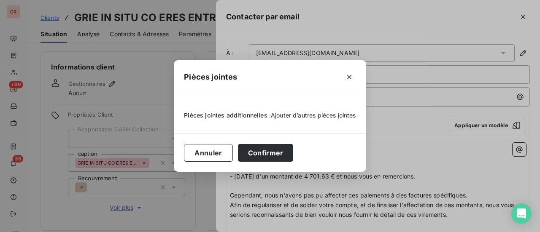
click at [303, 116] on span "Ajouter d’autres pièces jointes" at bounding box center [313, 115] width 85 height 7
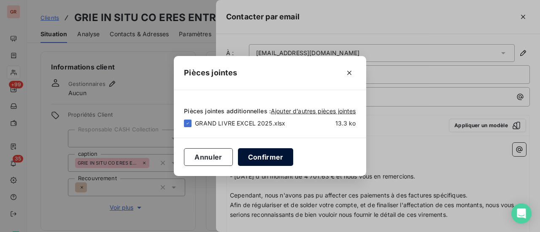
drag, startPoint x: 271, startPoint y: 158, endPoint x: 283, endPoint y: 154, distance: 13.5
click at [271, 158] on button "Confirmer" at bounding box center [266, 157] width 56 height 18
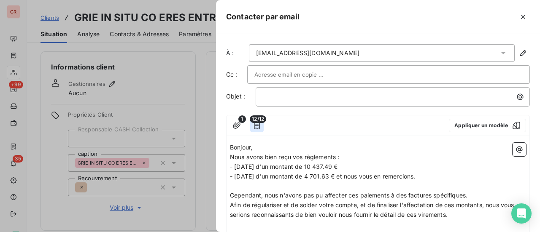
click at [257, 123] on icon "button" at bounding box center [257, 125] width 6 height 7
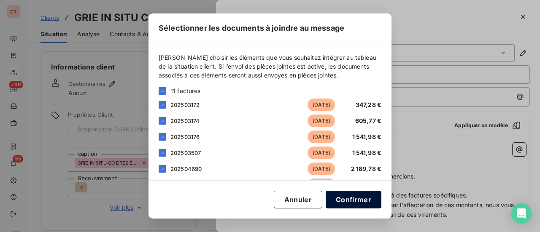
click at [359, 197] on button "Confirmer" at bounding box center [353, 200] width 56 height 18
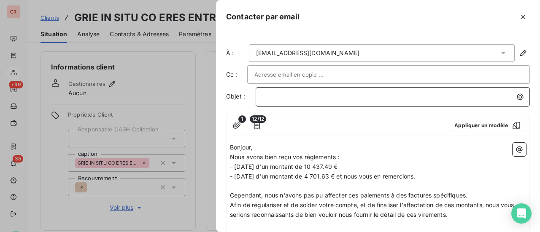
click at [287, 100] on p "﻿" at bounding box center [395, 97] width 264 height 10
click at [295, 102] on div "﻿" at bounding box center [392, 96] width 274 height 19
click at [282, 94] on p "﻿" at bounding box center [395, 97] width 264 height 10
click at [267, 95] on span "détails virements" at bounding box center [287, 96] width 48 height 7
click at [327, 96] on p "Détails virements" at bounding box center [395, 97] width 264 height 10
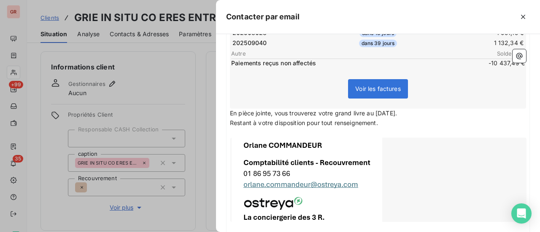
scroll to position [403, 0]
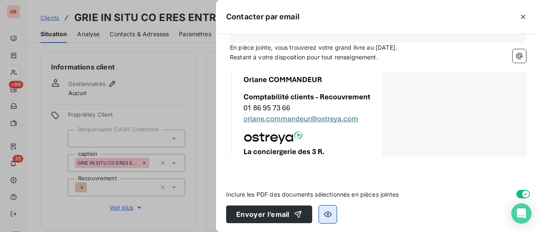
click at [325, 215] on icon "button" at bounding box center [327, 214] width 8 height 8
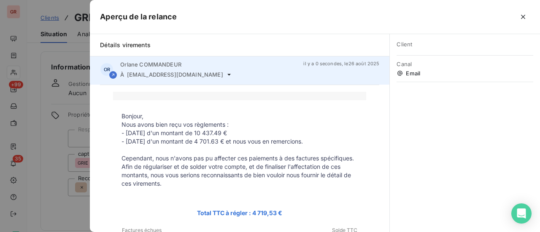
scroll to position [0, 0]
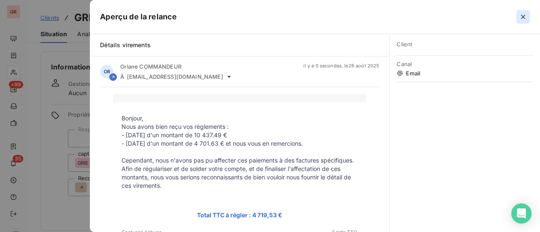
click at [523, 17] on icon "button" at bounding box center [523, 17] width 4 height 4
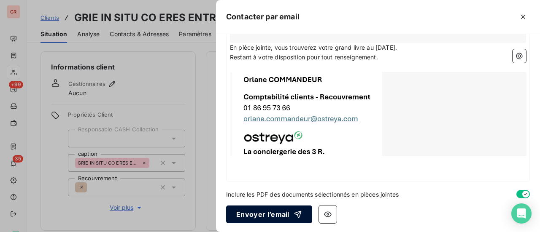
click at [278, 213] on button "Envoyer l’email" at bounding box center [269, 215] width 86 height 18
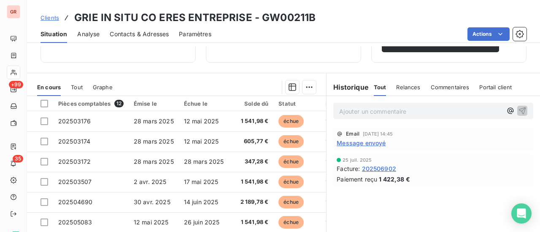
scroll to position [169, 0]
drag, startPoint x: 368, startPoint y: 149, endPoint x: 352, endPoint y: 149, distance: 15.2
click at [352, 147] on span "Message envoyé" at bounding box center [360, 142] width 49 height 9
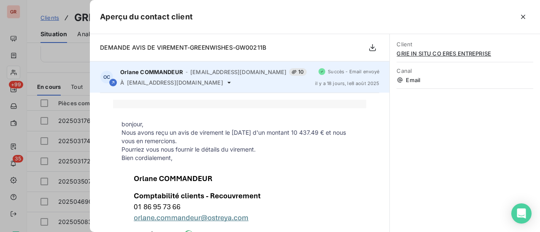
click at [353, 72] on span "Succès - Email envoyé" at bounding box center [353, 71] width 51 height 5
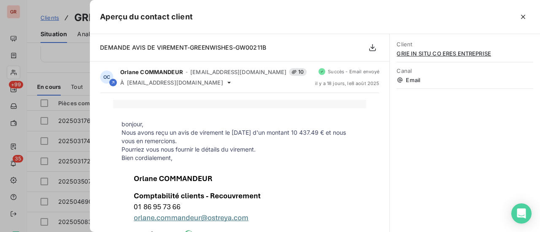
click at [426, 53] on span "GRIE IN SITU CO ERES ENTREPRISE" at bounding box center [464, 53] width 137 height 7
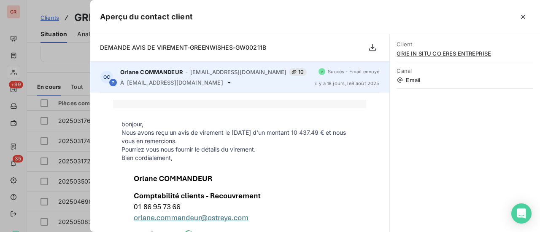
click at [171, 82] on span "facturesrie@eres-expertise.com" at bounding box center [175, 82] width 96 height 7
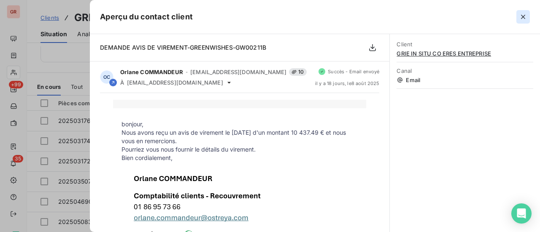
click at [524, 17] on icon "button" at bounding box center [523, 17] width 4 height 4
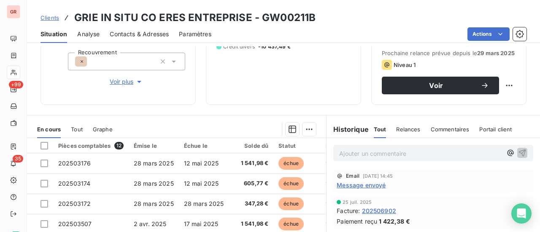
scroll to position [126, 0]
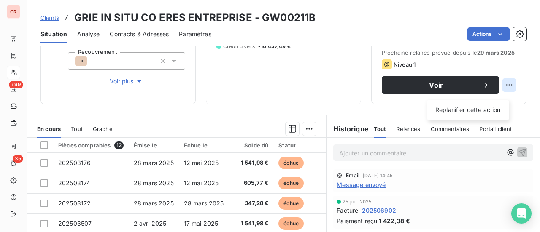
click at [503, 93] on html "GR +99 35 Clients GRIE IN SITU CO ERES ENTREPRISE - GW00211B Situation Analyse …" at bounding box center [270, 116] width 540 height 232
click at [452, 135] on html "GR +99 35 Clients GRIE IN SITU CO ERES ENTREPRISE - GW00211B Situation Analyse …" at bounding box center [270, 116] width 540 height 232
click at [447, 132] on span "Commentaires" at bounding box center [449, 129] width 39 height 7
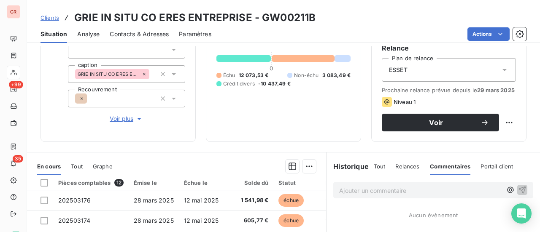
scroll to position [84, 0]
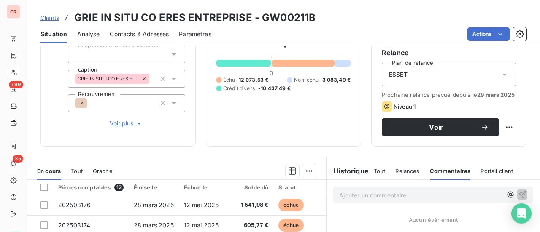
click at [373, 175] on span "Tout" at bounding box center [379, 171] width 12 height 7
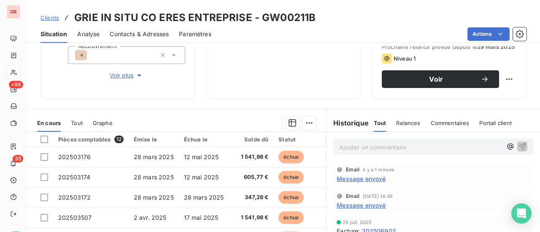
scroll to position [169, 0]
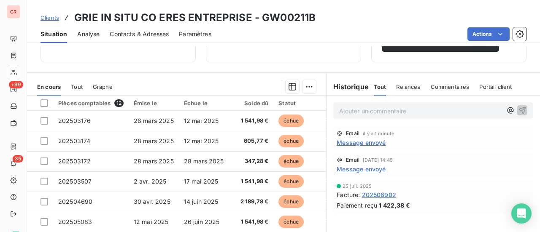
click at [373, 147] on span "Message envoyé" at bounding box center [360, 142] width 49 height 9
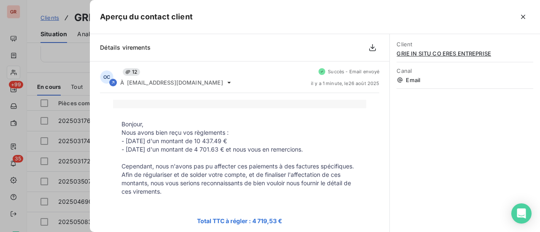
click at [187, 102] on p at bounding box center [239, 104] width 236 height 8
click at [524, 17] on icon "button" at bounding box center [522, 17] width 8 height 8
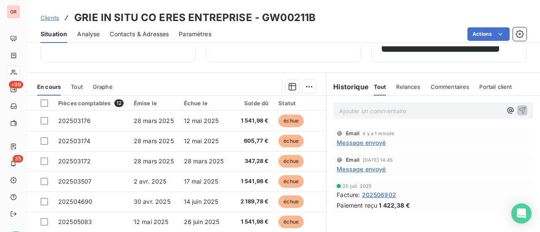
click at [374, 174] on span "Message envoyé" at bounding box center [360, 169] width 49 height 9
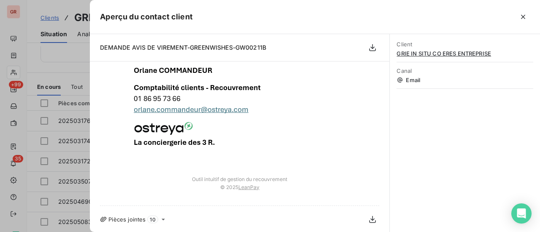
scroll to position [0, 0]
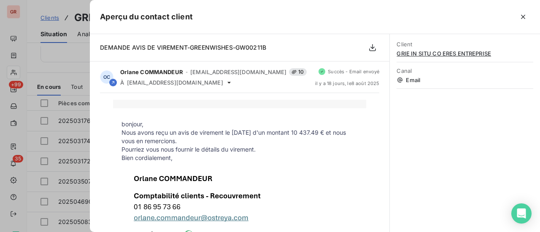
click at [65, 62] on div at bounding box center [270, 116] width 540 height 232
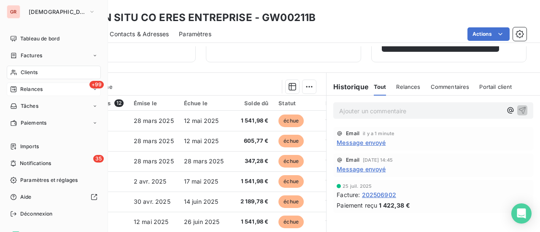
click at [90, 86] on span "+99" at bounding box center [96, 85] width 14 height 8
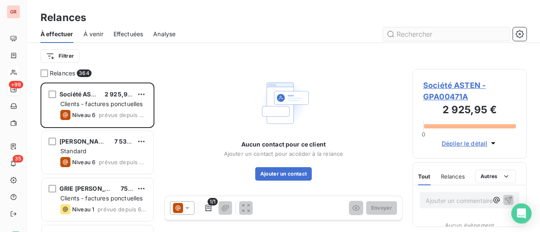
click at [422, 34] on input "text" at bounding box center [446, 33] width 126 height 13
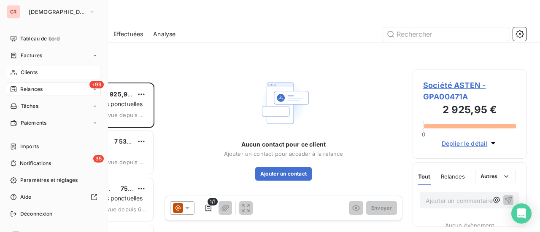
click at [38, 70] on div "Clients" at bounding box center [54, 72] width 94 height 13
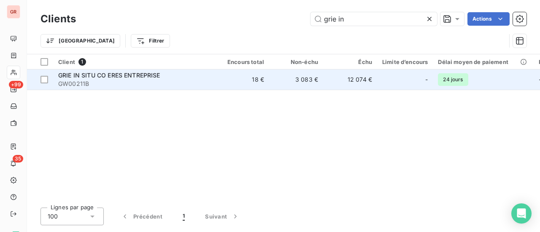
click at [135, 80] on span "GW00211B" at bounding box center [134, 84] width 152 height 8
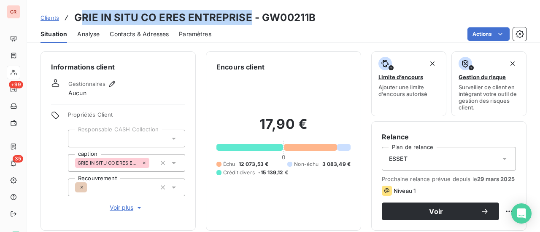
drag, startPoint x: 247, startPoint y: 21, endPoint x: 82, endPoint y: 13, distance: 165.0
click at [82, 13] on h3 "GRIE IN SITU CO ERES ENTREPRISE - GW00211B" at bounding box center [194, 17] width 241 height 15
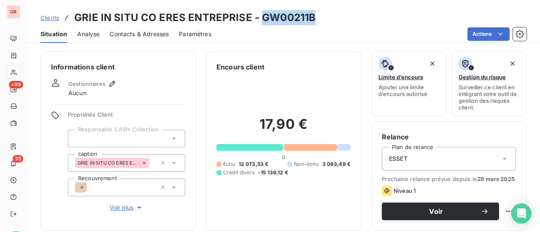
drag, startPoint x: 314, startPoint y: 19, endPoint x: 260, endPoint y: 16, distance: 53.2
click at [260, 16] on div "Clients GRIE IN SITU CO ERES ENTREPRISE - GW00211B" at bounding box center [283, 17] width 513 height 15
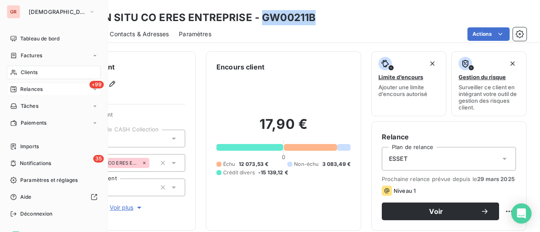
click at [94, 85] on span "+99" at bounding box center [96, 85] width 14 height 8
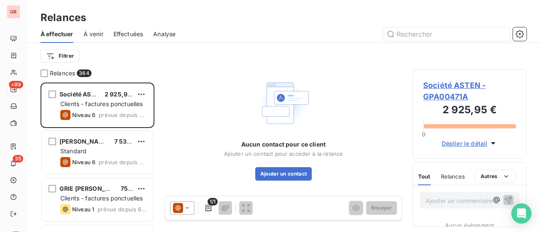
scroll to position [143, 107]
click at [405, 33] on input "text" at bounding box center [446, 33] width 126 height 13
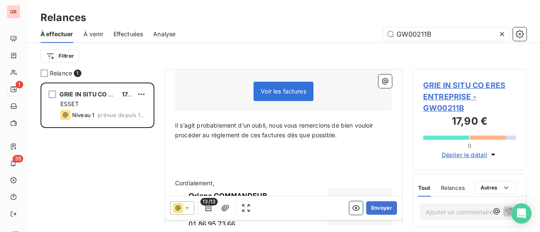
scroll to position [338, 0]
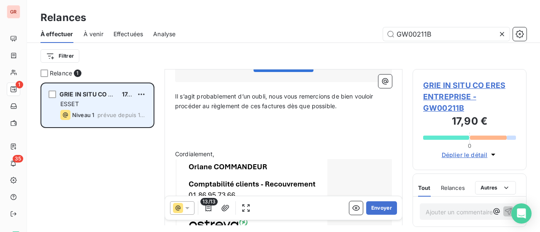
type input "GW00211B"
click at [122, 117] on span "prévue depuis 150 jours" at bounding box center [121, 115] width 49 height 7
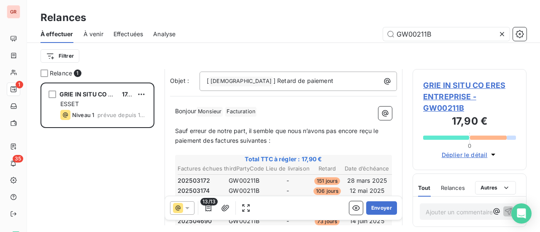
scroll to position [0, 0]
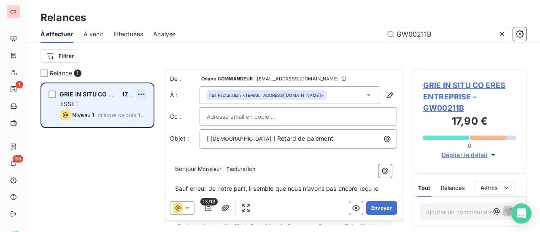
click at [141, 93] on html "GR 1 35 Relances À effectuer À venir Effectuées Analyse GW00211B Filtrer Relanc…" at bounding box center [270, 116] width 540 height 232
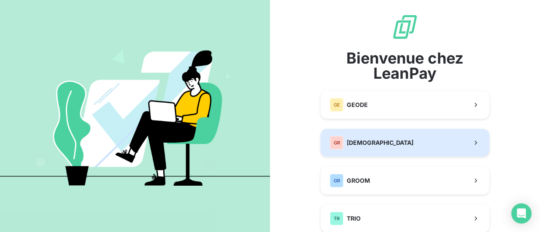
click at [382, 145] on span "[DEMOGRAPHIC_DATA]" at bounding box center [379, 143] width 67 height 8
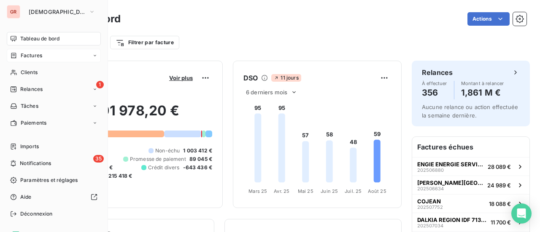
click at [39, 54] on span "Factures" at bounding box center [31, 56] width 21 height 8
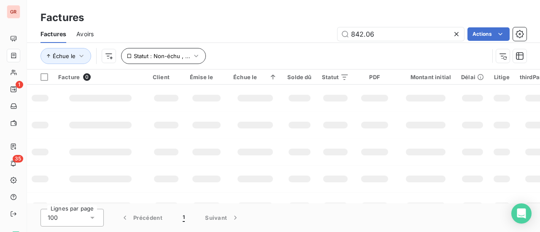
drag, startPoint x: 418, startPoint y: 33, endPoint x: 145, endPoint y: 60, distance: 274.0
click at [167, 55] on div "Factures Avoirs 842.06 Actions Échue le Statut : Non-échu , ..." at bounding box center [283, 47] width 513 height 44
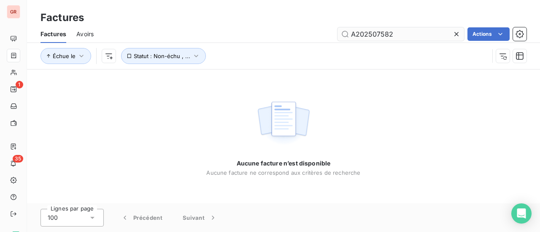
click at [356, 33] on input "A202507582" at bounding box center [400, 33] width 126 height 13
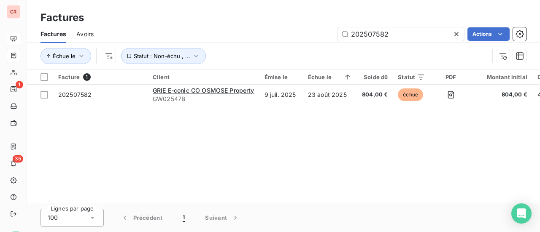
type input "202507582"
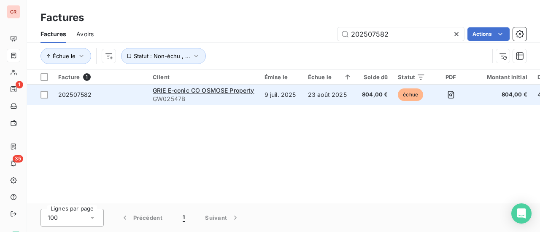
click at [185, 94] on div "GRIE E-conic CO OSMOSE Property" at bounding box center [204, 90] width 102 height 8
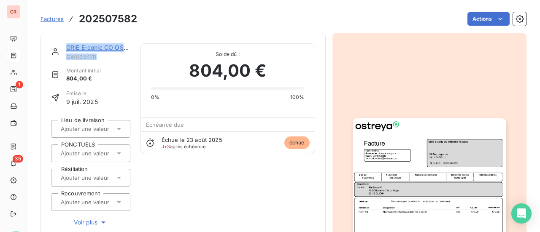
drag, startPoint x: 86, startPoint y: 58, endPoint x: 62, endPoint y: 58, distance: 24.4
click at [62, 58] on div "GRIE E-conic CO OSMOSE Property GW02547B" at bounding box center [90, 51] width 79 height 17
click at [105, 58] on span "GW02547B" at bounding box center [98, 57] width 64 height 7
drag, startPoint x: 97, startPoint y: 56, endPoint x: 65, endPoint y: 59, distance: 32.1
click at [65, 59] on div "GRIE E-conic CO OSMOSE Property GW02547B" at bounding box center [90, 51] width 79 height 17
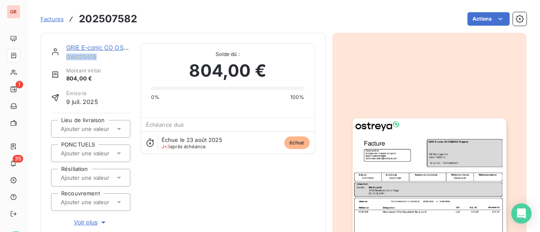
copy span "GW02547B"
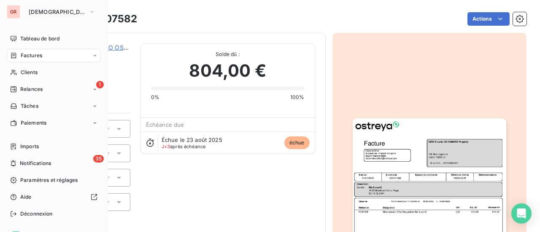
drag, startPoint x: 41, startPoint y: 54, endPoint x: 60, endPoint y: 54, distance: 18.5
click at [41, 54] on span "Factures" at bounding box center [31, 56] width 21 height 8
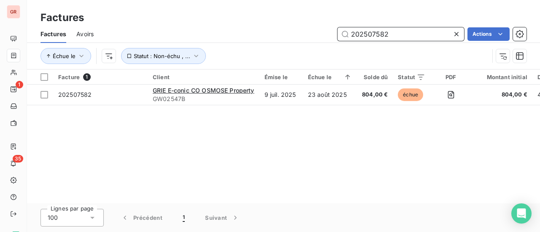
drag, startPoint x: 394, startPoint y: 38, endPoint x: 389, endPoint y: 36, distance: 5.1
click at [390, 38] on input "202507582" at bounding box center [400, 33] width 126 height 13
drag, startPoint x: 381, startPoint y: 35, endPoint x: 262, endPoint y: 43, distance: 119.5
click at [265, 43] on div "Factures Avoirs 202507582 Actions" at bounding box center [283, 34] width 513 height 18
paste input "02507536"
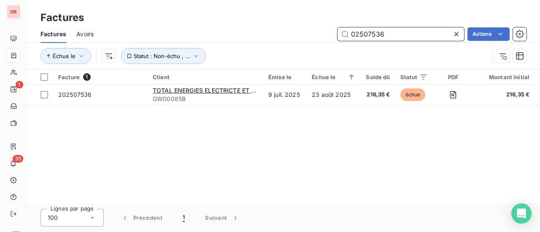
click at [350, 34] on input "02507536" at bounding box center [400, 33] width 126 height 13
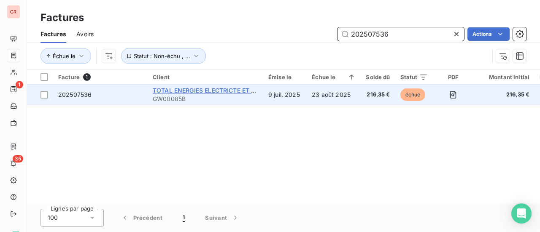
type input "202507536"
click at [198, 90] on span "TOTAL ENERGIES ELECTRICTE ET GAZ [GEOGRAPHIC_DATA]" at bounding box center [240, 90] width 174 height 7
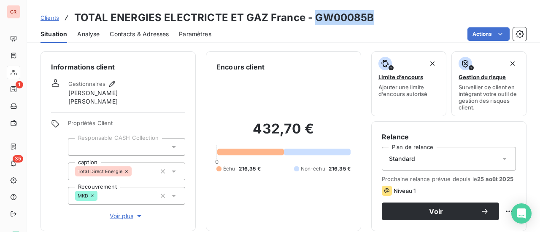
drag, startPoint x: 368, startPoint y: 16, endPoint x: 311, endPoint y: 19, distance: 57.0
click at [311, 19] on h3 "TOTAL ENERGIES ELECTRICTE ET GAZ France - GW00085B" at bounding box center [224, 17] width 300 height 15
copy h3 "GW00085B"
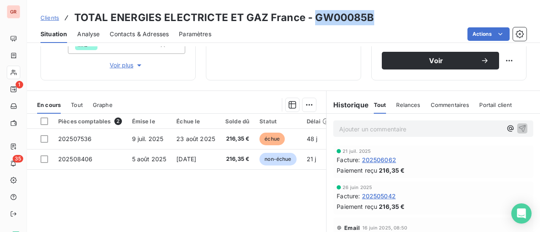
scroll to position [169, 0]
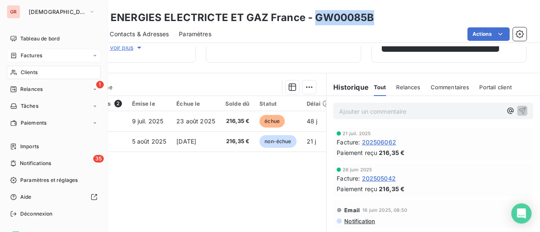
click at [35, 57] on span "Factures" at bounding box center [31, 56] width 21 height 8
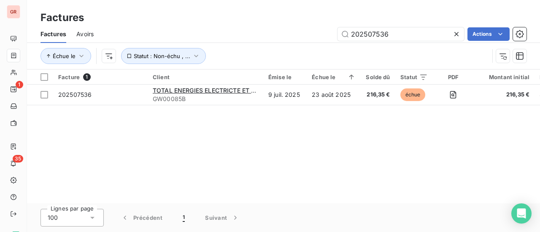
drag, startPoint x: 319, startPoint y: 37, endPoint x: 261, endPoint y: 40, distance: 58.3
click at [281, 39] on div "202507536 Actions" at bounding box center [315, 33] width 422 height 13
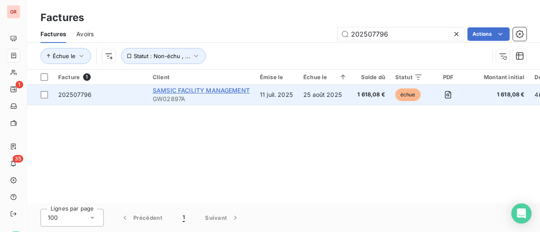
type input "202507796"
click at [200, 90] on span "SAMSIC FACILITY MANAGEMENT" at bounding box center [201, 90] width 97 height 7
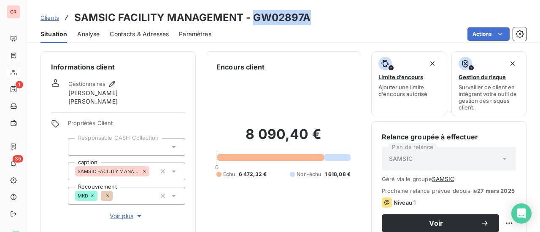
drag, startPoint x: 307, startPoint y: 19, endPoint x: 254, endPoint y: 22, distance: 53.2
click at [254, 22] on h3 "SAMSIC FACILITY MANAGEMENT - GW02897A" at bounding box center [192, 17] width 236 height 15
copy h3 "GW02897A"
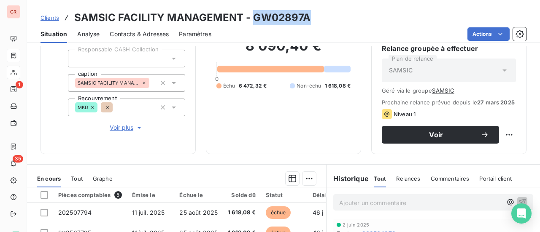
scroll to position [69, 0]
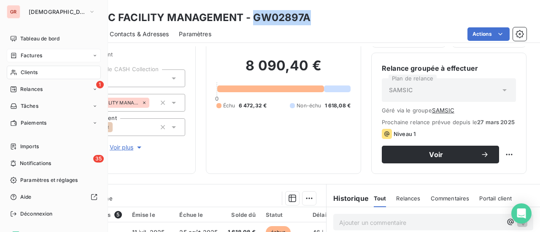
drag, startPoint x: 37, startPoint y: 54, endPoint x: 83, endPoint y: 57, distance: 46.5
click at [37, 54] on span "Factures" at bounding box center [31, 56] width 21 height 8
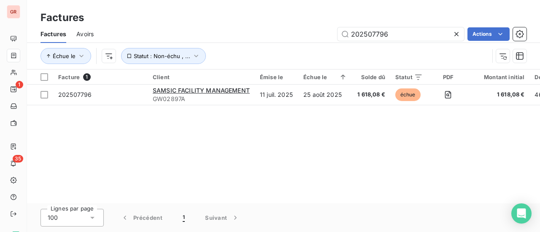
drag, startPoint x: 391, startPoint y: 33, endPoint x: 206, endPoint y: 37, distance: 185.5
click at [220, 36] on div "202507796 Actions" at bounding box center [315, 33] width 422 height 13
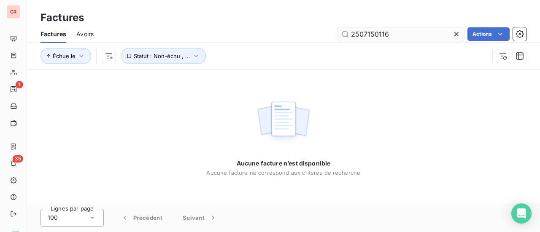
click at [352, 33] on input "2507150116" at bounding box center [400, 33] width 126 height 13
click at [351, 35] on input "2507150116" at bounding box center [400, 33] width 126 height 13
click at [407, 38] on input "202507150116" at bounding box center [400, 33] width 126 height 13
drag, startPoint x: 404, startPoint y: 35, endPoint x: 254, endPoint y: 36, distance: 150.1
click at [289, 35] on div "202507150116 Actions" at bounding box center [315, 33] width 422 height 13
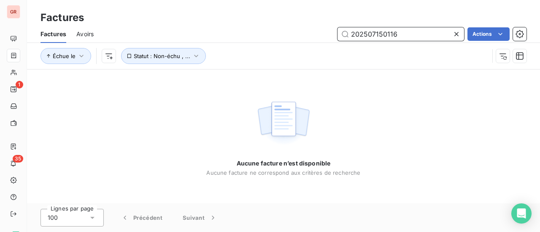
paste input "79"
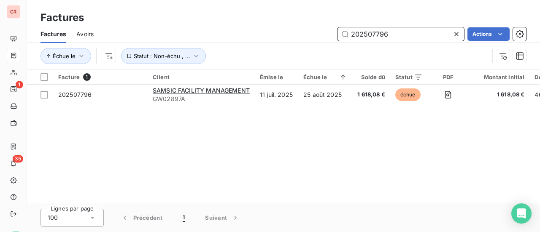
drag, startPoint x: 403, startPoint y: 36, endPoint x: 252, endPoint y: 37, distance: 150.5
click at [265, 37] on div "202507796 Actions" at bounding box center [315, 33] width 422 height 13
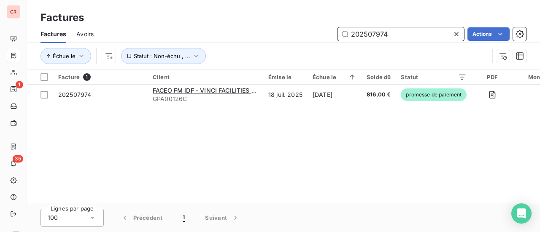
drag, startPoint x: 403, startPoint y: 33, endPoint x: 208, endPoint y: 34, distance: 194.3
click at [269, 34] on div "202507974 Actions" at bounding box center [315, 33] width 422 height 13
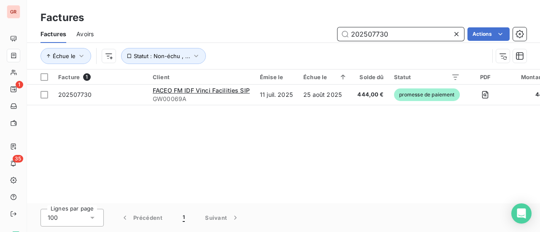
drag, startPoint x: 384, startPoint y: 36, endPoint x: 203, endPoint y: 38, distance: 181.7
click at [235, 37] on div "202507730 Actions" at bounding box center [315, 33] width 422 height 13
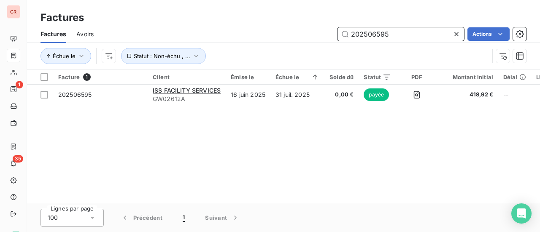
drag, startPoint x: 404, startPoint y: 35, endPoint x: 332, endPoint y: 36, distance: 72.5
click at [333, 36] on div "202506595 Actions" at bounding box center [315, 33] width 422 height 13
paste input "7796"
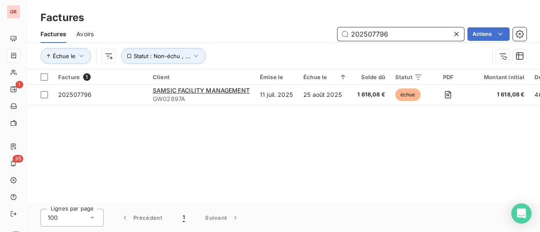
drag, startPoint x: 397, startPoint y: 35, endPoint x: 306, endPoint y: 43, distance: 91.8
click at [307, 43] on div "Factures Avoirs 202507796 Actions Échue le Statut : Non-échu , ..." at bounding box center [283, 47] width 513 height 44
paste input "5"
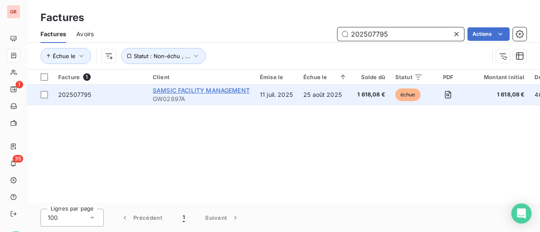
type input "202507795"
click at [198, 91] on span "SAMSIC FACILITY MANAGEMENT" at bounding box center [201, 90] width 97 height 7
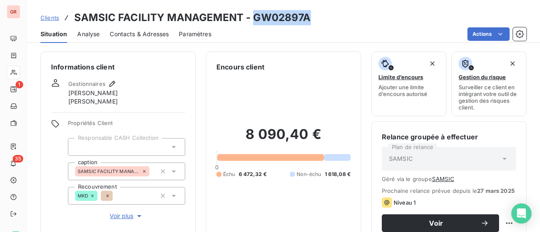
drag, startPoint x: 309, startPoint y: 19, endPoint x: 253, endPoint y: 19, distance: 56.5
click at [253, 19] on div "Clients SAMSIC FACILITY MANAGEMENT - GW02897A" at bounding box center [283, 17] width 513 height 15
copy h3 "GW02897A"
click at [311, 19] on div "Clients SAMSIC FACILITY MANAGEMENT - GW02897A" at bounding box center [283, 17] width 513 height 15
click at [314, 17] on div "Clients SAMSIC FACILITY MANAGEMENT - GW02897A" at bounding box center [283, 17] width 513 height 15
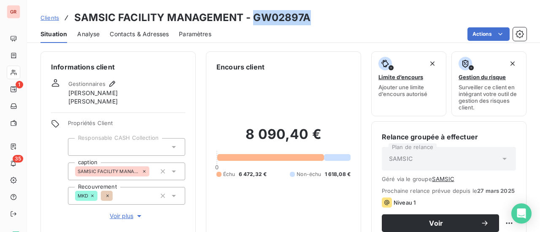
click at [310, 16] on div "Clients SAMSIC FACILITY MANAGEMENT - GW02897A" at bounding box center [283, 17] width 513 height 15
click at [252, 14] on h3 "SAMSIC FACILITY MANAGEMENT - GW02897A" at bounding box center [192, 17] width 236 height 15
drag, startPoint x: 252, startPoint y: 16, endPoint x: 309, endPoint y: 17, distance: 56.9
click at [309, 17] on div "Clients SAMSIC FACILITY MANAGEMENT - GW02897A" at bounding box center [283, 17] width 513 height 15
copy h3 "GW02897A"
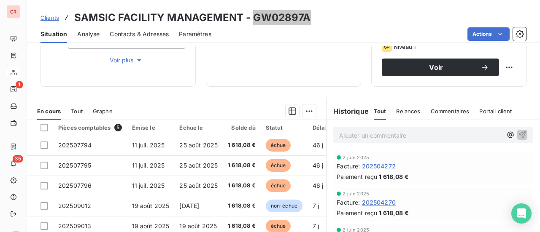
scroll to position [169, 0]
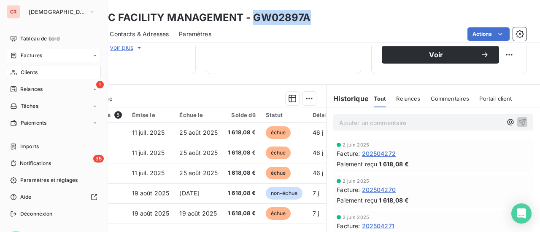
click at [35, 57] on span "Factures" at bounding box center [31, 56] width 21 height 8
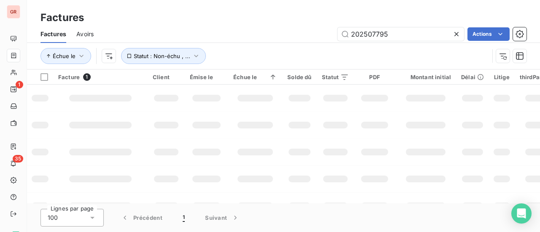
drag, startPoint x: 395, startPoint y: 38, endPoint x: 240, endPoint y: 38, distance: 154.7
click at [240, 38] on div "202507795 Actions" at bounding box center [315, 33] width 422 height 13
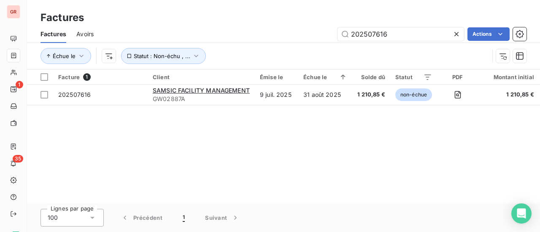
type input "202507616"
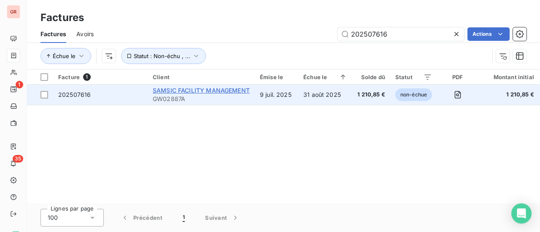
click at [238, 87] on span "SAMSIC FACILITY MANAGEMENT" at bounding box center [201, 90] width 97 height 7
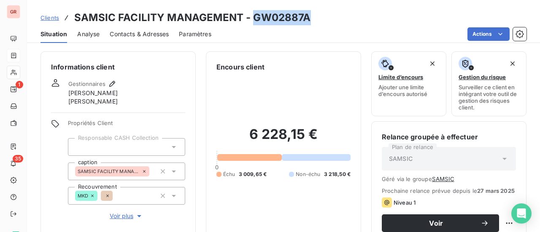
drag, startPoint x: 311, startPoint y: 19, endPoint x: 253, endPoint y: 16, distance: 58.3
click at [253, 16] on div "Clients SAMSIC FACILITY MANAGEMENT - GW02887A" at bounding box center [283, 17] width 513 height 15
copy h3 "GW02887A"
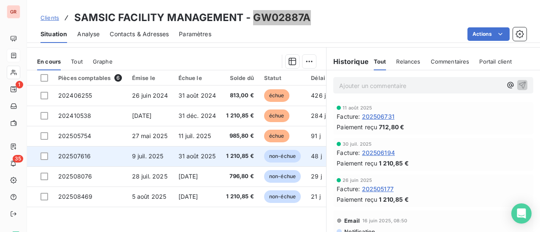
scroll to position [195, 0]
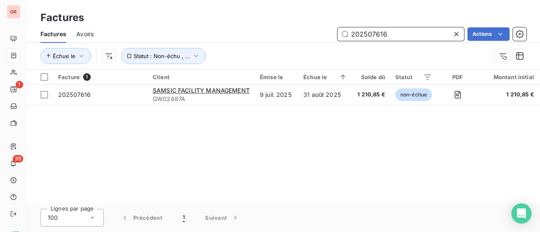
drag, startPoint x: 399, startPoint y: 38, endPoint x: 255, endPoint y: 41, distance: 144.2
click at [264, 40] on div "202507616 Actions" at bounding box center [315, 33] width 422 height 13
paste input "750"
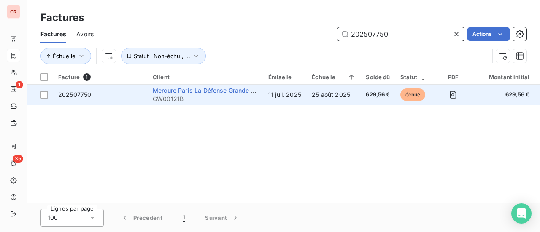
type input "202507750"
click at [213, 90] on span "Mercure Paris La Défense Grande Arche Chez Take a waste" at bounding box center [238, 90] width 171 height 7
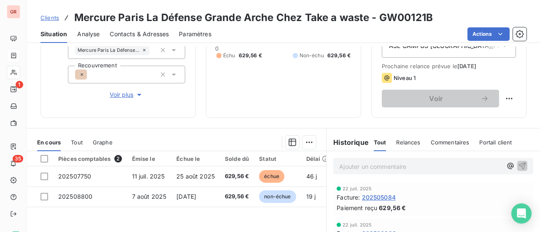
scroll to position [126, 0]
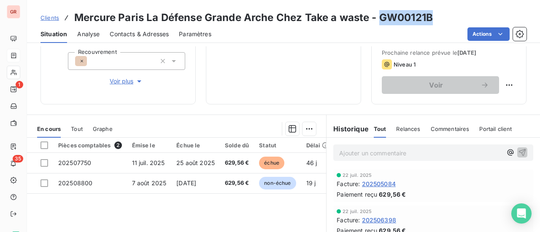
drag, startPoint x: 434, startPoint y: 15, endPoint x: 380, endPoint y: 21, distance: 54.0
click at [380, 21] on div "Clients Mercure Paris La Défense Grande Arche Chez Take a waste - GW00121B" at bounding box center [283, 17] width 513 height 15
copy h3 "GW00121B"
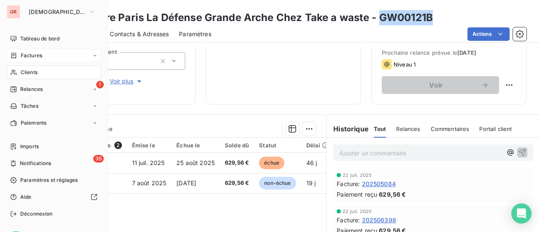
click at [39, 55] on span "Factures" at bounding box center [31, 56] width 21 height 8
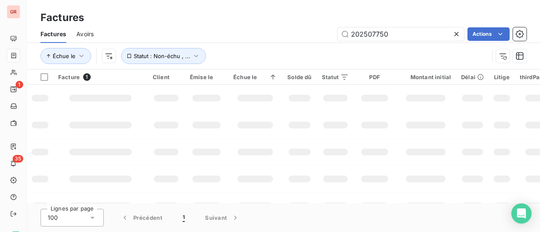
drag, startPoint x: 385, startPoint y: 37, endPoint x: 249, endPoint y: 39, distance: 136.2
click at [265, 38] on div "202507750 Actions" at bounding box center [315, 33] width 422 height 13
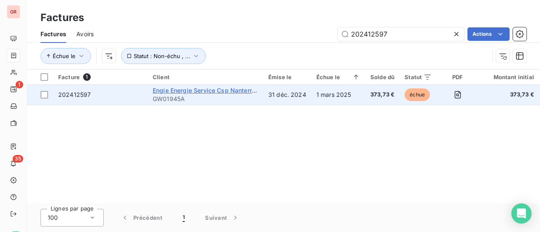
type input "202412597"
click at [201, 92] on span "Engie Energie Service Csp Nanterre Fournisseur" at bounding box center [221, 90] width 137 height 7
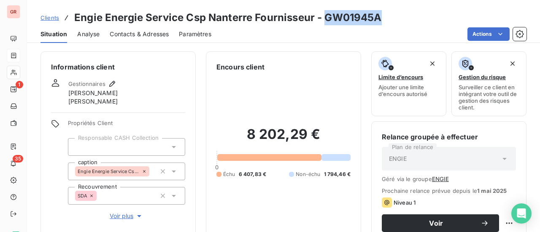
drag, startPoint x: 381, startPoint y: 19, endPoint x: 325, endPoint y: 21, distance: 56.9
click at [325, 21] on div "Clients Engie Energie Service Csp Nanterre Fournisseur - GW01945A" at bounding box center [283, 17] width 513 height 15
copy h3 "GW01945A"
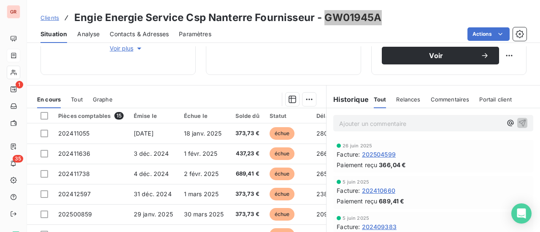
scroll to position [169, 0]
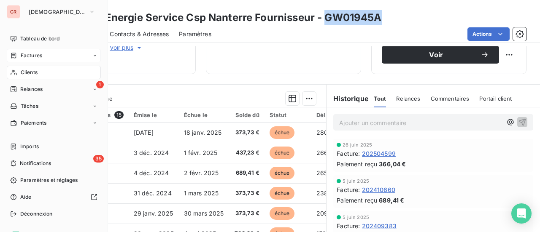
click at [37, 59] on span "Factures" at bounding box center [31, 56] width 21 height 8
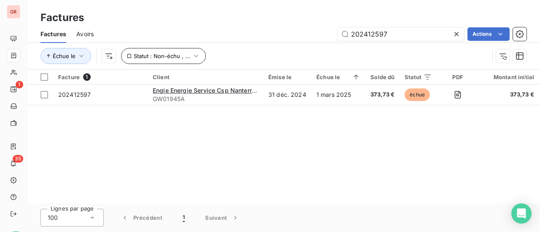
drag, startPoint x: 400, startPoint y: 35, endPoint x: 185, endPoint y: 62, distance: 217.5
click at [190, 56] on div "Factures Avoirs 202412597 Actions Échue le Statut : Non-échu , ..." at bounding box center [283, 47] width 513 height 44
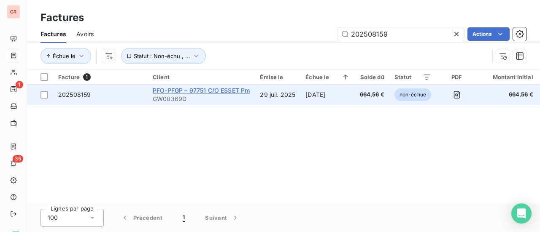
type input "202508159"
click at [196, 88] on span "PFO-PFGP – 97751 C/O ESSET Pm" at bounding box center [201, 90] width 97 height 7
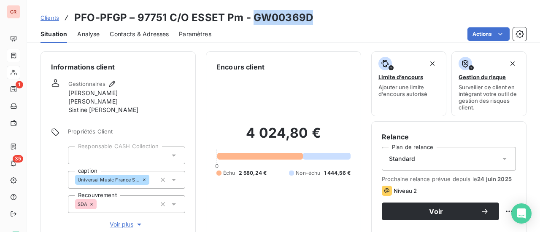
drag, startPoint x: 311, startPoint y: 19, endPoint x: 250, endPoint y: 18, distance: 61.5
click at [250, 18] on div "Clients PFO-PFGP – 97751 C/O ESSET Pm - GW00369D" at bounding box center [283, 17] width 513 height 15
copy h3 "GW00369D"
drag, startPoint x: 306, startPoint y: 16, endPoint x: 309, endPoint y: 20, distance: 5.4
click at [306, 16] on h3 "PFO-PFGP – 97751 C/O ESSET Pm - GW00369D" at bounding box center [193, 17] width 239 height 15
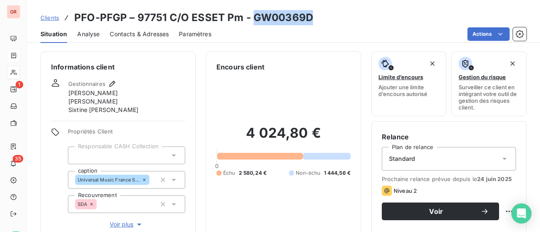
drag, startPoint x: 308, startPoint y: 20, endPoint x: 253, endPoint y: 20, distance: 54.8
click at [253, 20] on div "Clients PFO-PFGP – 97751 C/O ESSET Pm - GW00369D" at bounding box center [283, 17] width 513 height 15
copy h3 "GW00369D"
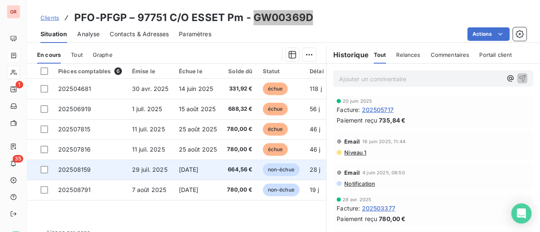
scroll to position [211, 0]
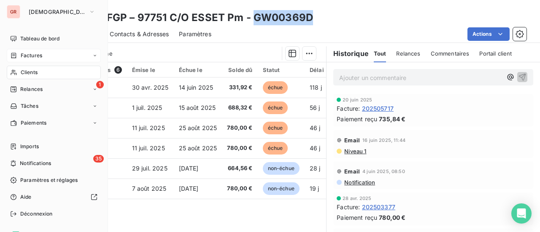
click at [32, 54] on span "Factures" at bounding box center [31, 56] width 21 height 8
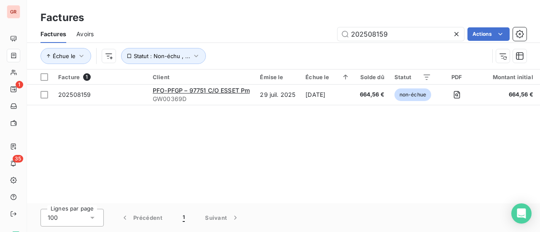
drag, startPoint x: 295, startPoint y: 37, endPoint x: 217, endPoint y: 38, distance: 77.6
click at [252, 38] on div "202508159 Actions" at bounding box center [315, 33] width 422 height 13
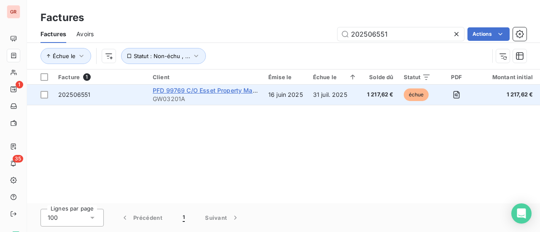
type input "202506551"
click at [207, 94] on span "PFD 99769 C/O Esset Property Management" at bounding box center [217, 90] width 128 height 7
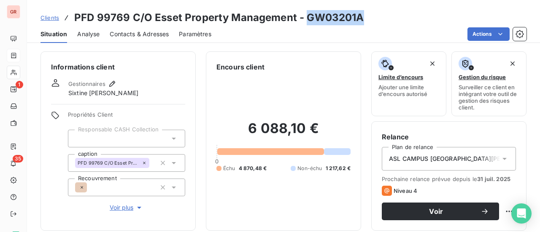
drag, startPoint x: 357, startPoint y: 18, endPoint x: 307, endPoint y: 20, distance: 49.8
click at [307, 20] on h3 "PFD 99769 C/O Esset Property Management - GW03201A" at bounding box center [219, 17] width 290 height 15
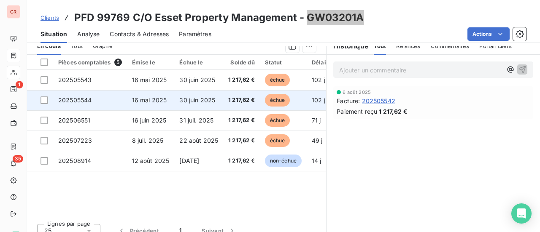
scroll to position [211, 0]
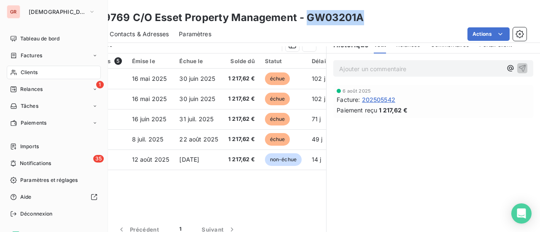
drag, startPoint x: 40, startPoint y: 52, endPoint x: 98, endPoint y: 53, distance: 58.2
click at [40, 52] on span "Factures" at bounding box center [31, 56] width 21 height 8
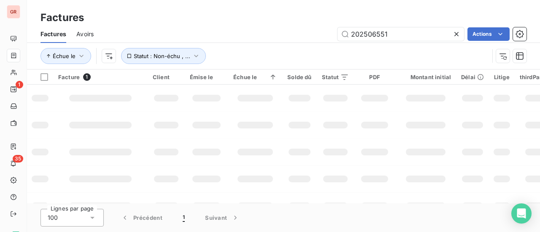
drag, startPoint x: 298, startPoint y: 34, endPoint x: 172, endPoint y: 34, distance: 125.6
click at [223, 34] on div "202506551 Actions" at bounding box center [315, 33] width 422 height 13
click at [352, 33] on input "202507876" at bounding box center [400, 33] width 126 height 13
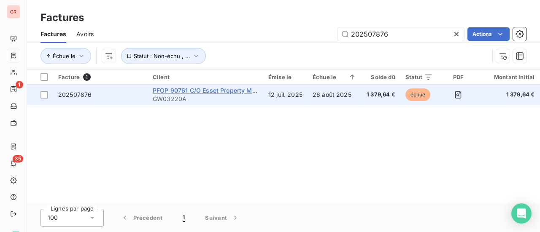
type input "202507876"
click at [209, 90] on span "PFOP 90761 C/O Esset Property Management" at bounding box center [218, 90] width 131 height 7
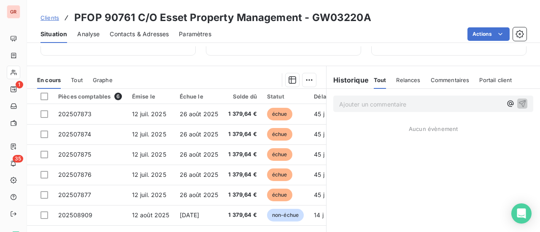
scroll to position [169, 0]
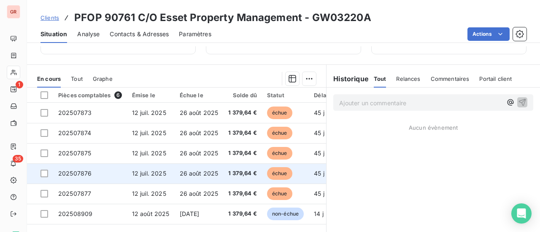
drag, startPoint x: 46, startPoint y: 173, endPoint x: 53, endPoint y: 174, distance: 6.8
click at [46, 173] on div at bounding box center [44, 174] width 8 height 8
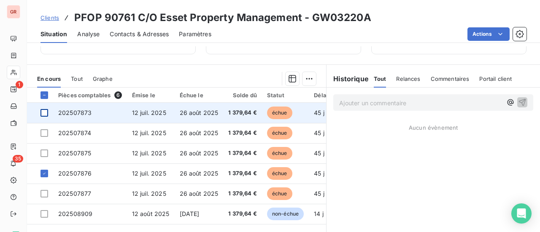
click at [46, 111] on div at bounding box center [44, 113] width 8 height 8
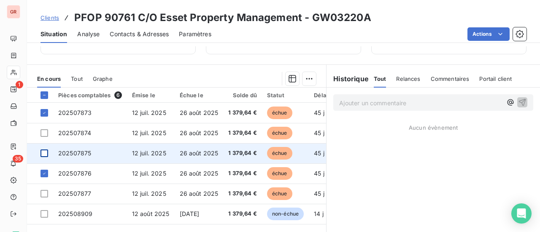
click at [47, 154] on div at bounding box center [44, 154] width 8 height 8
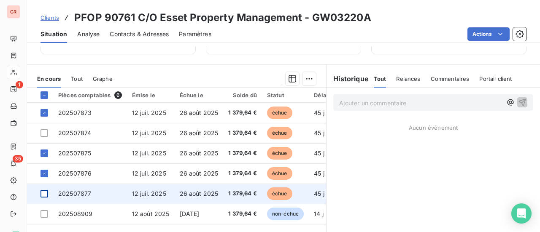
click at [47, 193] on div at bounding box center [44, 194] width 8 height 8
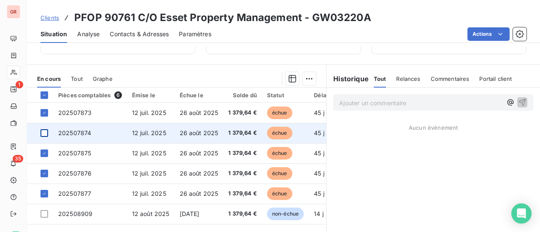
click at [46, 133] on div at bounding box center [44, 133] width 8 height 8
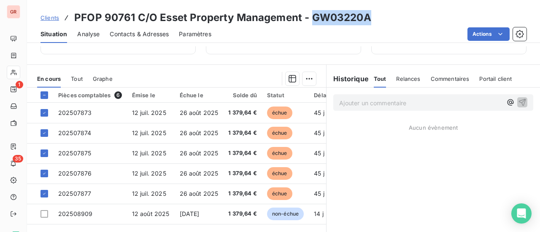
drag, startPoint x: 368, startPoint y: 20, endPoint x: 313, endPoint y: 21, distance: 55.7
click at [313, 21] on h3 "PFOP 90761 C/O Esset Property Management - GW03220A" at bounding box center [222, 17] width 297 height 15
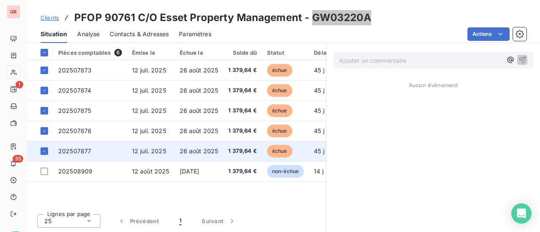
scroll to position [169, 0]
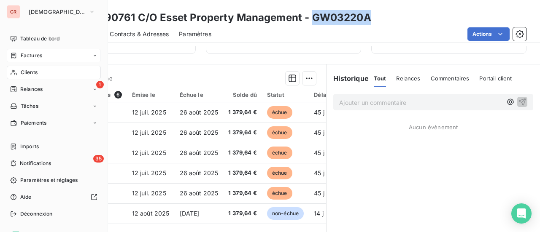
click at [39, 54] on span "Factures" at bounding box center [31, 56] width 21 height 8
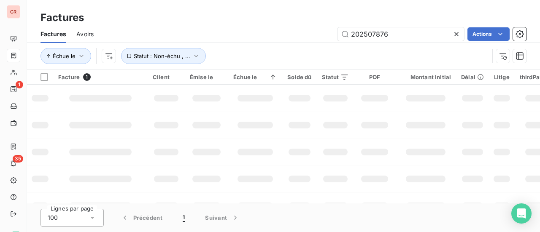
drag, startPoint x: 384, startPoint y: 36, endPoint x: 234, endPoint y: 51, distance: 151.7
click at [240, 49] on div "Factures Avoirs 202507876 Actions Échue le Statut : Non-échu , ..." at bounding box center [283, 47] width 513 height 44
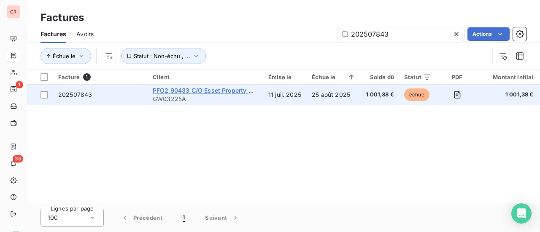
type input "202507843"
click at [228, 91] on span "PFO2 90433 C/O Esset Property Management" at bounding box center [219, 90] width 133 height 7
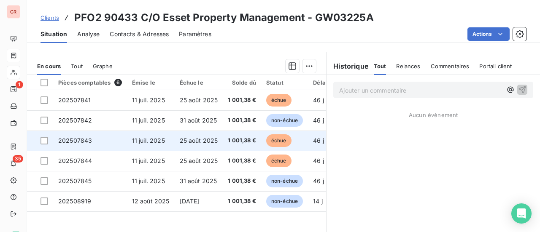
scroll to position [169, 0]
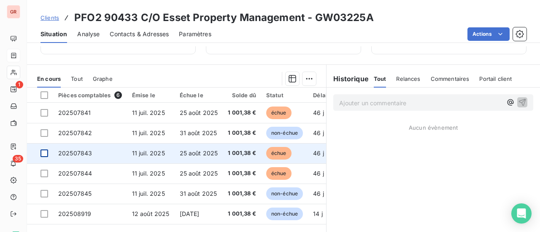
click at [46, 153] on div at bounding box center [44, 154] width 8 height 8
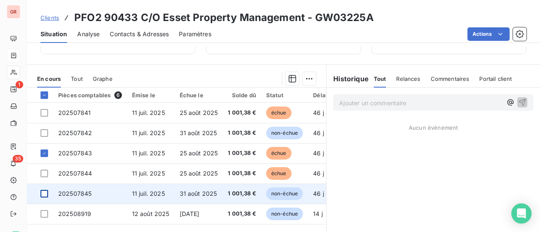
click at [45, 195] on div at bounding box center [44, 194] width 8 height 8
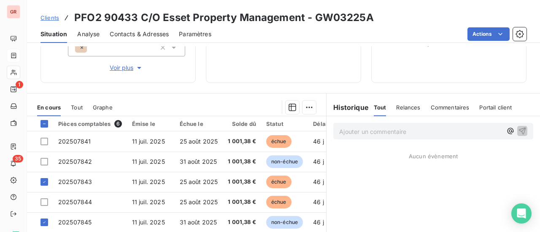
scroll to position [127, 0]
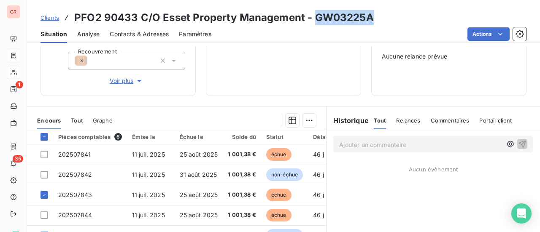
drag, startPoint x: 370, startPoint y: 21, endPoint x: 314, endPoint y: 22, distance: 56.5
click at [314, 22] on h3 "PFO2 90433 C/O Esset Property Management - GW03225A" at bounding box center [223, 17] width 299 height 15
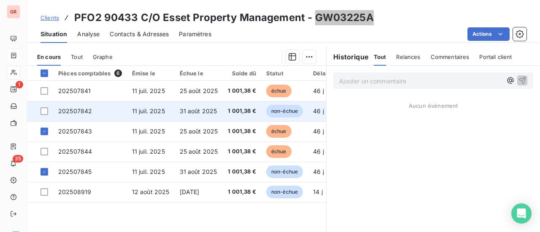
scroll to position [211, 0]
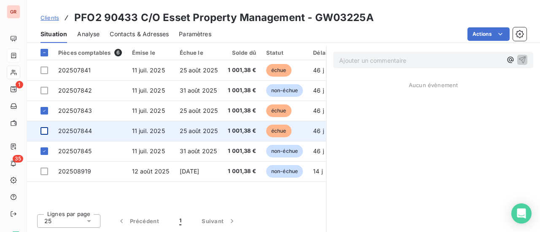
click at [44, 129] on div at bounding box center [44, 131] width 8 height 8
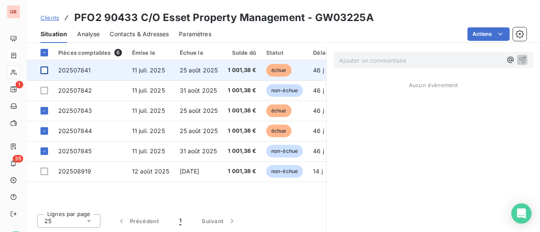
click at [46, 70] on div at bounding box center [44, 71] width 8 height 8
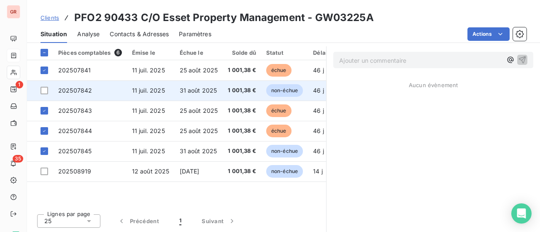
click at [48, 90] on td at bounding box center [40, 91] width 26 height 20
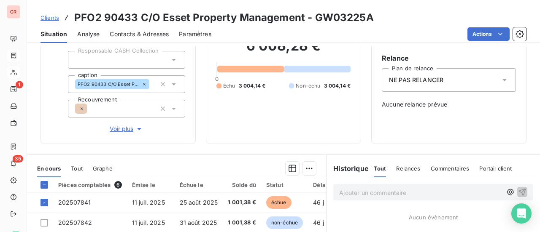
scroll to position [169, 0]
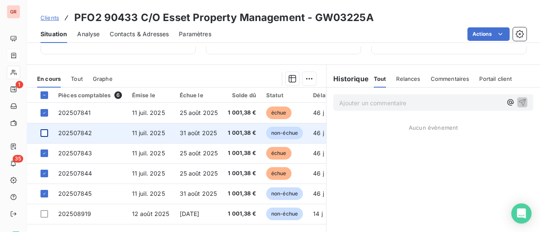
click at [45, 133] on div at bounding box center [44, 133] width 8 height 8
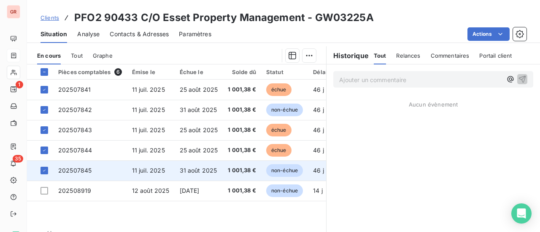
scroll to position [211, 0]
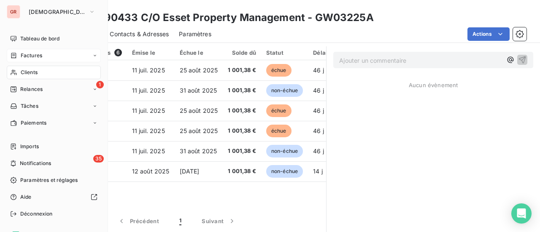
drag, startPoint x: 33, startPoint y: 53, endPoint x: 67, endPoint y: 57, distance: 34.8
click at [33, 53] on span "Factures" at bounding box center [31, 56] width 21 height 8
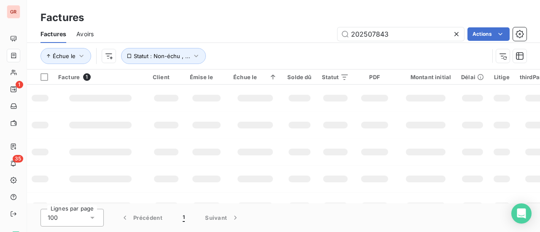
drag, startPoint x: 402, startPoint y: 34, endPoint x: 202, endPoint y: 51, distance: 200.5
click at [204, 51] on div "Factures Avoirs 202507843 Actions Échue le Statut : Non-échu , ..." at bounding box center [283, 47] width 513 height 44
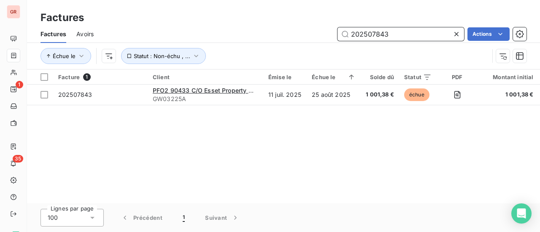
click at [403, 38] on input "202507843" at bounding box center [400, 33] width 126 height 13
drag, startPoint x: 401, startPoint y: 37, endPoint x: 298, endPoint y: 48, distance: 103.5
click at [311, 46] on div "Factures Avoirs 202507843 Actions Échue le Statut : Non-échu , ..." at bounding box center [283, 47] width 513 height 44
paste input "69"
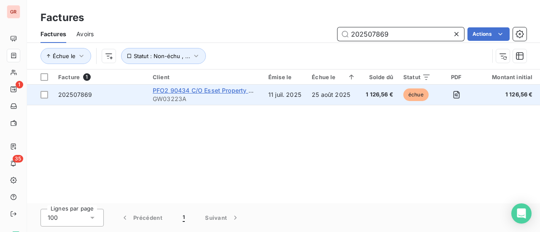
type input "202507869"
click at [204, 90] on span "PFO2 90434 C/O Esset Property Management" at bounding box center [219, 90] width 133 height 7
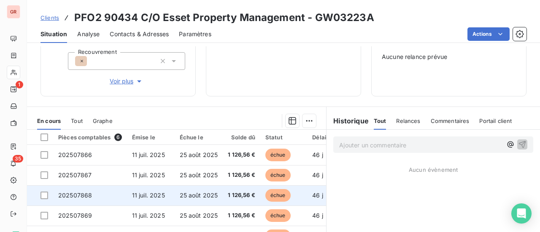
scroll to position [169, 0]
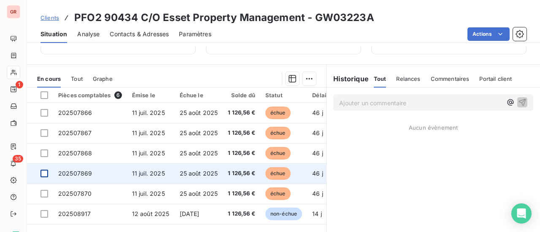
click at [46, 172] on div at bounding box center [44, 174] width 8 height 8
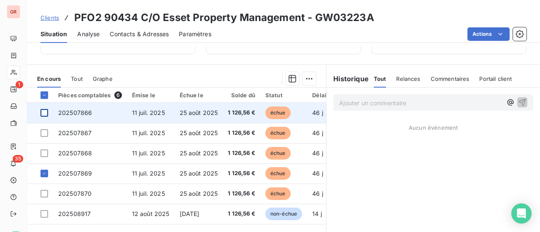
click at [47, 115] on div at bounding box center [44, 113] width 8 height 8
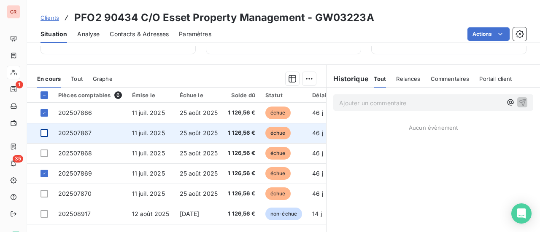
click at [44, 132] on div at bounding box center [44, 133] width 8 height 8
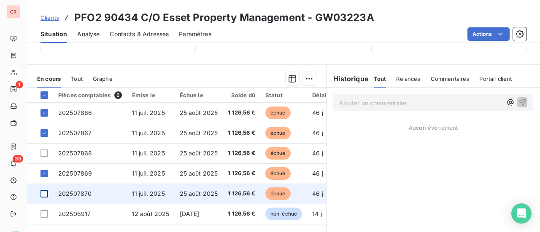
click at [46, 193] on div at bounding box center [44, 194] width 8 height 8
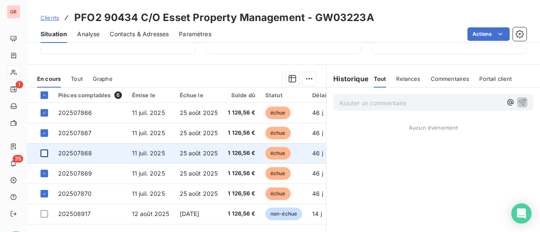
click at [45, 151] on div at bounding box center [44, 154] width 8 height 8
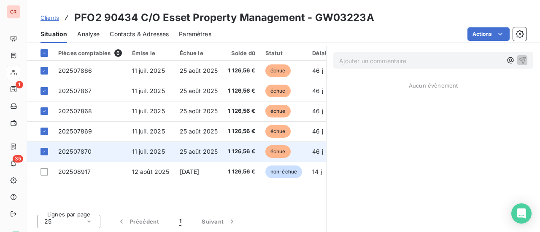
scroll to position [211, 0]
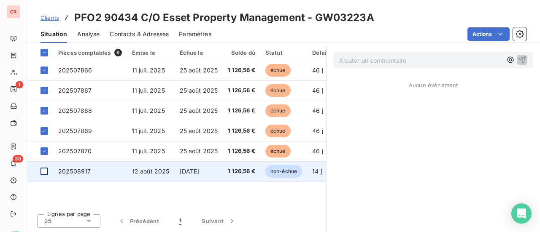
click at [47, 170] on div at bounding box center [44, 172] width 8 height 8
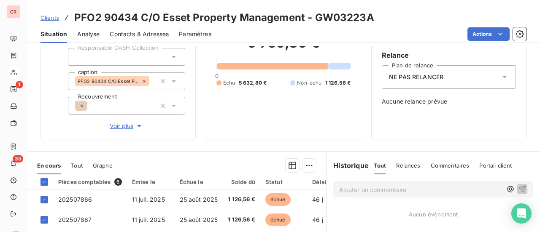
scroll to position [0, 0]
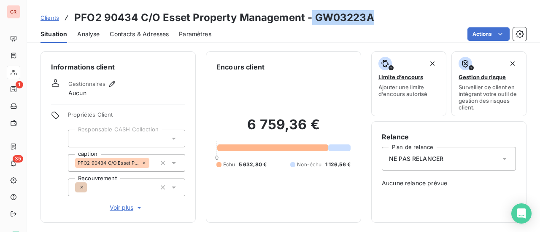
drag, startPoint x: 368, startPoint y: 16, endPoint x: 320, endPoint y: 23, distance: 47.8
click at [309, 19] on div "Clients PFO2 90434 C/O Esset Property Management - GW03223A" at bounding box center [283, 17] width 513 height 15
drag, startPoint x: 355, startPoint y: 16, endPoint x: 364, endPoint y: 16, distance: 9.3
click at [355, 16] on h3 "PFO2 90434 C/O Esset Property Management - GW03223A" at bounding box center [224, 17] width 300 height 15
drag, startPoint x: 365, startPoint y: 19, endPoint x: 313, endPoint y: 19, distance: 51.4
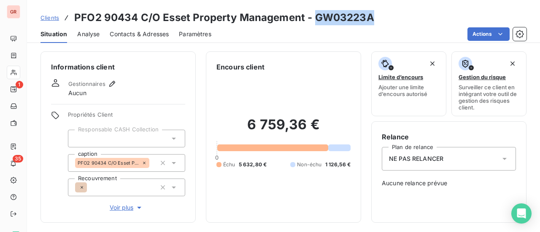
click at [313, 19] on div "Clients PFO2 90434 C/O Esset Property Management - GW03223A" at bounding box center [283, 17] width 513 height 15
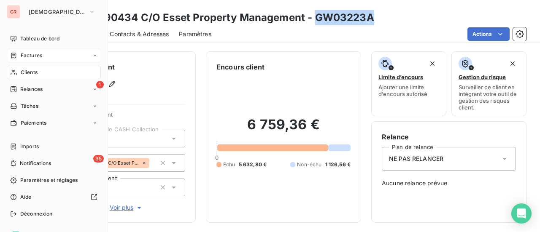
click at [37, 56] on span "Factures" at bounding box center [31, 56] width 21 height 8
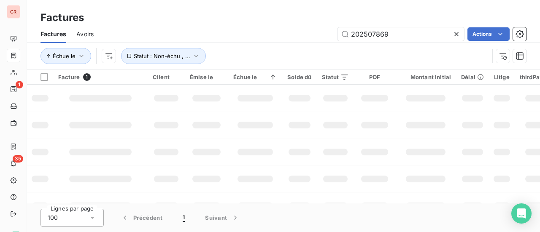
drag, startPoint x: 401, startPoint y: 38, endPoint x: 278, endPoint y: 37, distance: 123.1
click at [278, 37] on div "202507869 Actions" at bounding box center [315, 33] width 422 height 13
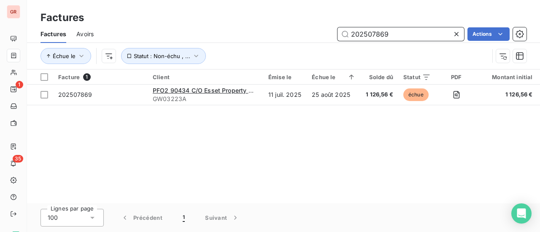
click at [405, 35] on input "202507869" at bounding box center [400, 33] width 126 height 13
drag, startPoint x: 385, startPoint y: 35, endPoint x: 327, endPoint y: 35, distance: 57.7
click at [333, 35] on div "202507869 Actions" at bounding box center [315, 33] width 422 height 13
paste input "43"
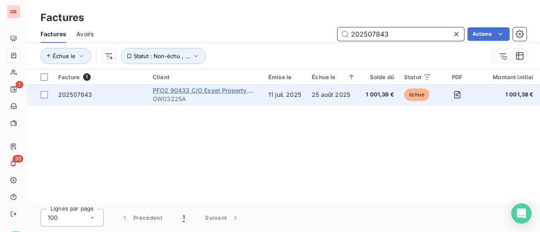
type input "202507843"
click at [186, 90] on span "PFO2 90433 C/O Esset Property Management" at bounding box center [219, 90] width 133 height 7
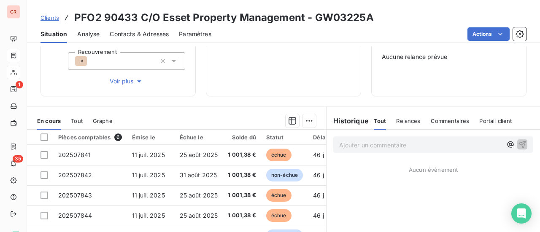
scroll to position [211, 0]
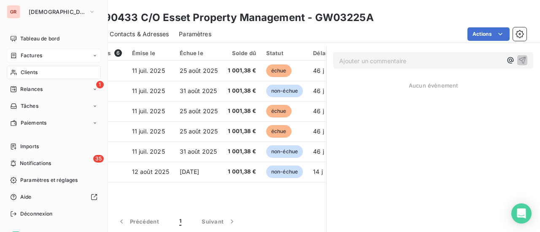
click at [30, 54] on span "Factures" at bounding box center [31, 56] width 21 height 8
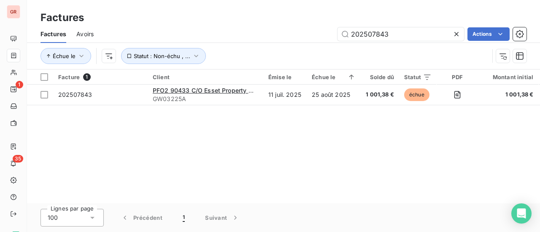
drag, startPoint x: 387, startPoint y: 32, endPoint x: 211, endPoint y: 47, distance: 176.8
click at [225, 46] on div "Factures Avoirs 202507843 Actions Échue le Statut : Non-échu , ..." at bounding box center [283, 47] width 513 height 44
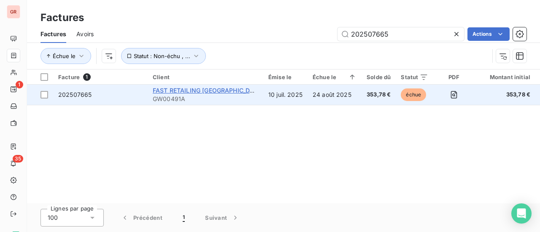
type input "202507665"
click at [179, 91] on span "FAST RETAILING [GEOGRAPHIC_DATA]" at bounding box center [208, 90] width 110 height 7
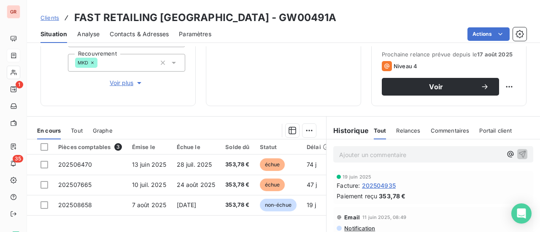
scroll to position [126, 0]
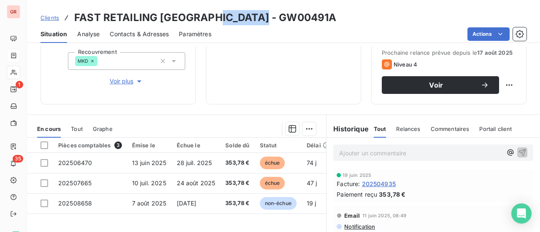
drag, startPoint x: 268, startPoint y: 21, endPoint x: 211, endPoint y: 23, distance: 56.9
click at [211, 23] on div "Clients FAST RETAILING [GEOGRAPHIC_DATA] - GW00491A" at bounding box center [283, 17] width 513 height 15
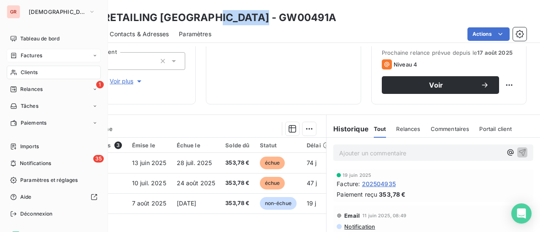
click at [35, 54] on span "Factures" at bounding box center [31, 56] width 21 height 8
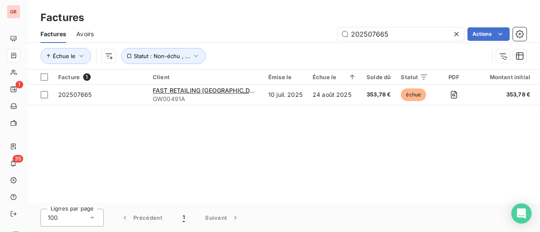
drag, startPoint x: 400, startPoint y: 34, endPoint x: 221, endPoint y: 49, distance: 179.4
click at [269, 41] on div "Factures Avoirs 202507665 Actions" at bounding box center [283, 34] width 513 height 18
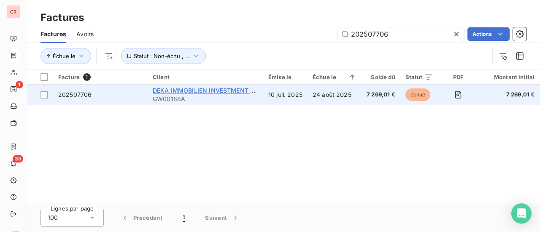
type input "202507706"
click at [192, 90] on span "DEKA IMMOBILIEN INVESTMENT GMBH C/O CBRE PM" at bounding box center [231, 90] width 156 height 7
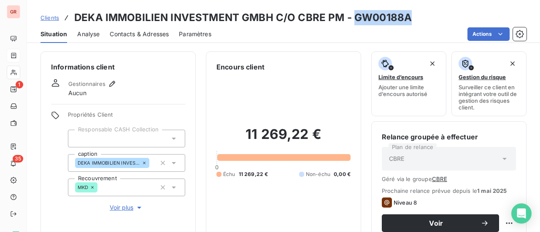
drag, startPoint x: 397, startPoint y: 18, endPoint x: 360, endPoint y: 17, distance: 37.9
click at [354, 21] on h3 "DEKA IMMOBILIEN INVESTMENT GMBH C/O CBRE PM - GW00188A" at bounding box center [242, 17] width 337 height 15
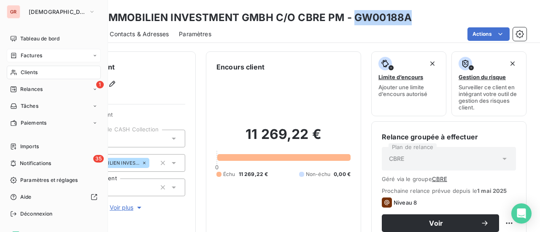
click at [32, 53] on span "Factures" at bounding box center [31, 56] width 21 height 8
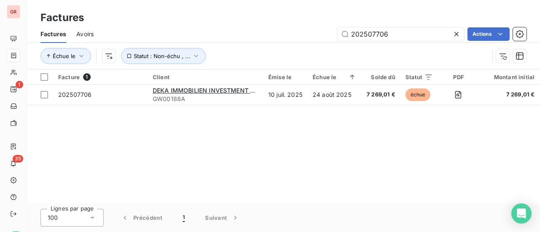
drag, startPoint x: 404, startPoint y: 32, endPoint x: 239, endPoint y: 43, distance: 165.1
click at [243, 43] on div "Factures Avoirs 202507706 Actions Échue le Statut : Non-échu , ..." at bounding box center [283, 47] width 513 height 44
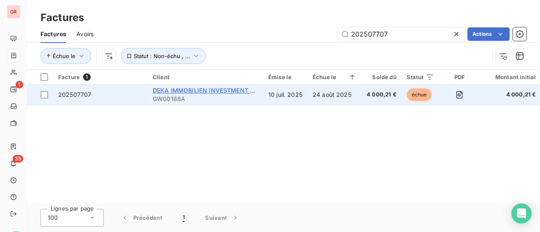
type input "202507707"
click at [182, 91] on span "DEKA IMMOBILIEN INVESTMENT GMBH C/O CBRE PM" at bounding box center [231, 90] width 156 height 7
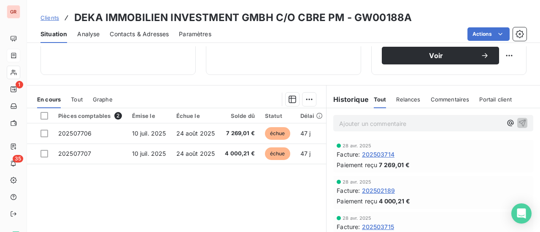
scroll to position [169, 0]
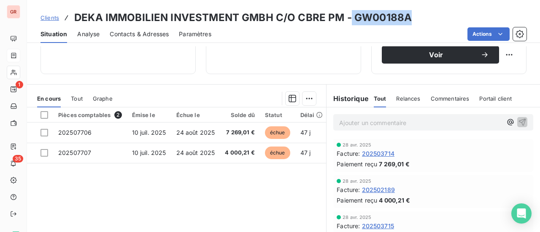
drag, startPoint x: 408, startPoint y: 16, endPoint x: 357, endPoint y: 18, distance: 51.5
click at [351, 17] on h3 "DEKA IMMOBILIEN INVESTMENT GMBH C/O CBRE PM - GW00188A" at bounding box center [242, 17] width 337 height 15
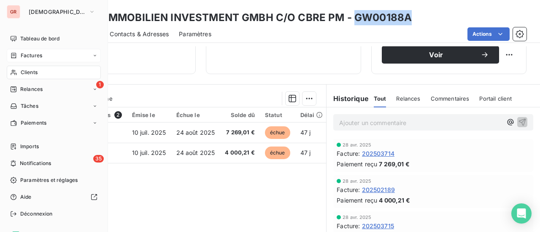
click at [30, 55] on span "Factures" at bounding box center [31, 56] width 21 height 8
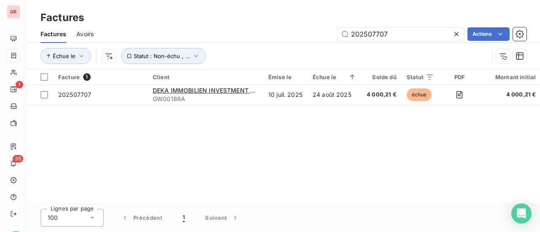
drag, startPoint x: 399, startPoint y: 33, endPoint x: 184, endPoint y: 42, distance: 215.6
click at [184, 42] on div "Factures Avoirs 202507707 Actions" at bounding box center [283, 34] width 513 height 18
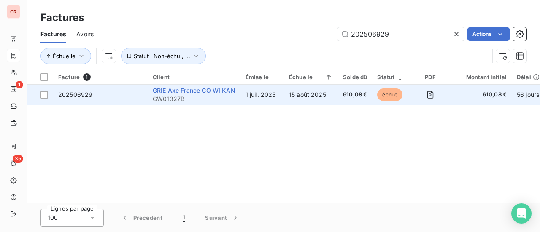
type input "202506929"
click at [184, 93] on span "GRIE Axe France CO WIIKAN" at bounding box center [194, 90] width 83 height 7
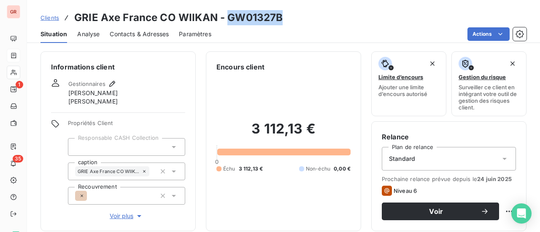
drag, startPoint x: 273, startPoint y: 19, endPoint x: 228, endPoint y: 19, distance: 45.1
click at [228, 19] on div "Clients GRIE Axe [GEOGRAPHIC_DATA] CO WIIKAN - GW01327B" at bounding box center [283, 17] width 513 height 15
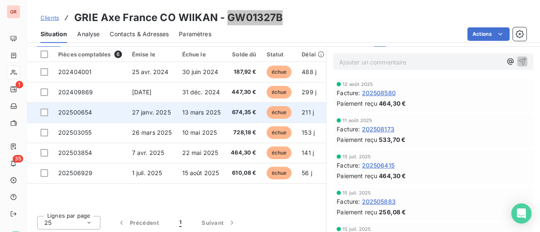
scroll to position [220, 0]
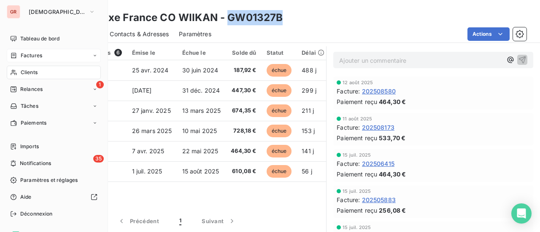
drag, startPoint x: 24, startPoint y: 56, endPoint x: 30, endPoint y: 56, distance: 5.5
click at [24, 56] on span "Factures" at bounding box center [31, 56] width 21 height 8
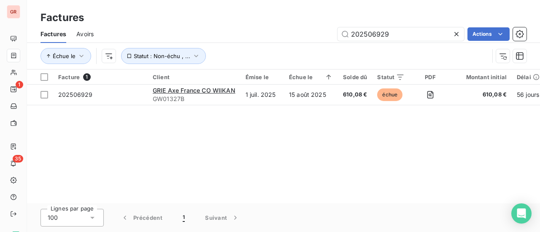
drag, startPoint x: 396, startPoint y: 38, endPoint x: 217, endPoint y: 38, distance: 179.6
click at [222, 38] on div "202506929 Actions" at bounding box center [315, 33] width 422 height 13
type input "202505389"
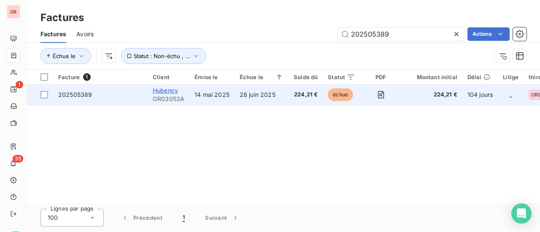
click at [172, 91] on span "Hubency" at bounding box center [165, 90] width 25 height 7
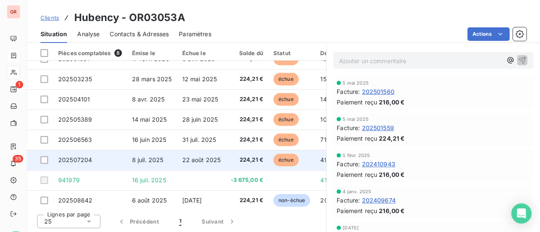
scroll to position [18, 0]
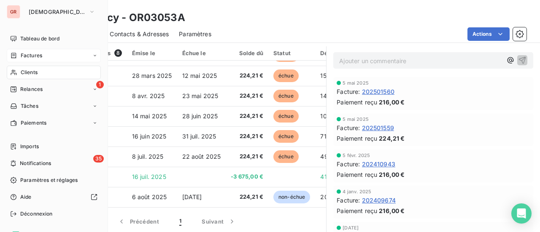
drag, startPoint x: 34, startPoint y: 55, endPoint x: 86, endPoint y: 55, distance: 52.7
click at [34, 55] on span "Factures" at bounding box center [31, 56] width 21 height 8
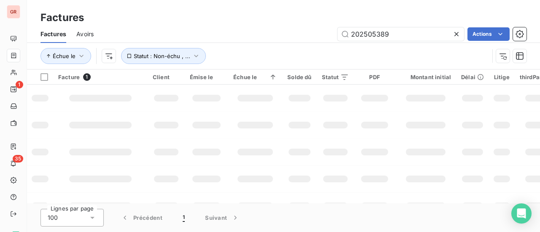
drag, startPoint x: 374, startPoint y: 36, endPoint x: 152, endPoint y: 64, distance: 224.0
click at [194, 55] on div "Factures Avoirs 202505389 Actions Échue le Statut : Non-échu , ..." at bounding box center [283, 47] width 513 height 44
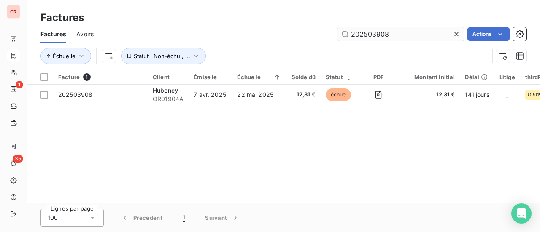
click at [394, 37] on input "202503908" at bounding box center [400, 33] width 126 height 13
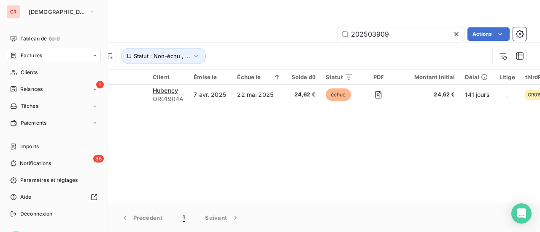
click at [28, 57] on span "Factures" at bounding box center [31, 56] width 21 height 8
click at [38, 58] on span "Factures" at bounding box center [31, 56] width 21 height 8
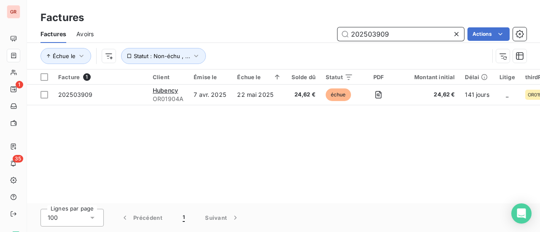
drag, startPoint x: 403, startPoint y: 37, endPoint x: 266, endPoint y: 38, distance: 137.0
click at [277, 37] on div "202503909 Actions" at bounding box center [315, 33] width 422 height 13
paste input "538"
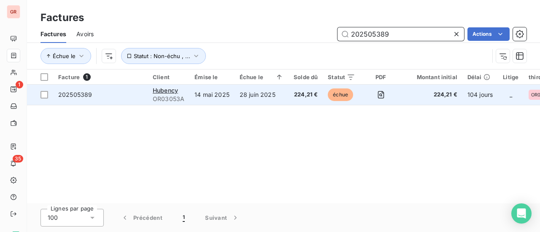
type input "202505389"
click at [180, 92] on div "Hubency" at bounding box center [169, 90] width 32 height 8
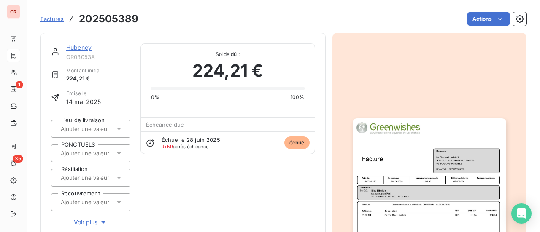
click at [85, 48] on link "Hubency" at bounding box center [78, 47] width 25 height 7
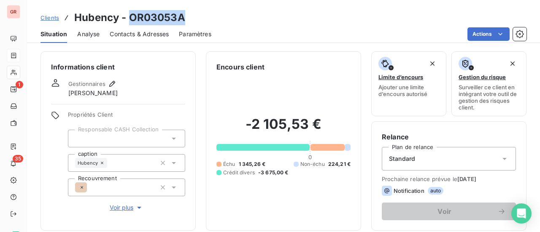
drag, startPoint x: 186, startPoint y: 16, endPoint x: 129, endPoint y: 20, distance: 57.9
click at [129, 20] on div "Clients Hubency - OR03053A" at bounding box center [283, 17] width 513 height 15
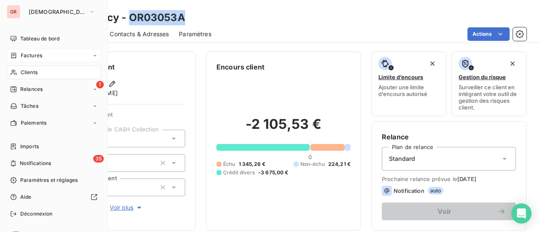
click at [31, 55] on span "Factures" at bounding box center [31, 56] width 21 height 8
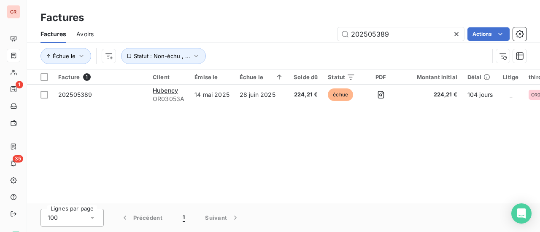
drag, startPoint x: 393, startPoint y: 35, endPoint x: 275, endPoint y: 42, distance: 118.7
click at [296, 40] on div "202505389 Actions" at bounding box center [315, 33] width 422 height 13
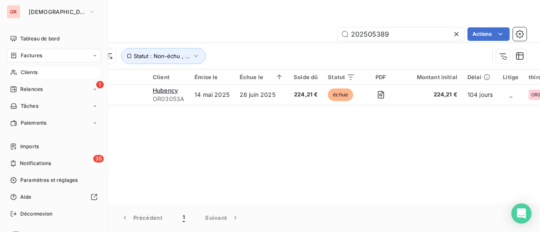
click at [35, 72] on span "Clients" at bounding box center [29, 73] width 17 height 8
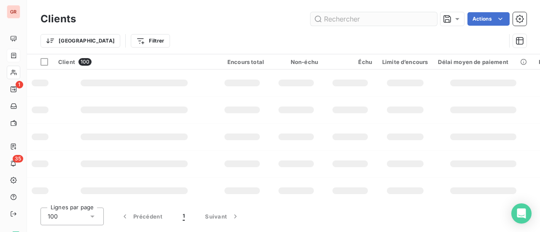
click at [337, 18] on input "text" at bounding box center [373, 18] width 126 height 13
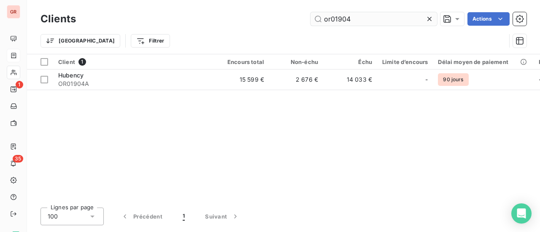
type input "or01904a"
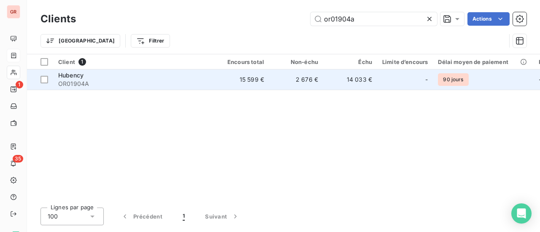
click at [70, 80] on span "OR01904A" at bounding box center [134, 84] width 152 height 8
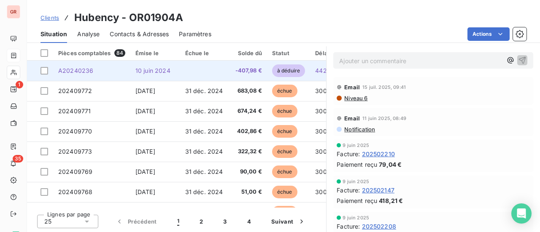
click at [88, 70] on span "A20240236" at bounding box center [75, 70] width 35 height 7
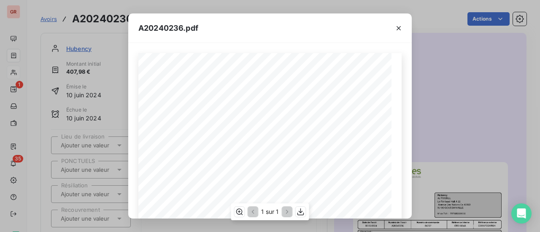
scroll to position [84, 0]
click at [399, 28] on icon "button" at bounding box center [398, 28] width 4 height 4
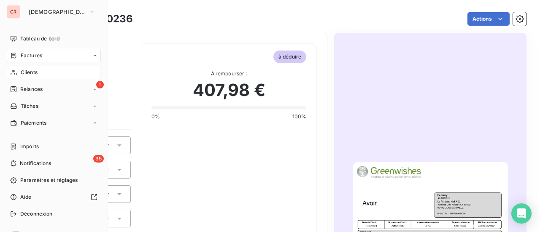
drag, startPoint x: 36, startPoint y: 55, endPoint x: 48, endPoint y: 57, distance: 11.9
click at [36, 55] on span "Factures" at bounding box center [31, 56] width 21 height 8
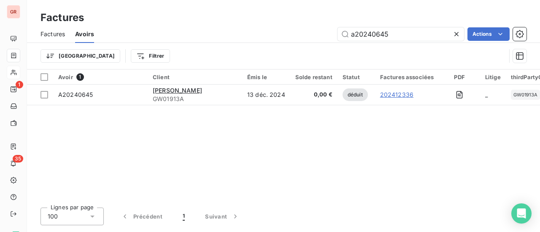
drag, startPoint x: 395, startPoint y: 37, endPoint x: 251, endPoint y: 38, distance: 143.7
click at [251, 38] on div "a20240645 Actions" at bounding box center [315, 33] width 422 height 13
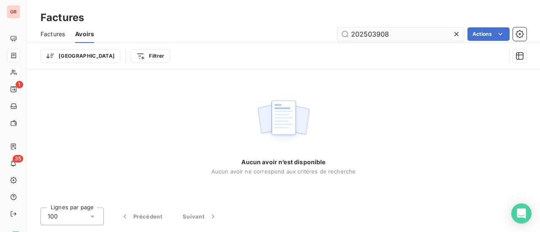
click at [353, 38] on input "202503908" at bounding box center [400, 33] width 126 height 13
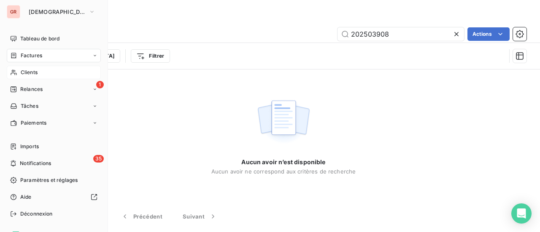
click at [41, 52] on span "Factures" at bounding box center [31, 56] width 21 height 8
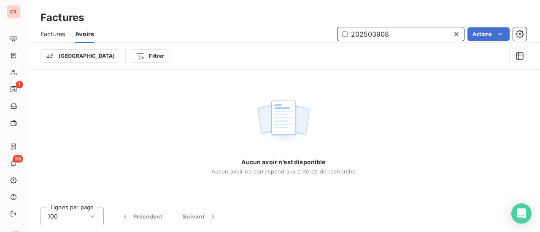
click at [397, 36] on input "202503908" at bounding box center [400, 33] width 126 height 13
click at [244, 38] on div "202503908 Actions" at bounding box center [315, 33] width 422 height 13
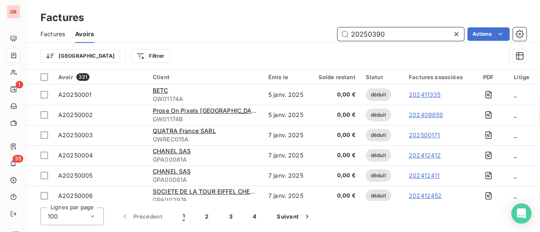
type input "202503908"
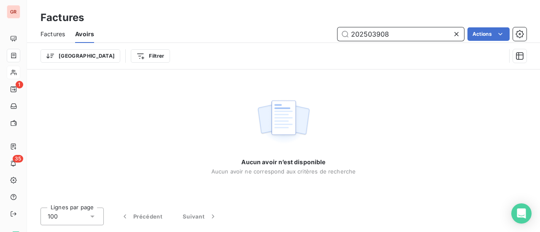
click at [51, 34] on span "Factures" at bounding box center [52, 34] width 24 height 8
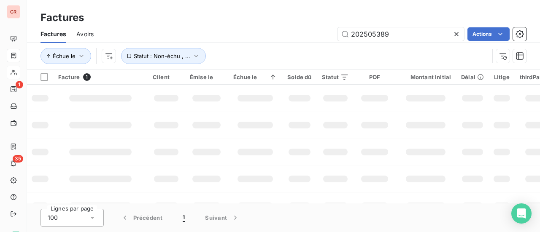
drag, startPoint x: 346, startPoint y: 35, endPoint x: 213, endPoint y: 40, distance: 133.3
click at [236, 38] on div "202505389 Actions" at bounding box center [315, 33] width 422 height 13
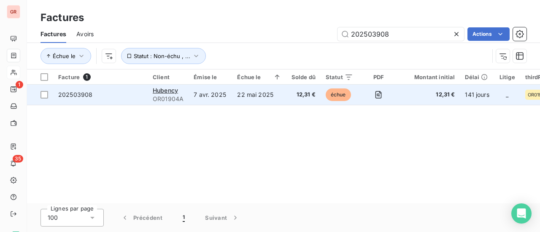
type input "202503908"
click at [169, 96] on span "OR01904A" at bounding box center [168, 99] width 31 height 8
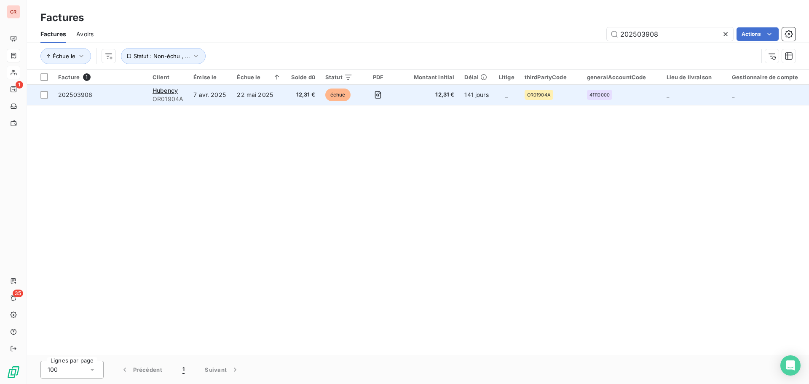
click at [177, 100] on span "OR01904A" at bounding box center [168, 99] width 31 height 8
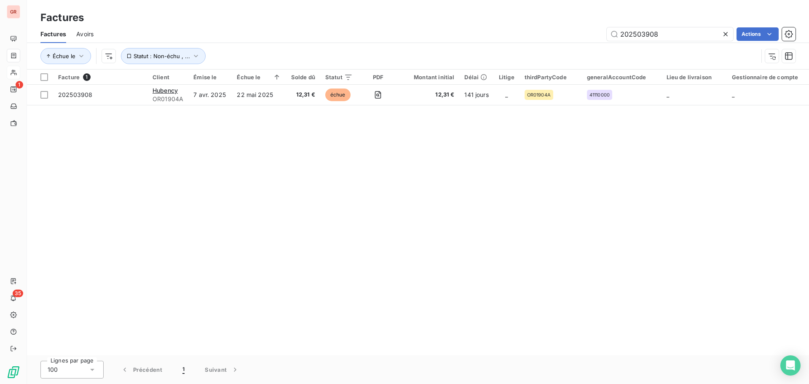
drag, startPoint x: 668, startPoint y: 33, endPoint x: 403, endPoint y: 60, distance: 266.0
click at [416, 61] on div "Factures Avoirs 202503908 Actions Échue le Statut : Non-échu , ..." at bounding box center [418, 47] width 782 height 44
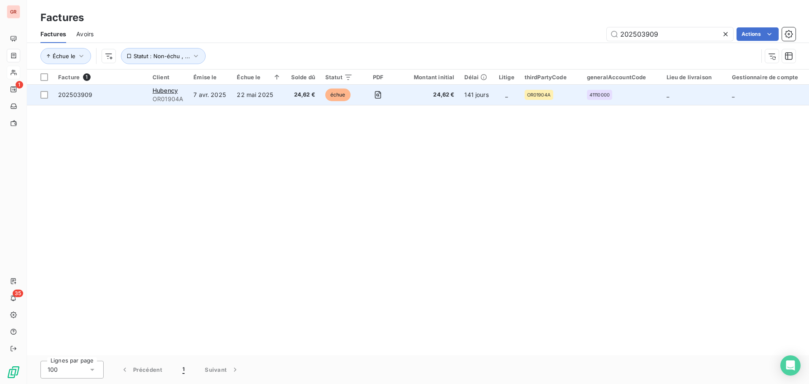
type input "202503909"
click at [179, 101] on span "OR01904A" at bounding box center [168, 99] width 31 height 8
click at [174, 99] on span "OR01904A" at bounding box center [168, 99] width 31 height 8
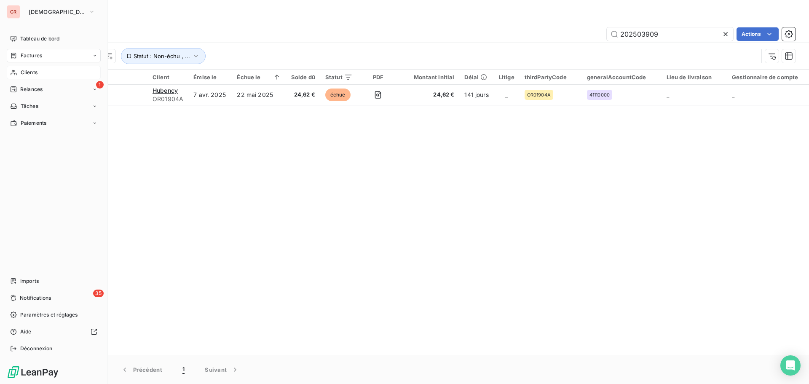
click at [34, 72] on span "Clients" at bounding box center [29, 73] width 17 height 8
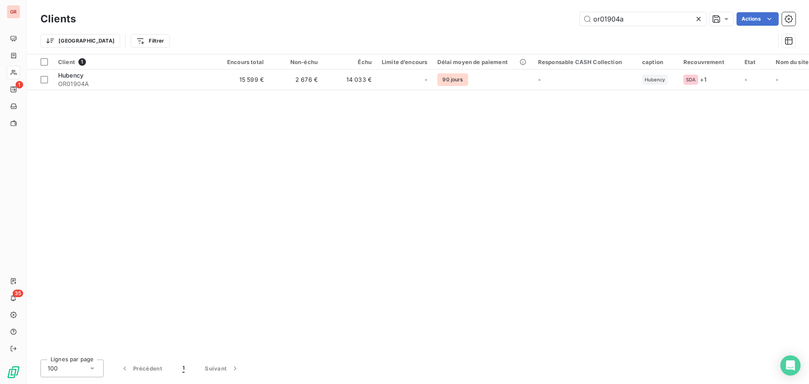
drag, startPoint x: 639, startPoint y: 15, endPoint x: 416, endPoint y: 39, distance: 224.3
click at [441, 38] on div "Clients or01904a Actions Trier Filtrer" at bounding box center [417, 32] width 755 height 44
type input "or01904"
